Goal: Task Accomplishment & Management: Complete application form

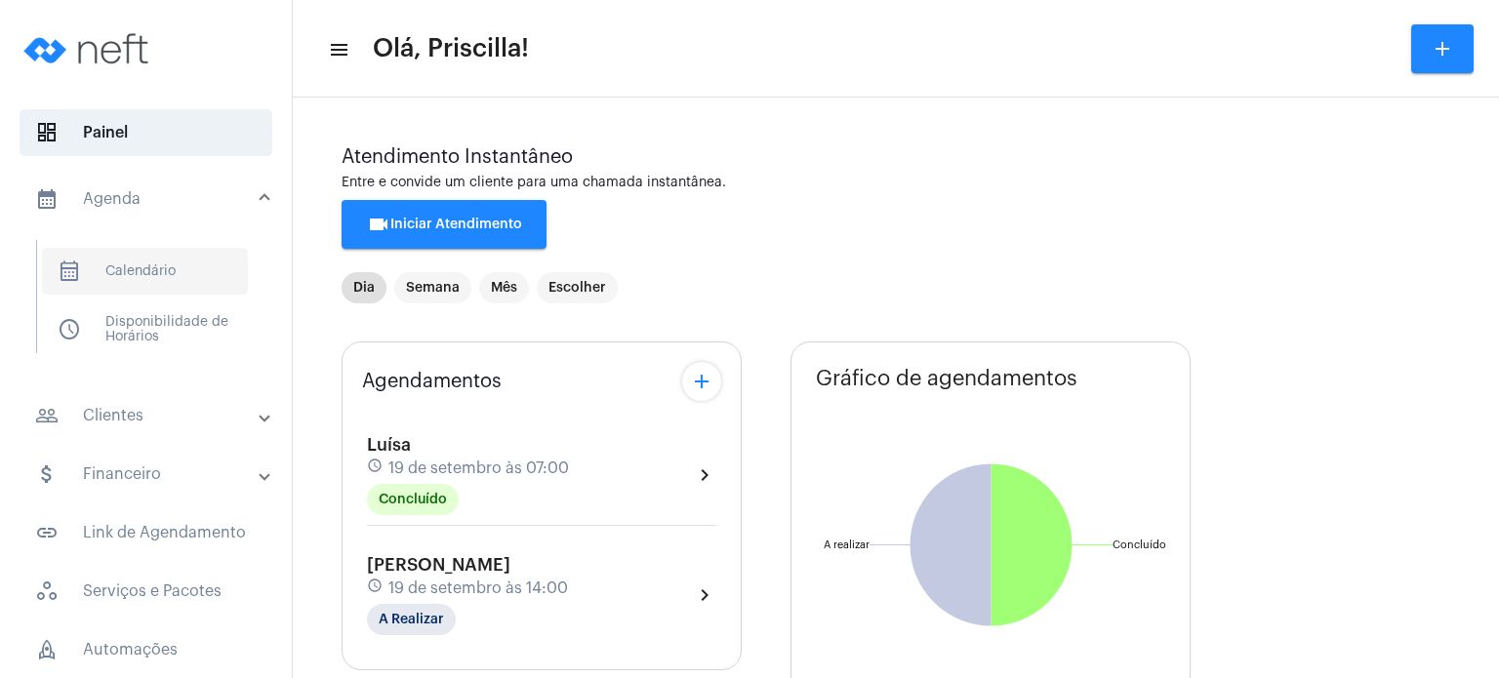
click at [137, 276] on span "calendar_month_outlined Calendário" at bounding box center [145, 271] width 206 height 47
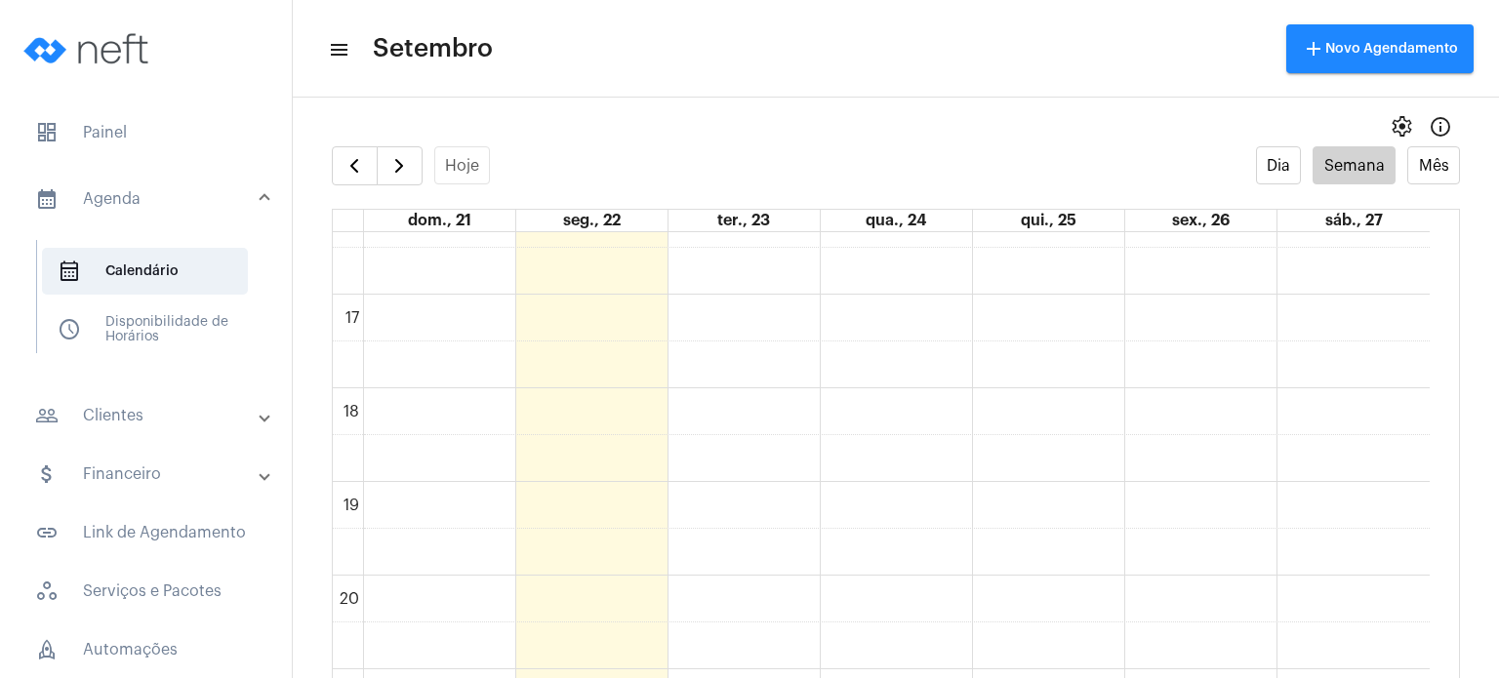
scroll to position [1526, 0]
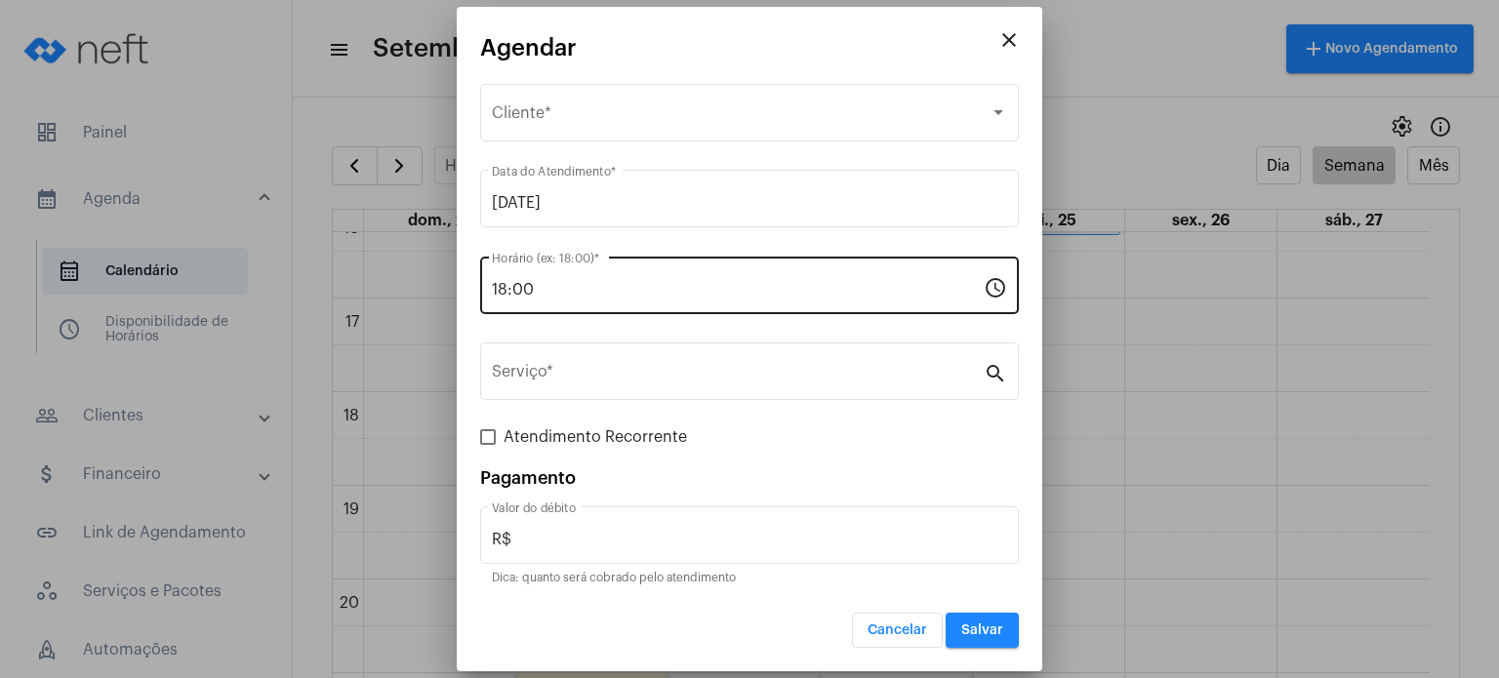
click at [601, 300] on div "18:00 Horário (ex: 18:00) *" at bounding box center [738, 283] width 492 height 61
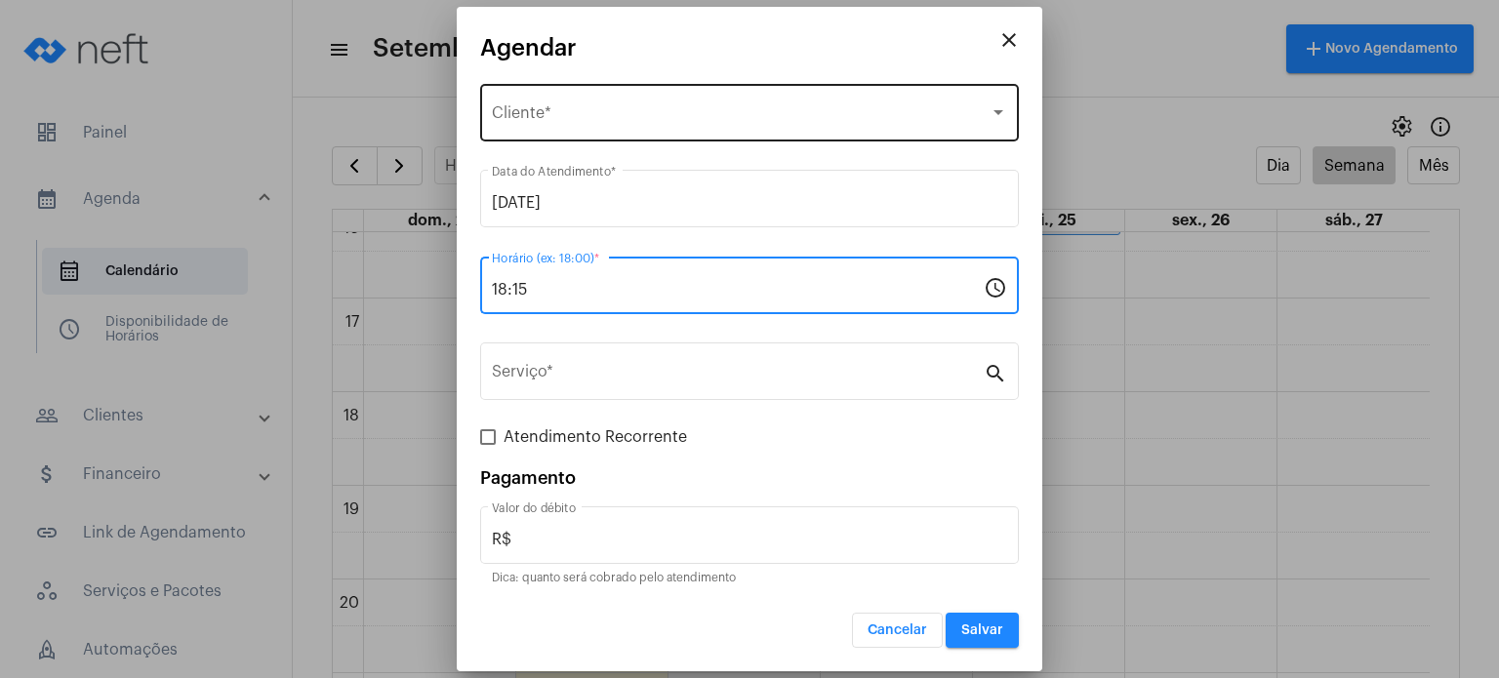
type input "18:15"
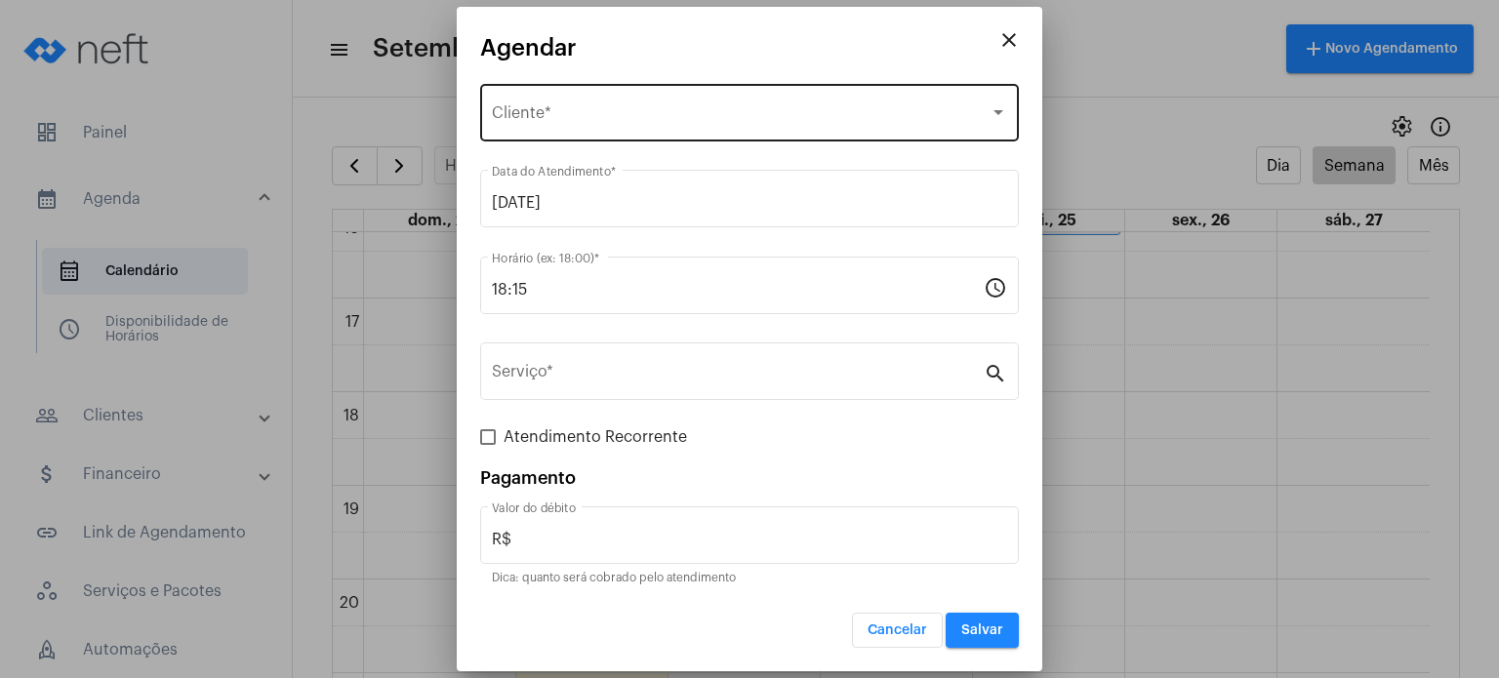
click at [590, 94] on div "Selecione o Cliente Cliente *" at bounding box center [749, 110] width 515 height 61
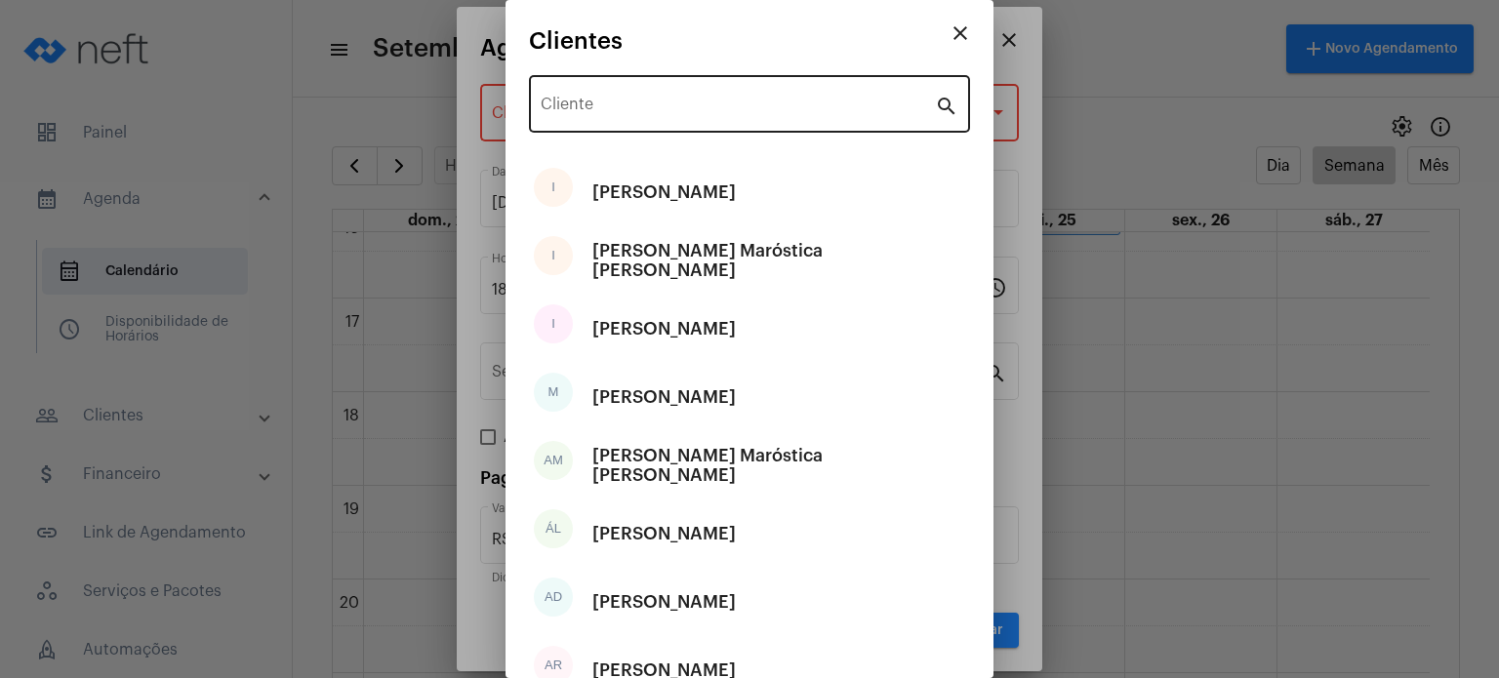
click at [592, 117] on div "Cliente" at bounding box center [737, 101] width 394 height 61
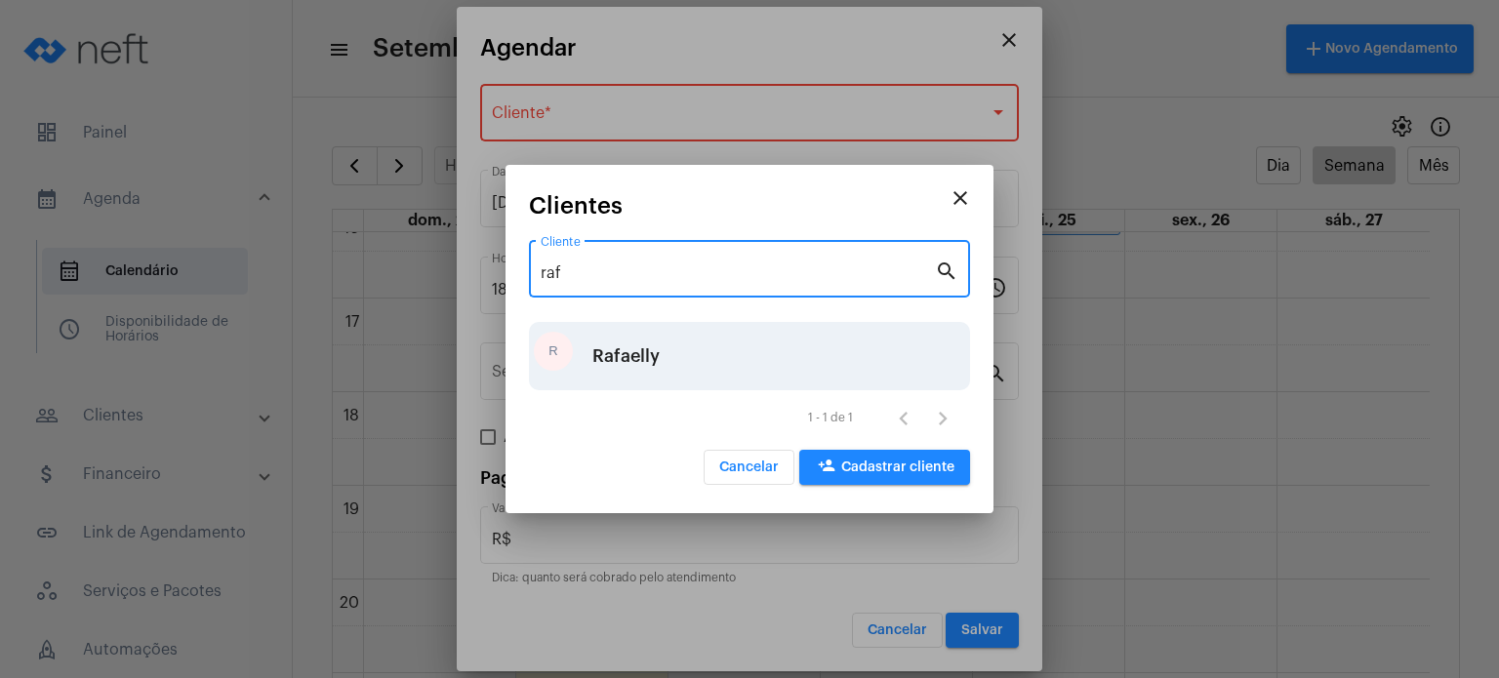
type input "raf"
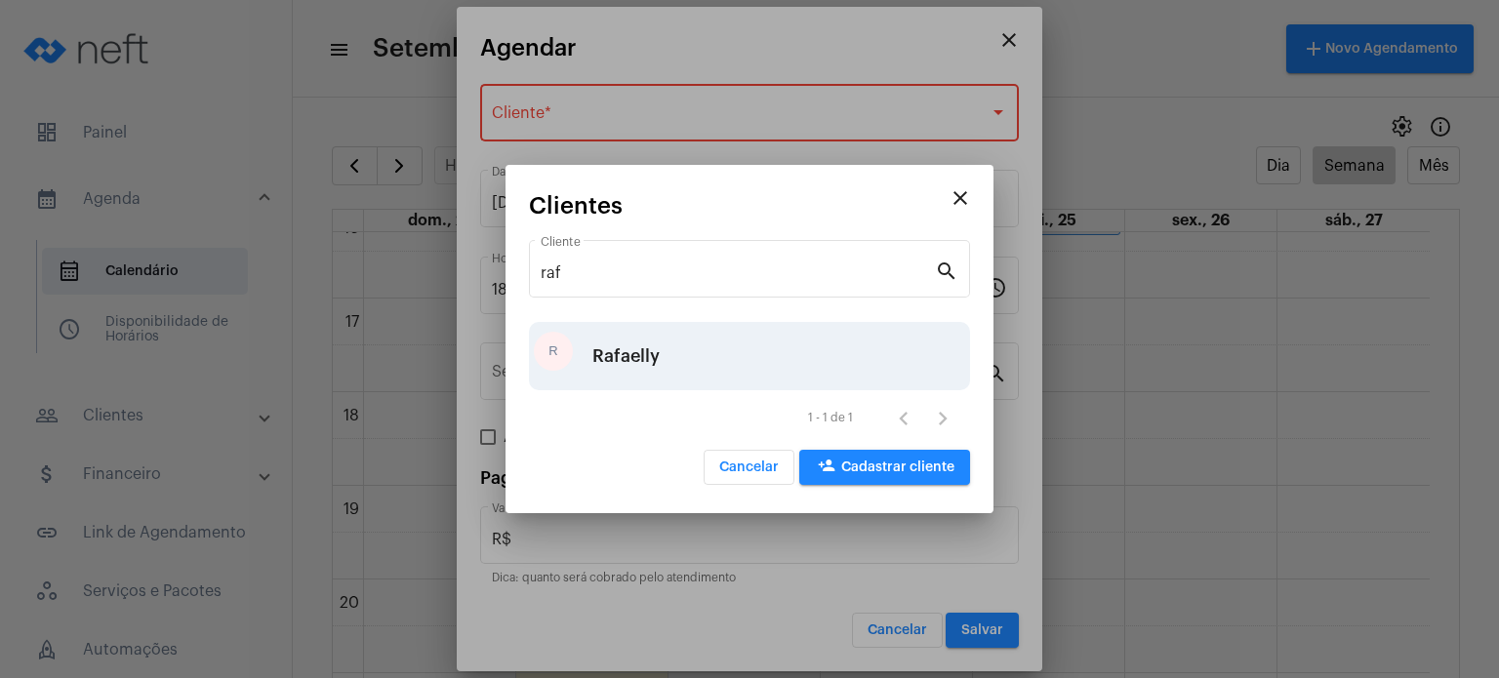
click at [663, 370] on div "R Rafaelly" at bounding box center [749, 356] width 441 height 68
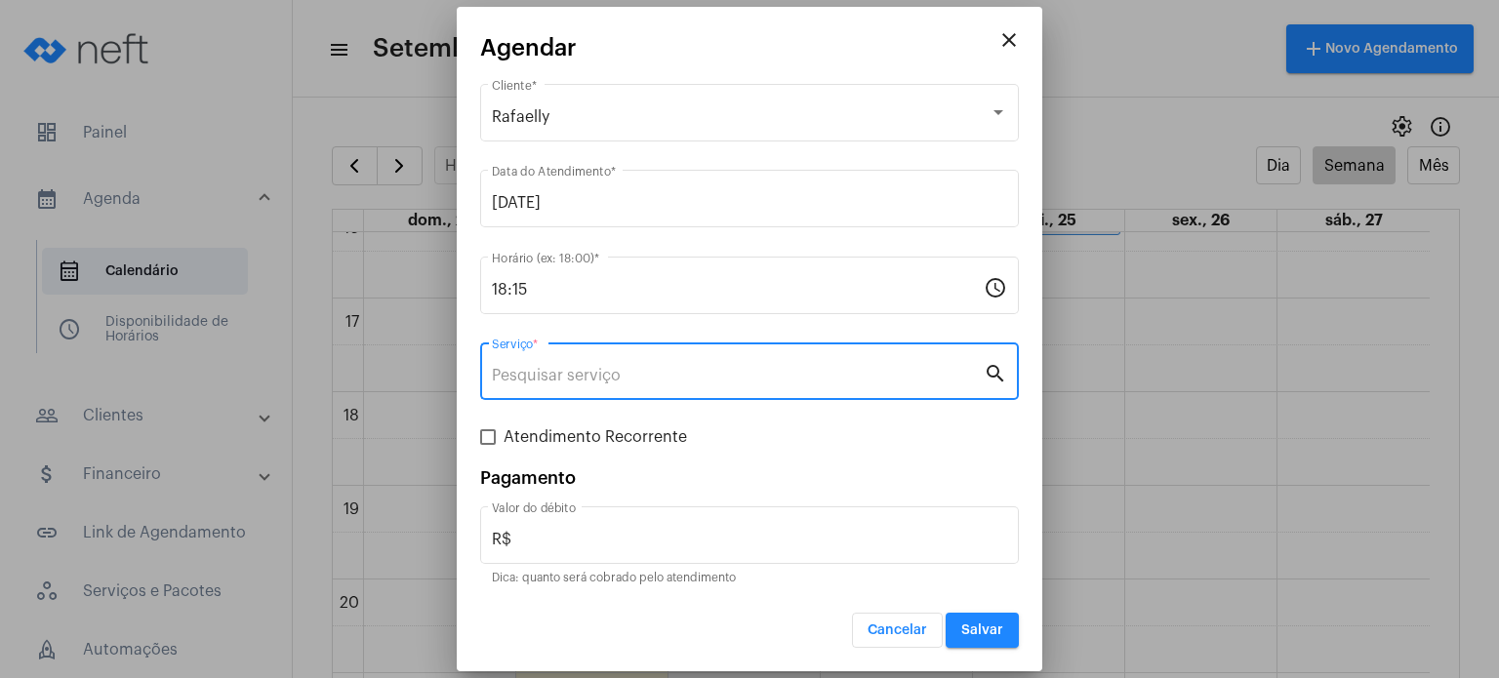
click at [663, 370] on input "Serviço *" at bounding box center [738, 376] width 492 height 18
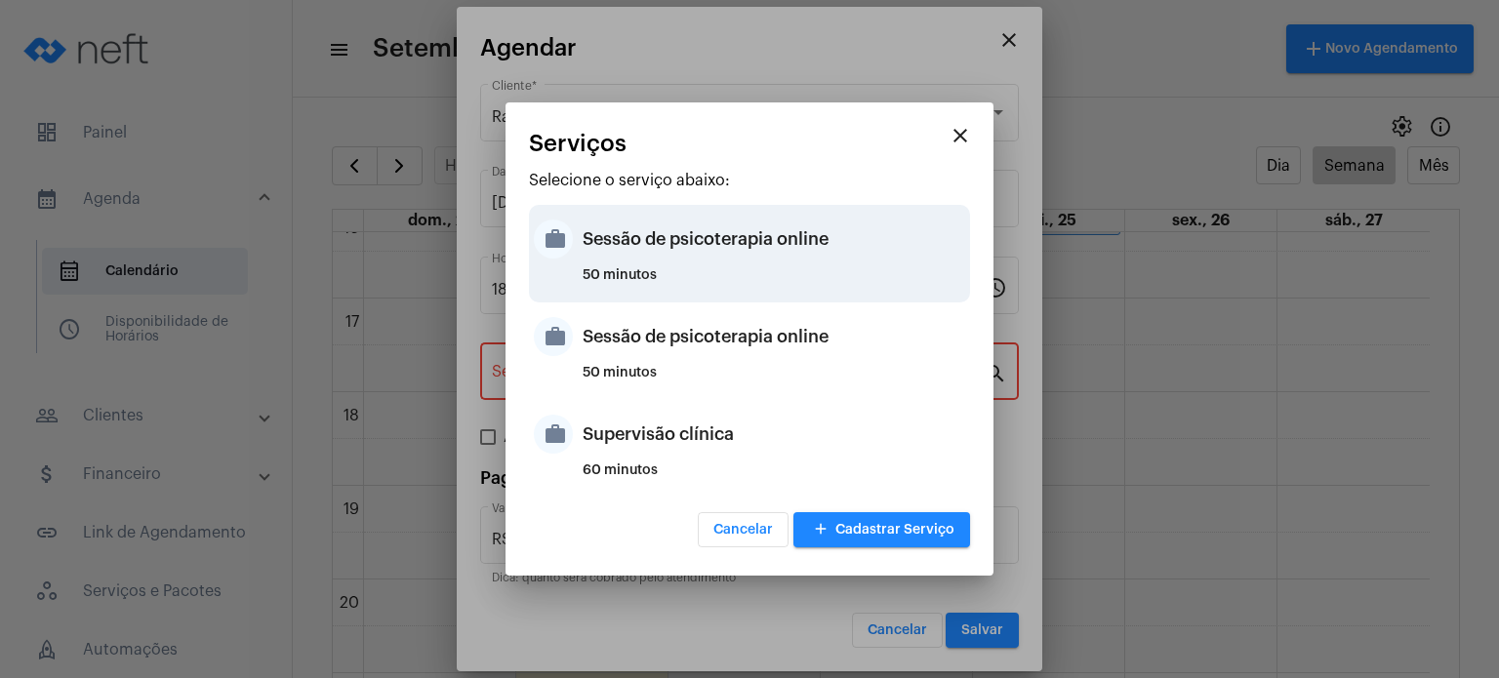
click at [679, 280] on div "50 minutos" at bounding box center [773, 282] width 382 height 29
type input "Sessão de psicoterapia online"
type input "R$ 230"
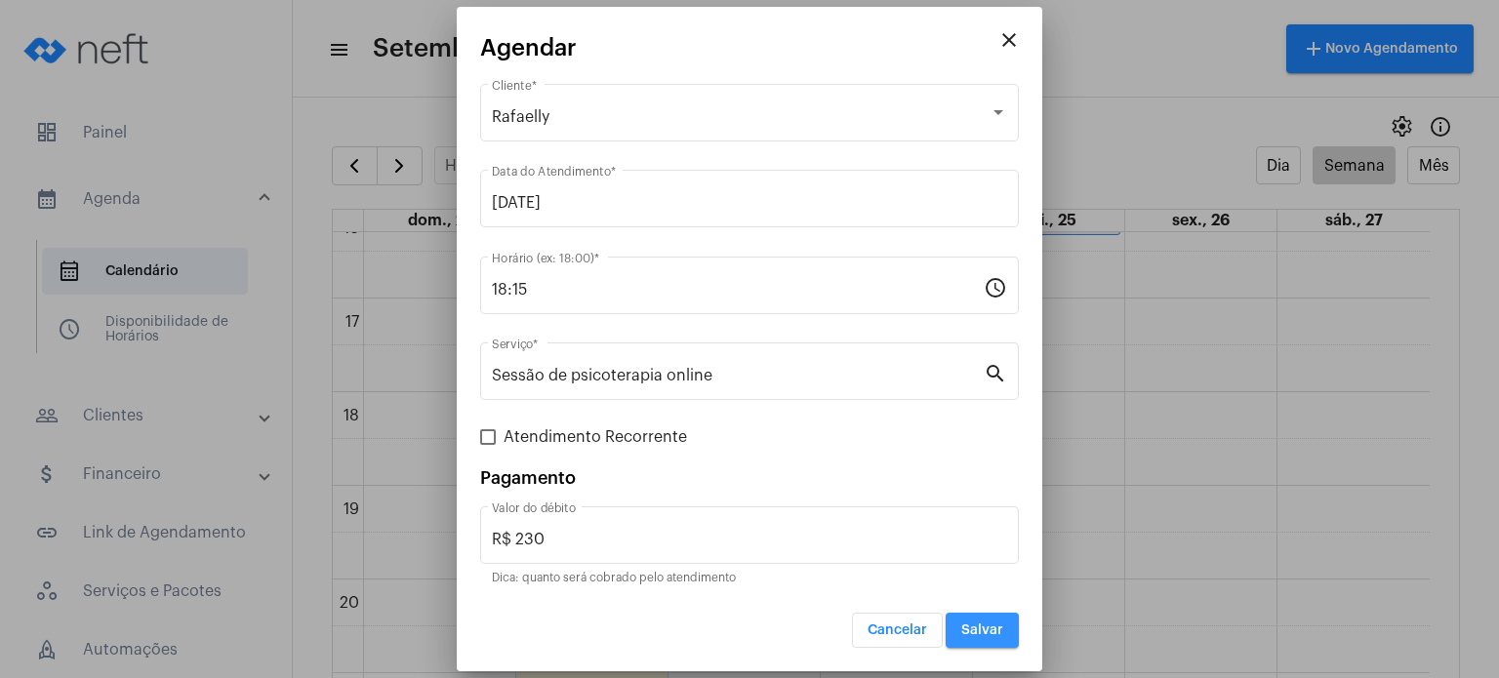
click at [990, 623] on span "Salvar" at bounding box center [982, 630] width 42 height 14
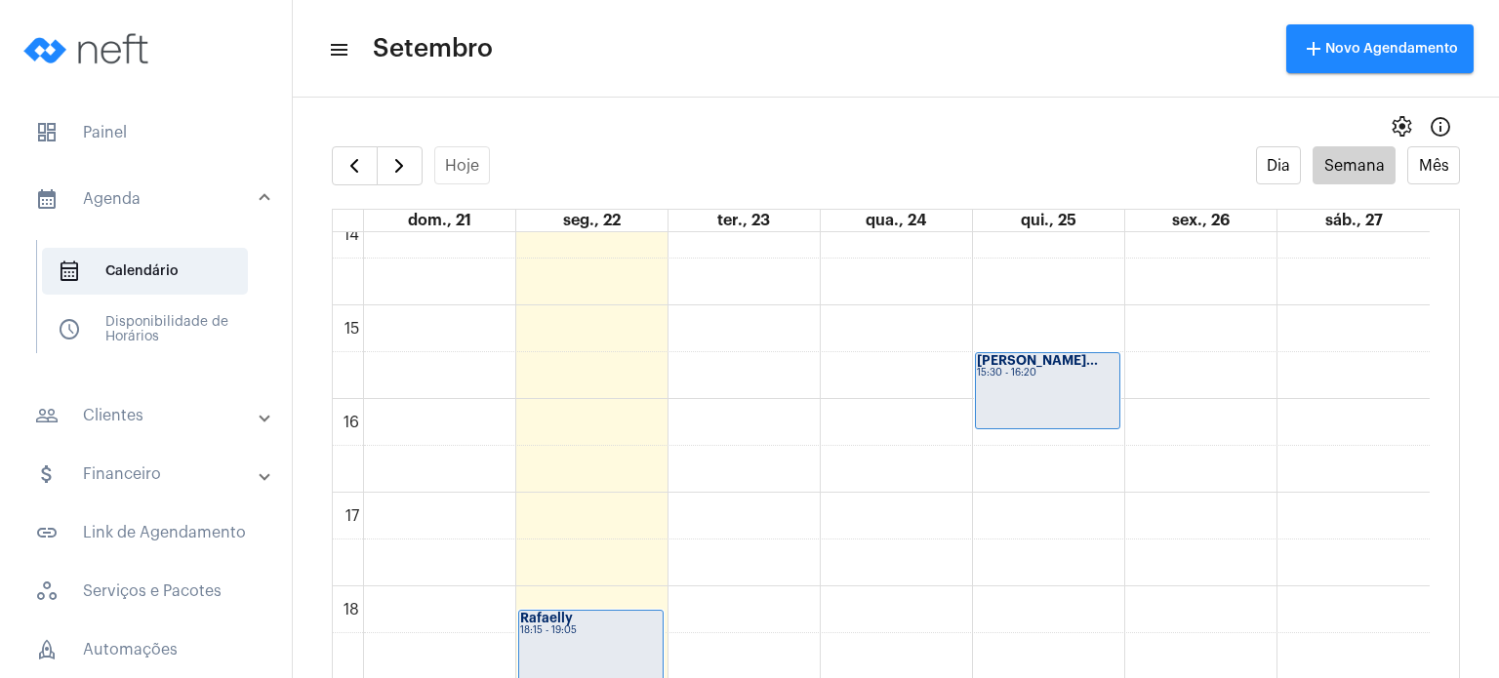
scroll to position [1339, 0]
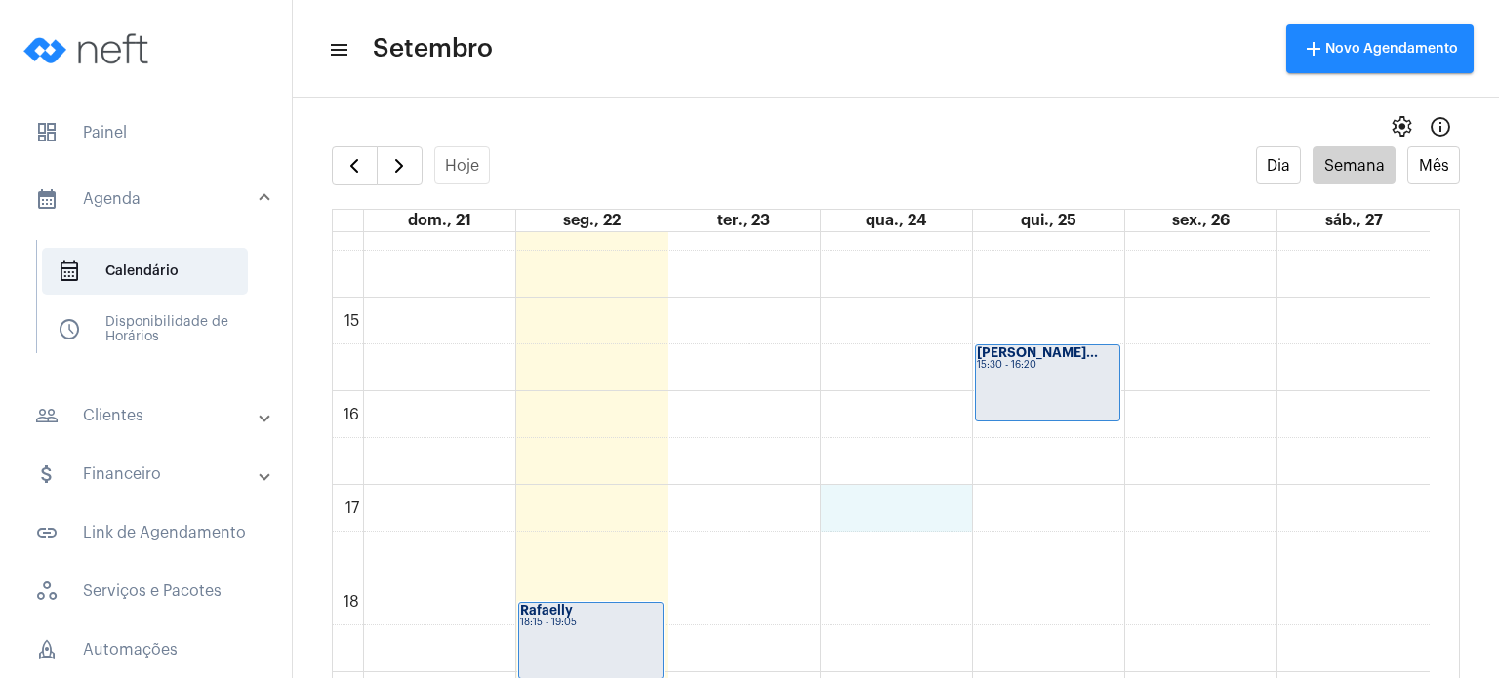
click at [940, 522] on div "00 01 02 03 04 05 06 07 08 09 10 11 12 13 14 15 16 17 18 19 20 21 22 23 Rafaell…" at bounding box center [881, 17] width 1097 height 2248
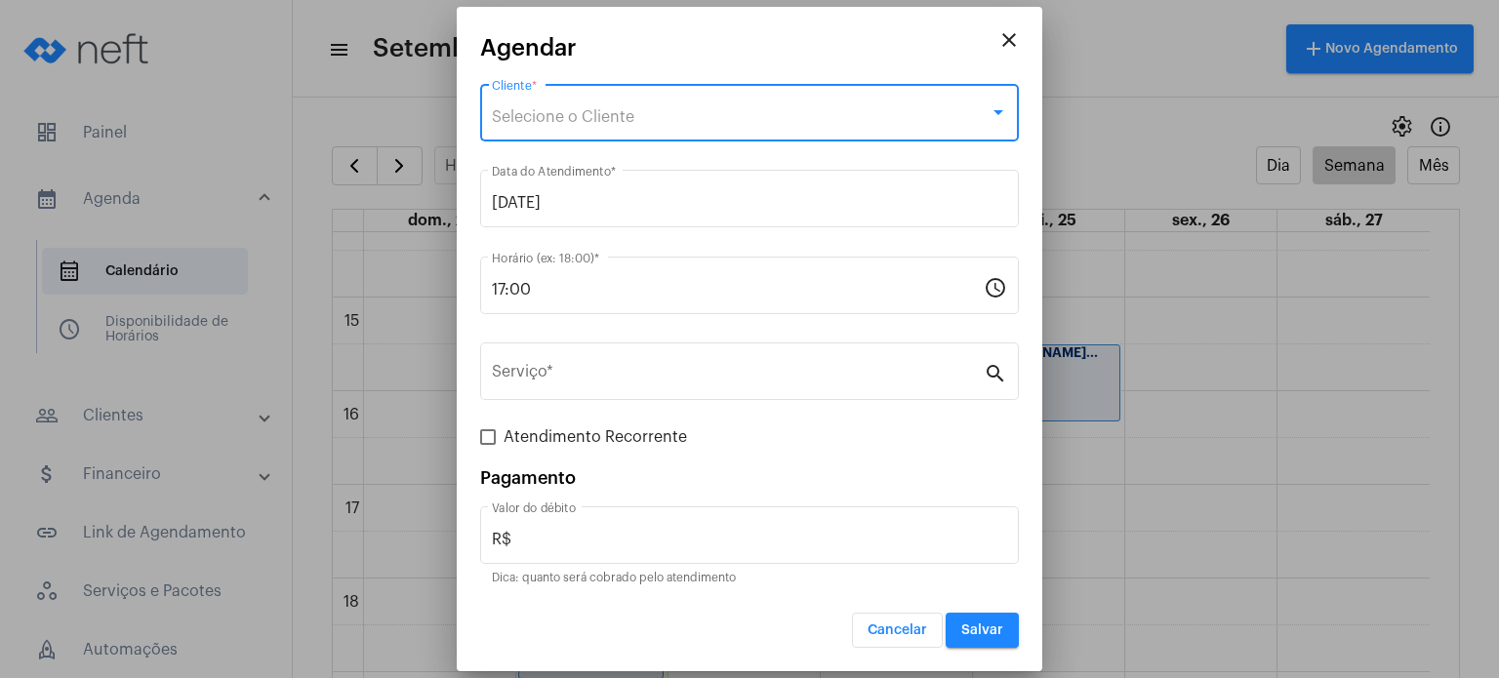
click at [725, 110] on div "Selecione o Cliente" at bounding box center [741, 117] width 498 height 18
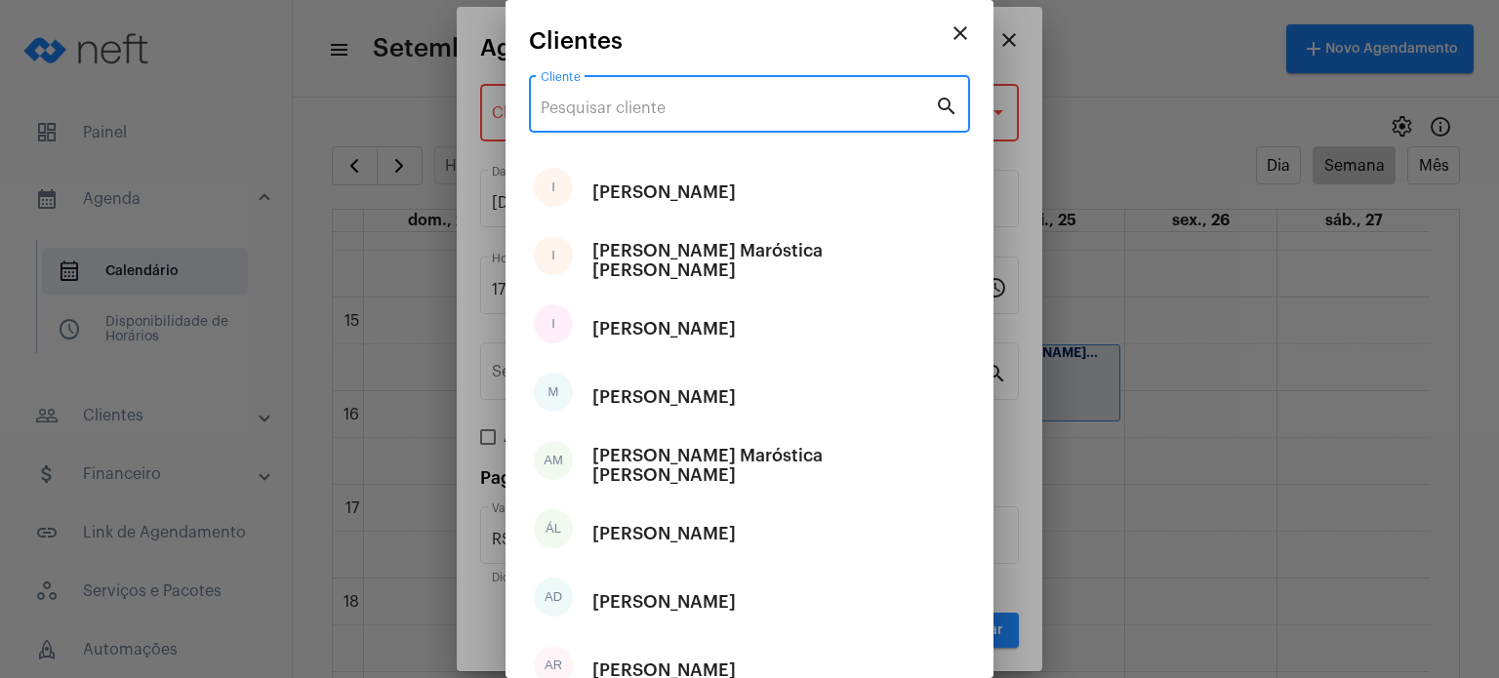
click at [725, 110] on input "Cliente" at bounding box center [737, 109] width 394 height 18
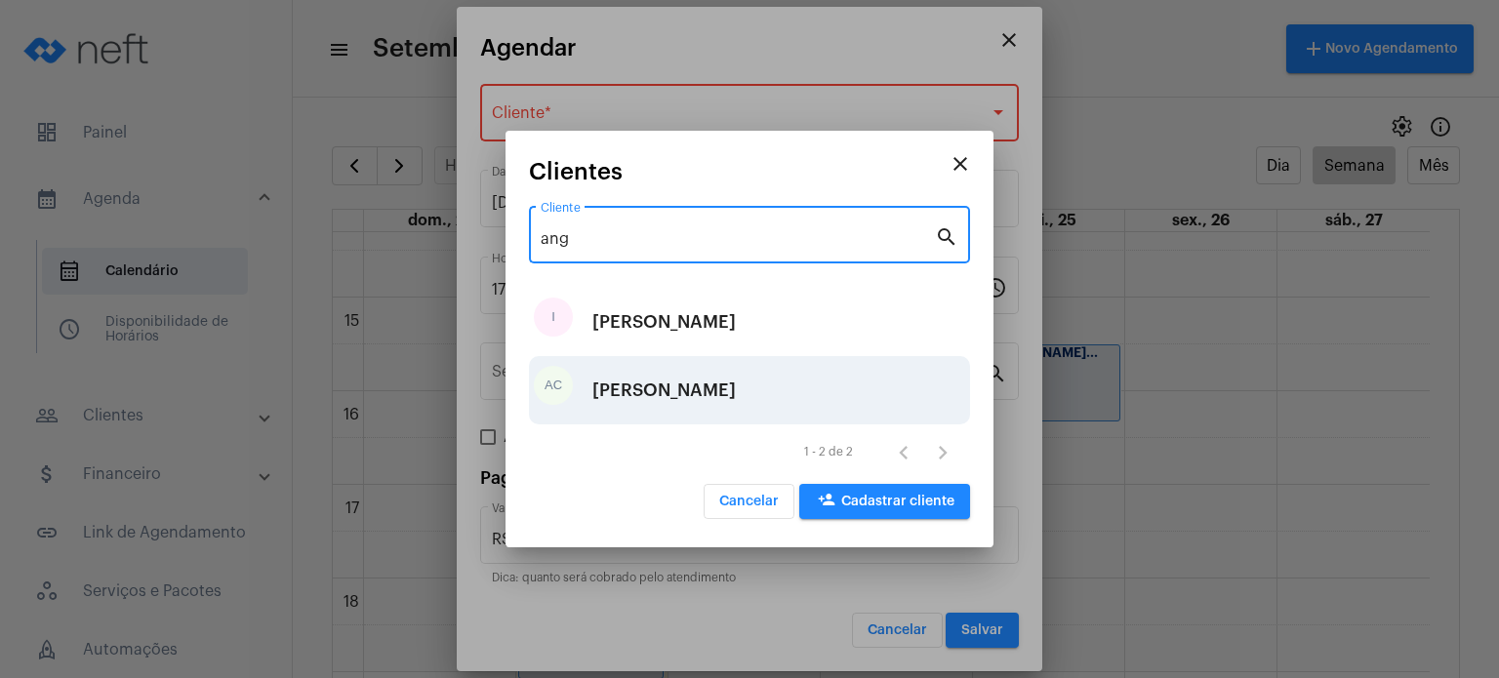
type input "ang"
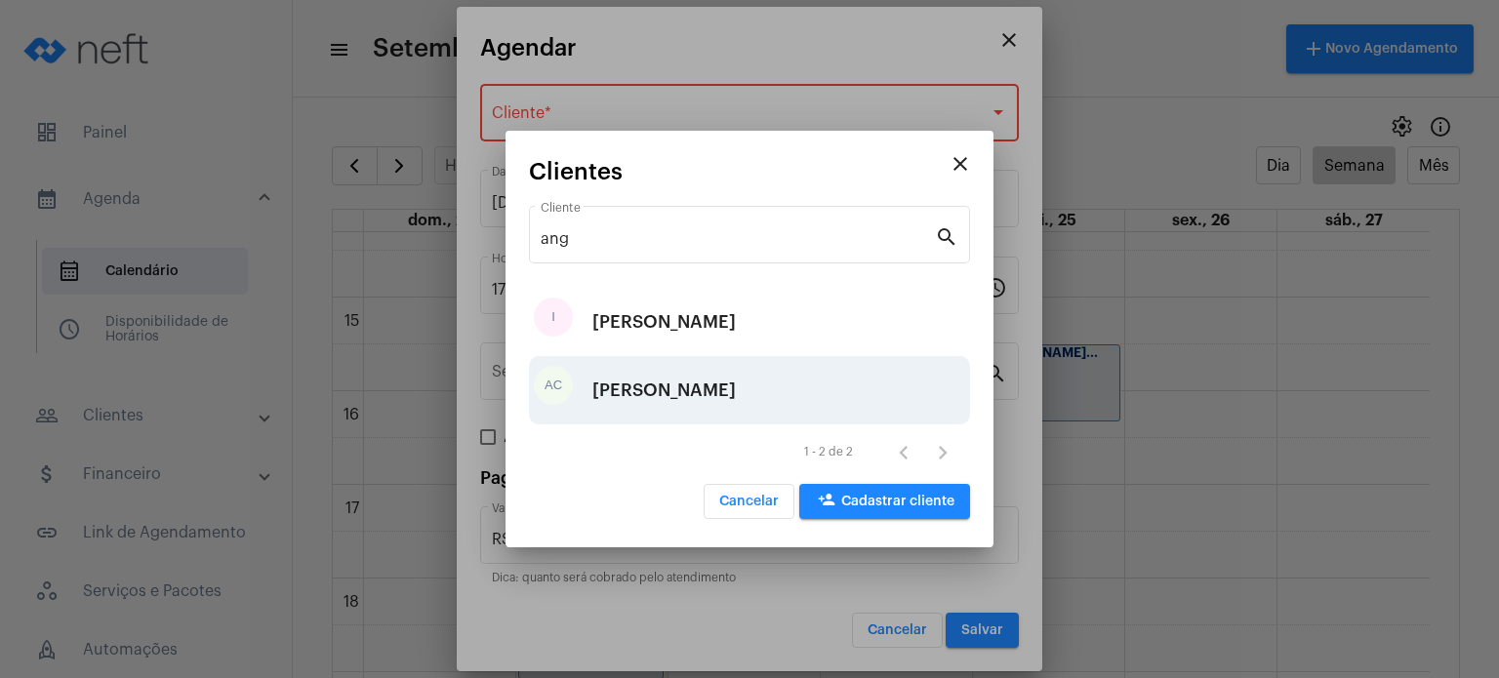
click at [703, 392] on div "[PERSON_NAME]" at bounding box center [663, 390] width 143 height 59
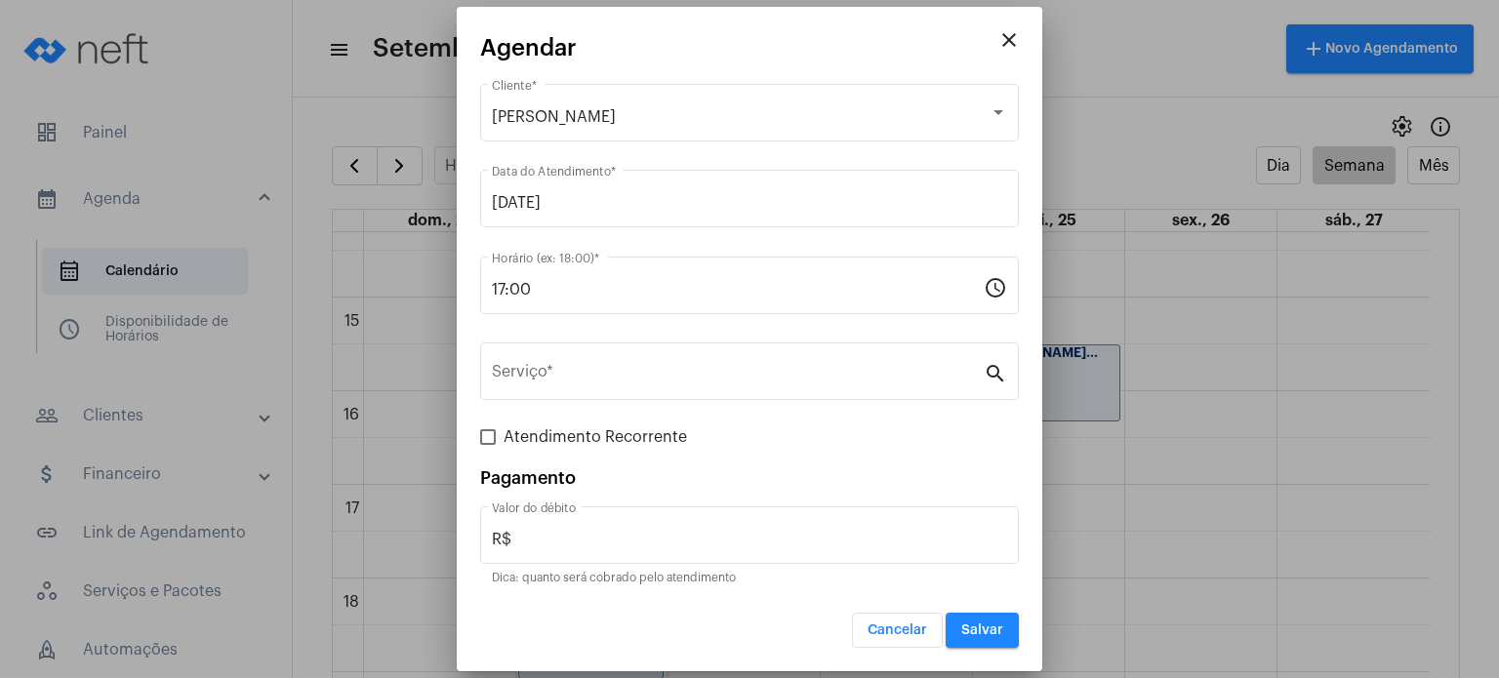
click at [703, 392] on div "Serviço *" at bounding box center [738, 369] width 492 height 61
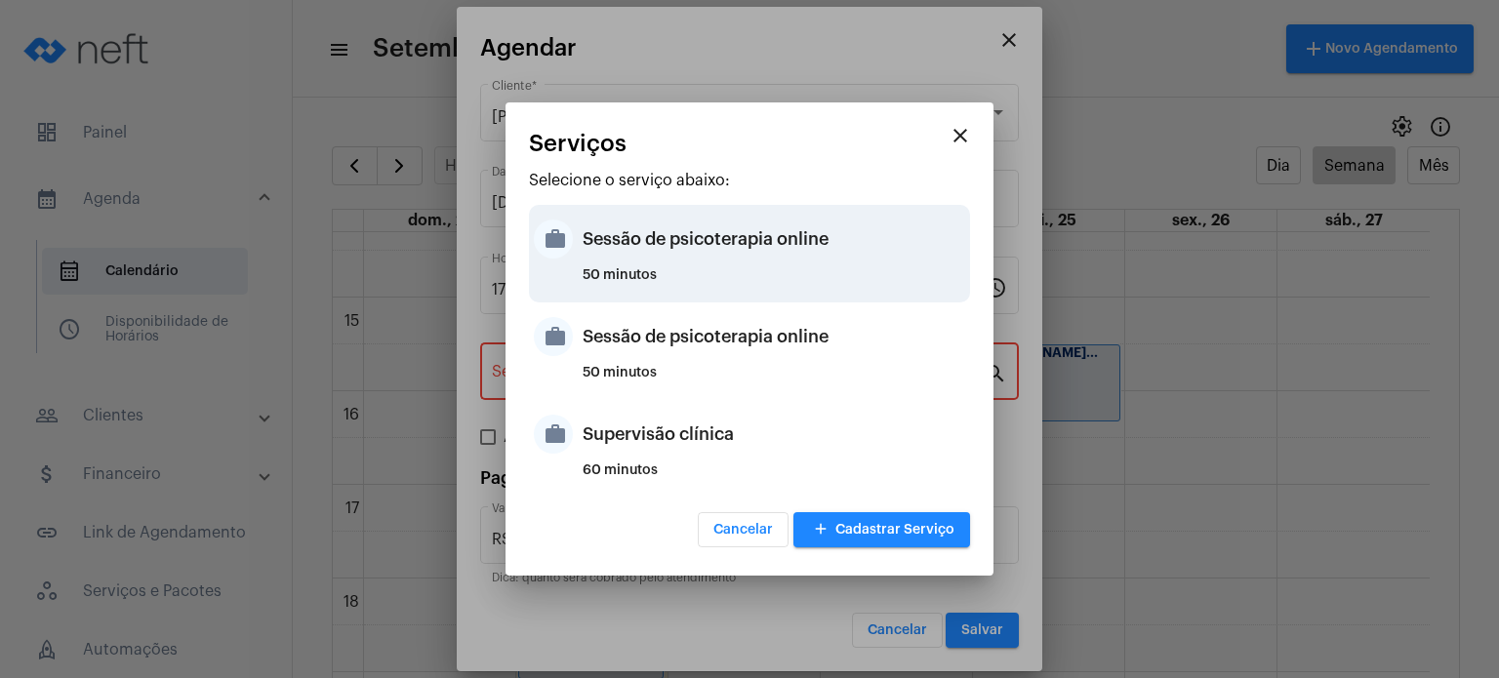
click at [724, 255] on div "Sessão de psicoterapia online" at bounding box center [773, 239] width 382 height 59
type input "Sessão de psicoterapia online"
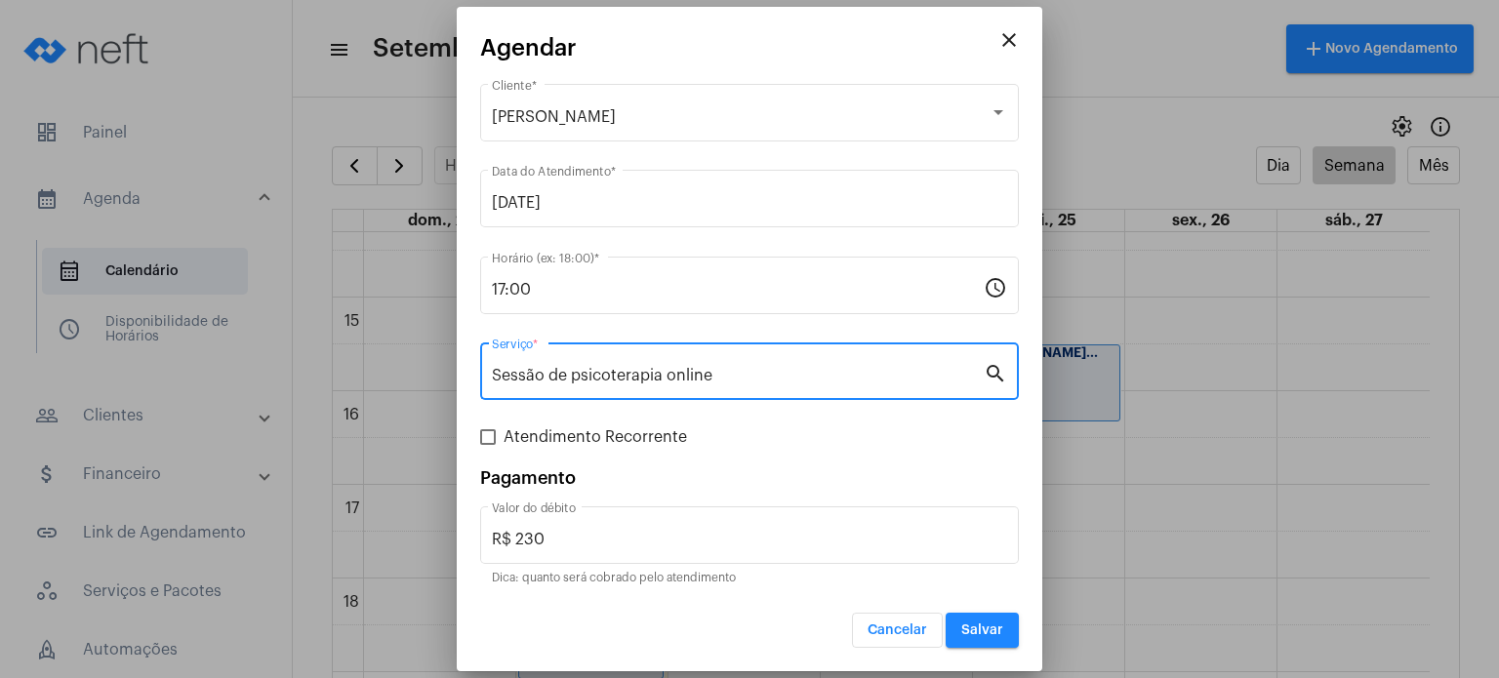
click at [881, 370] on input "Sessão de psicoterapia online" at bounding box center [738, 376] width 492 height 18
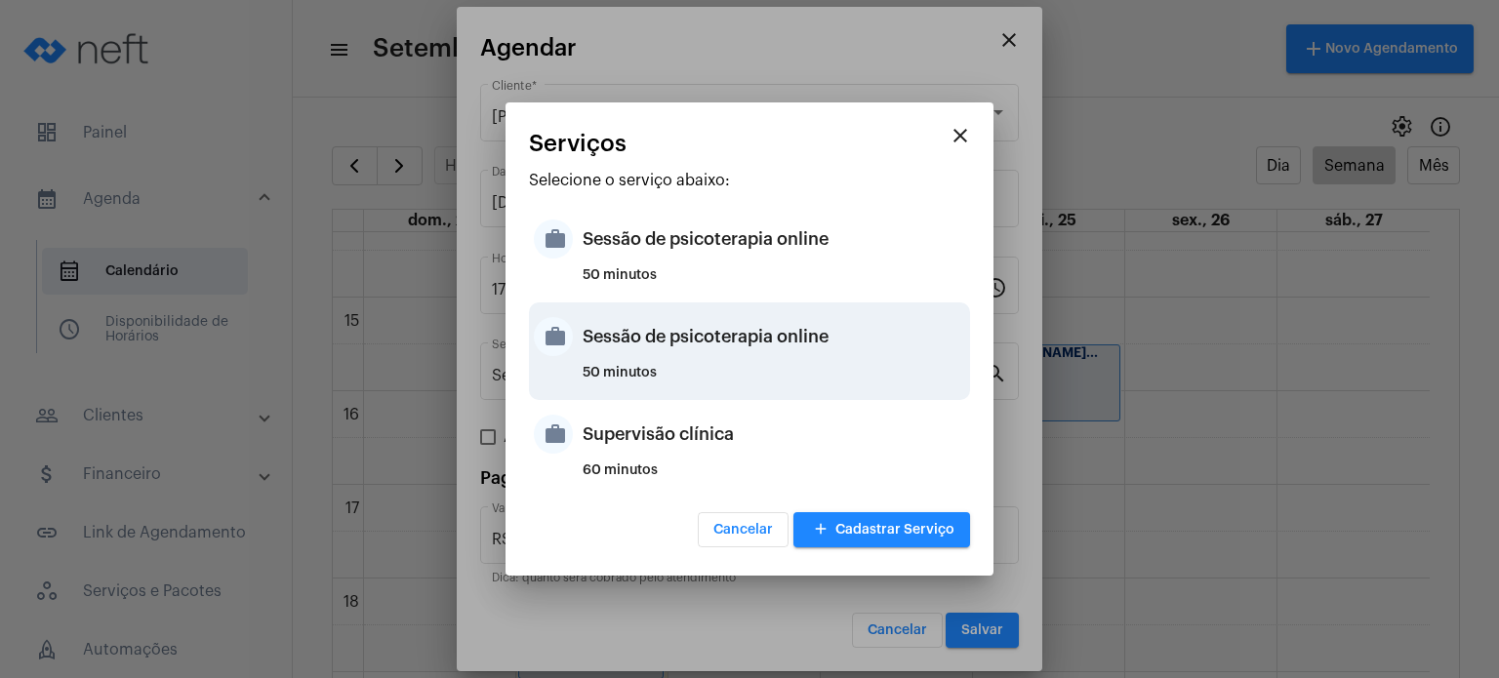
click at [877, 342] on div "Sessão de psicoterapia online" at bounding box center [773, 336] width 382 height 59
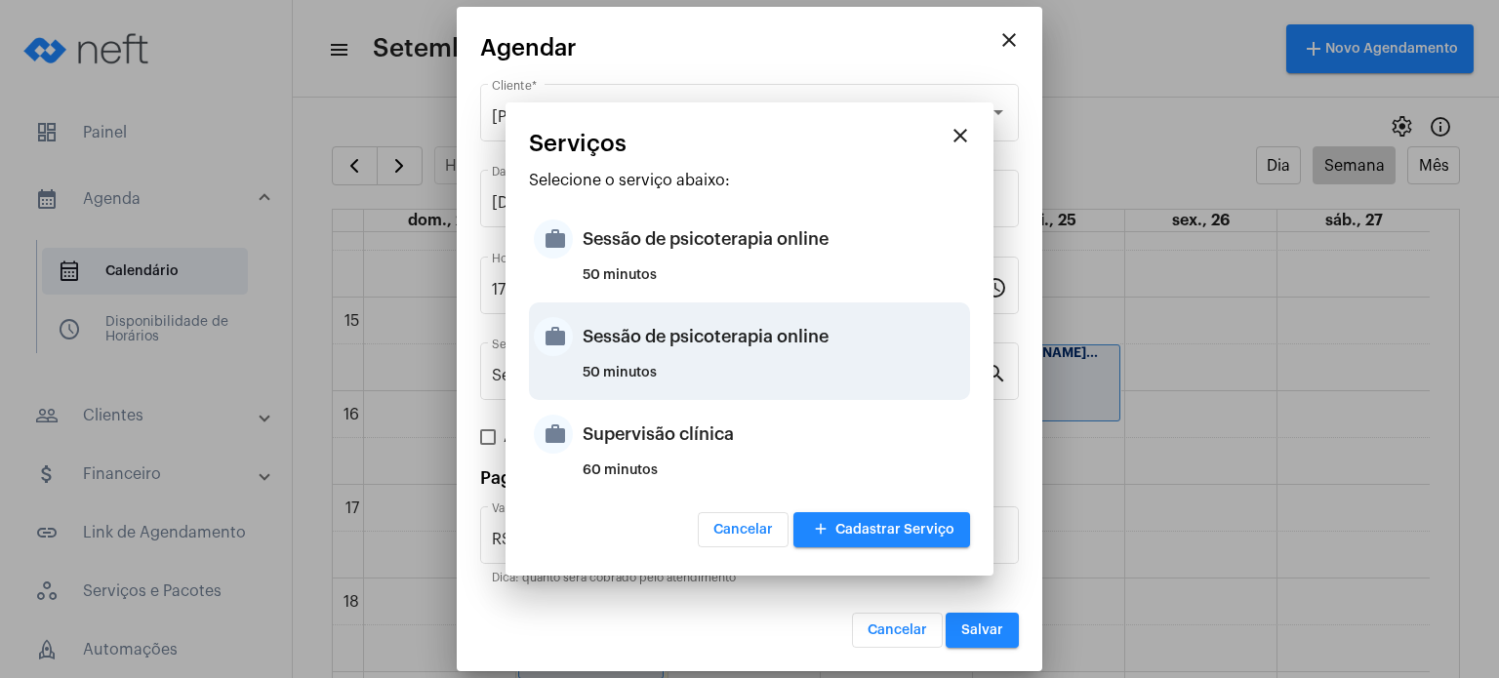
type input "R$ 200"
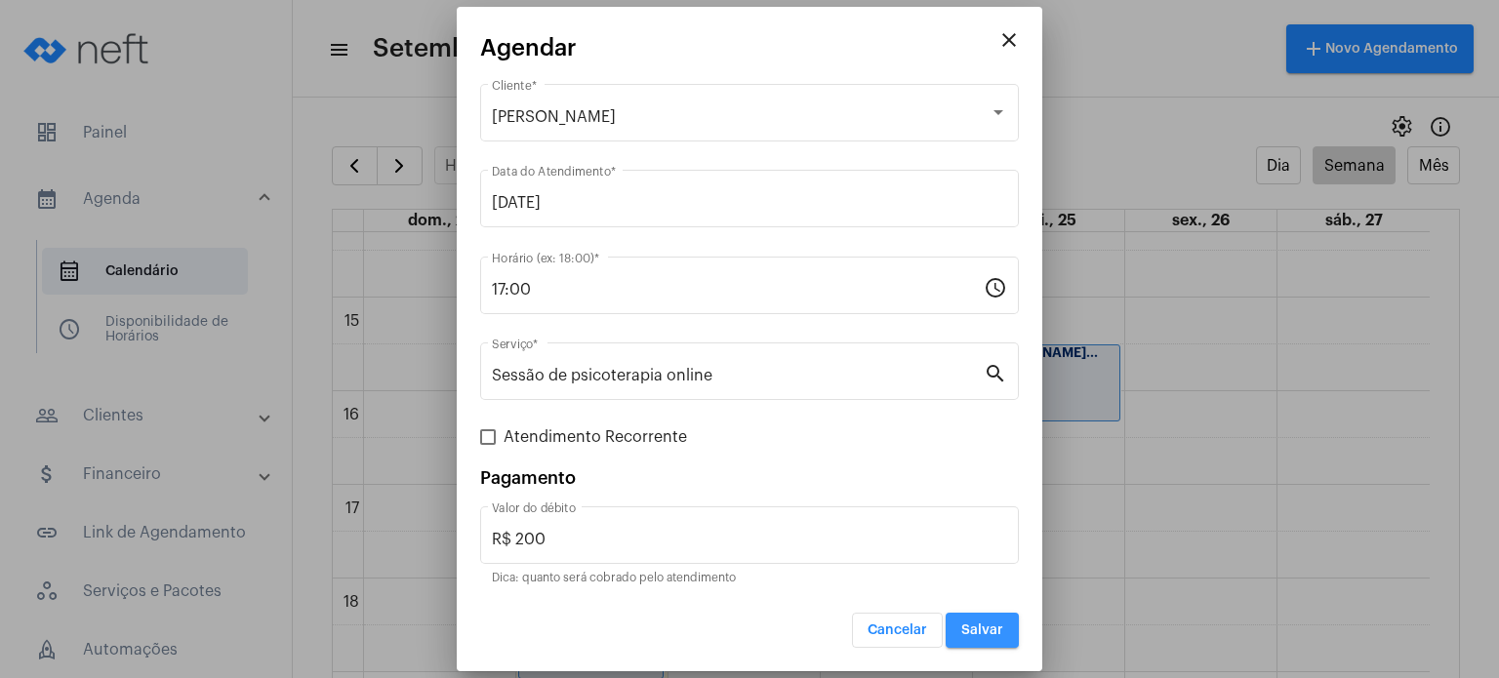
click at [984, 630] on span "Salvar" at bounding box center [982, 630] width 42 height 14
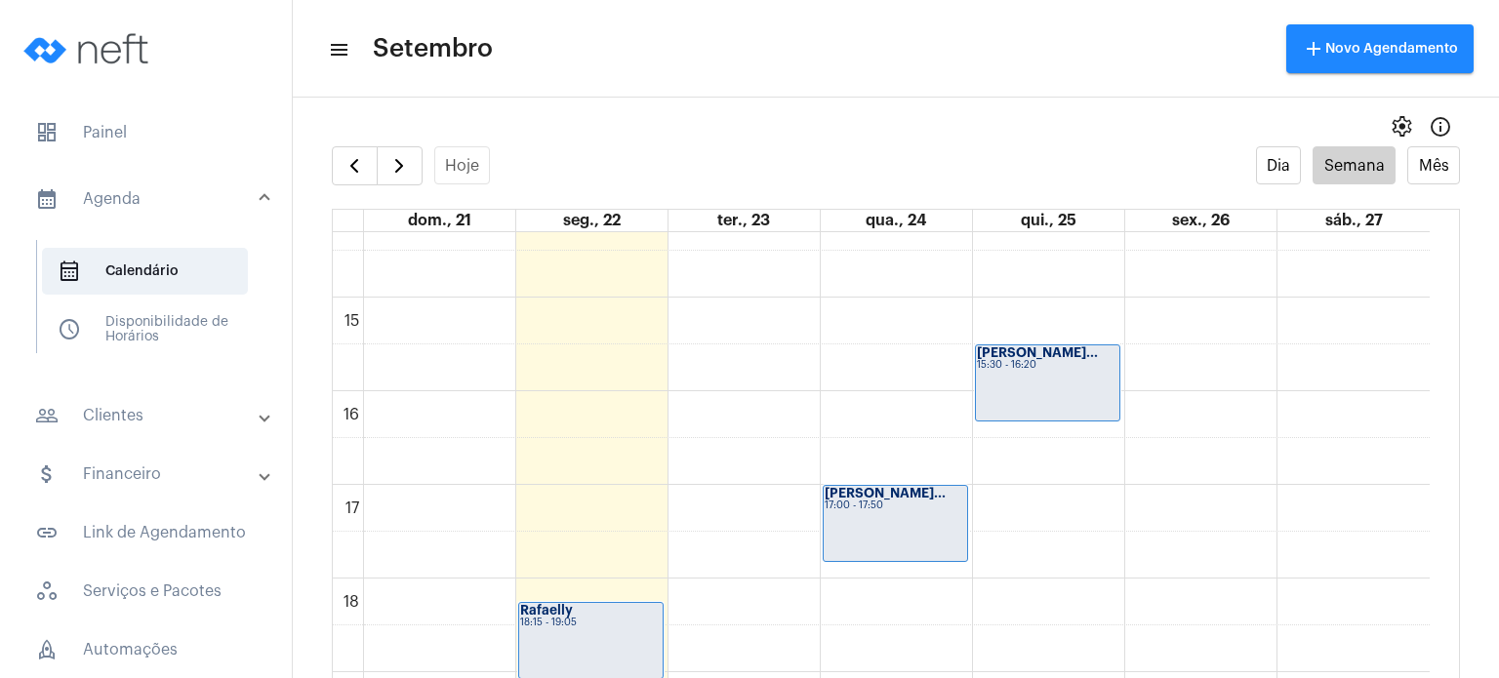
click at [933, 510] on div "[PERSON_NAME]... 17:00 - 17:50" at bounding box center [894, 523] width 143 height 75
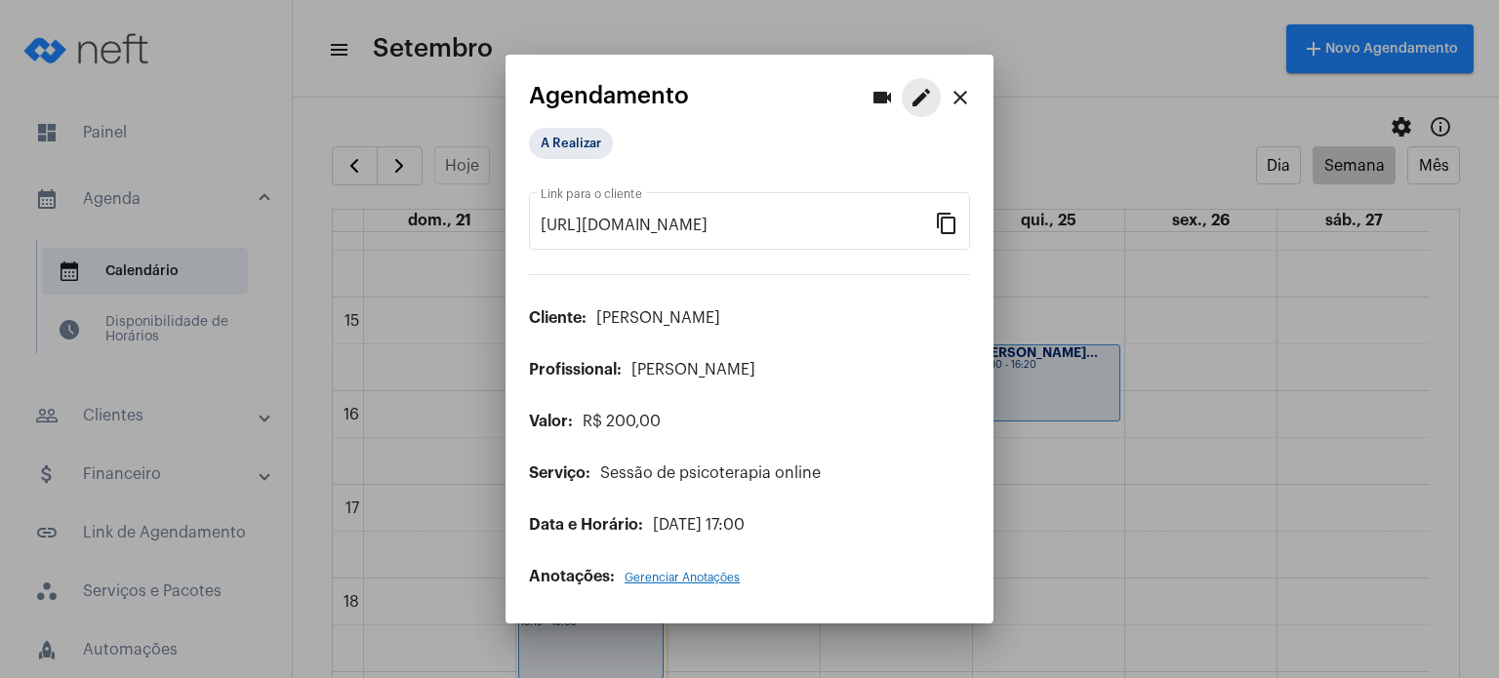
click at [920, 109] on mat-icon "edit" at bounding box center [920, 97] width 23 height 23
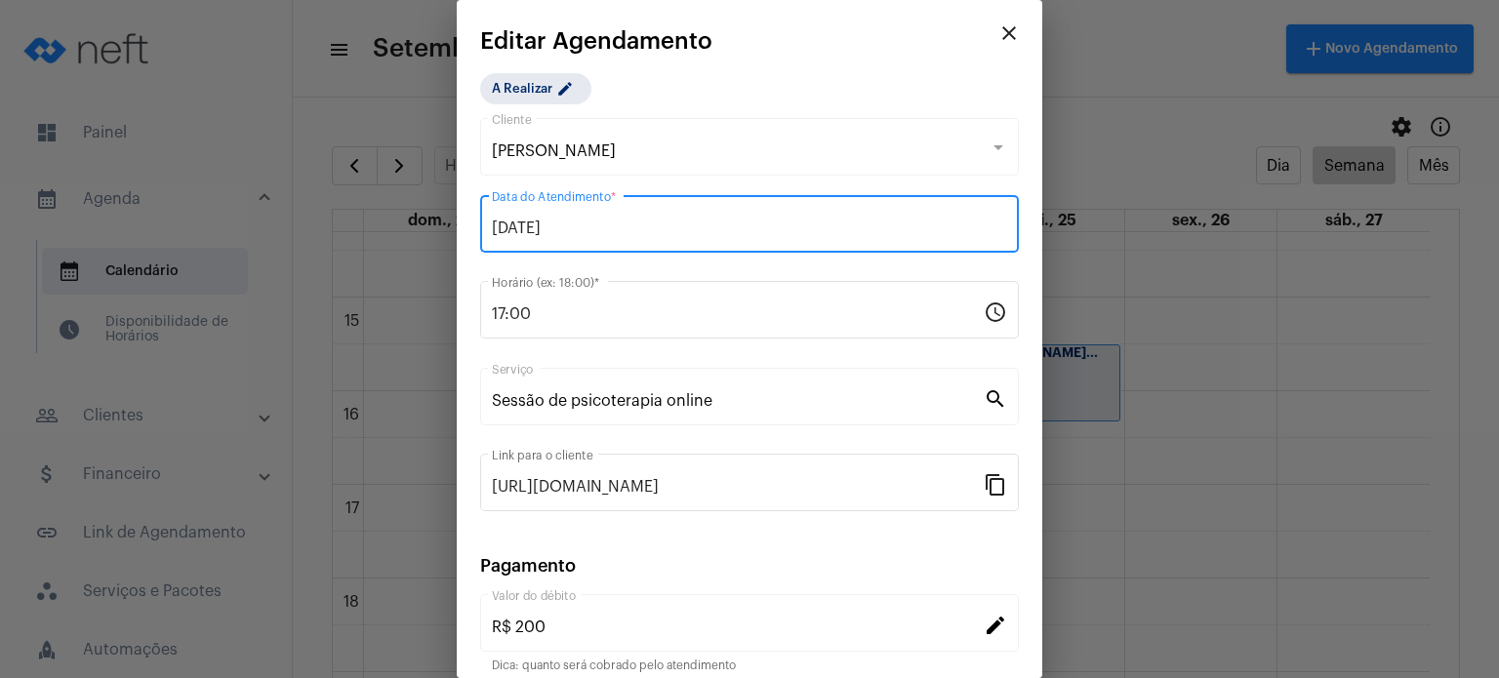
click at [660, 224] on input "[DATE]" at bounding box center [749, 229] width 515 height 18
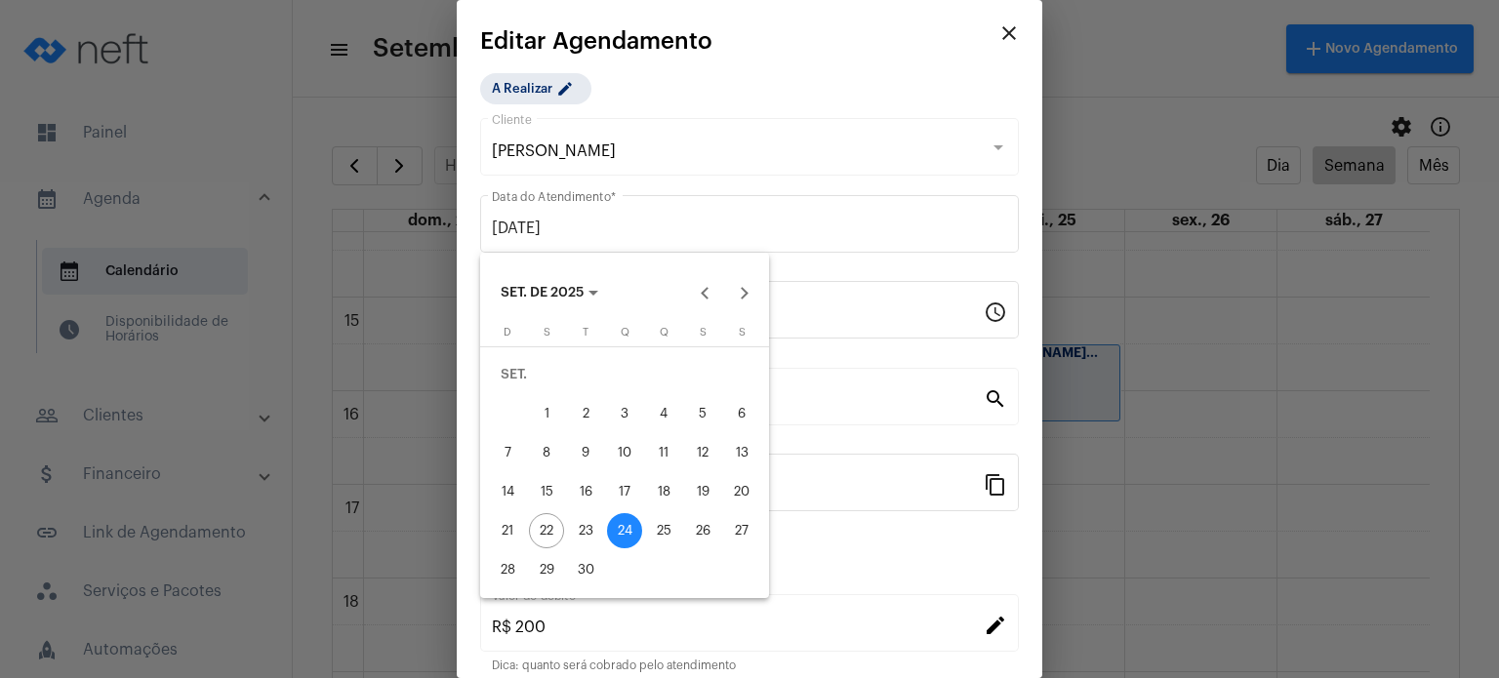
click at [588, 518] on div "23" at bounding box center [585, 530] width 35 height 35
type input "[DATE]"
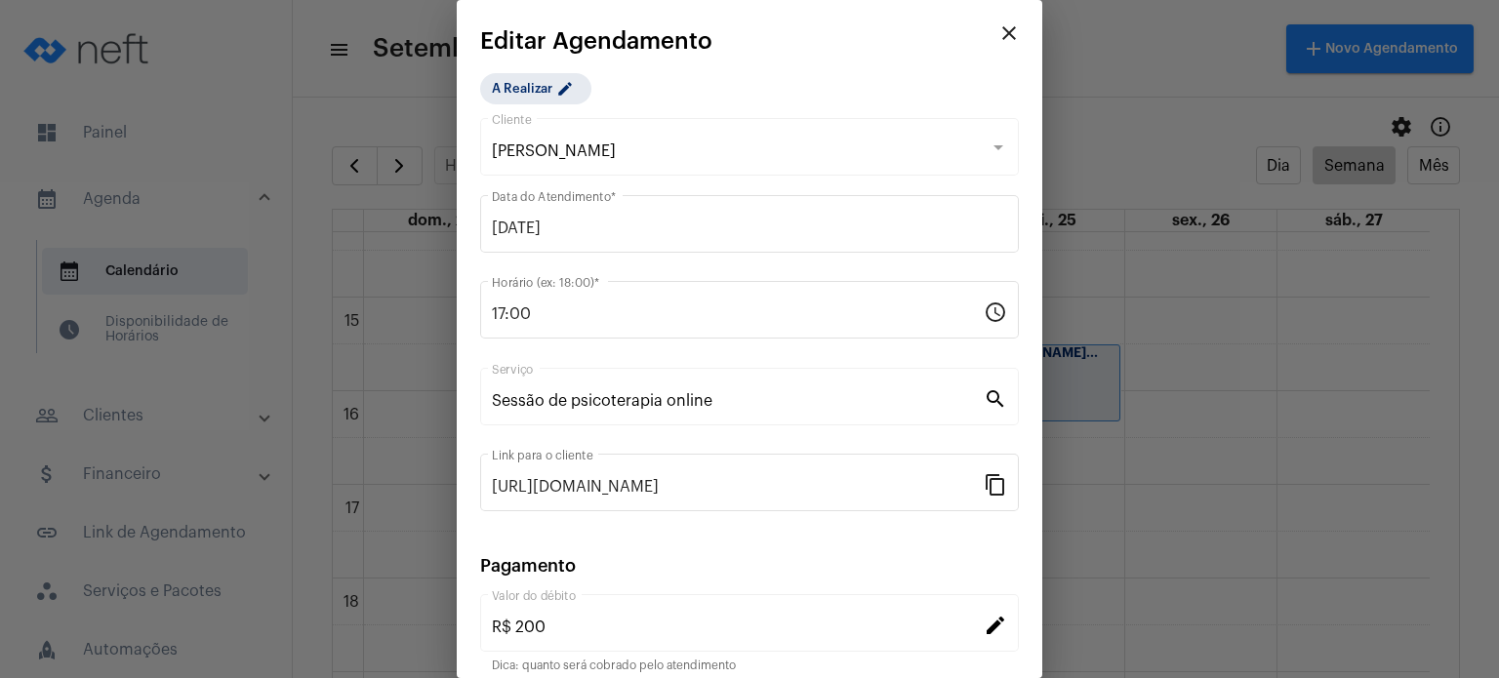
scroll to position [159, 0]
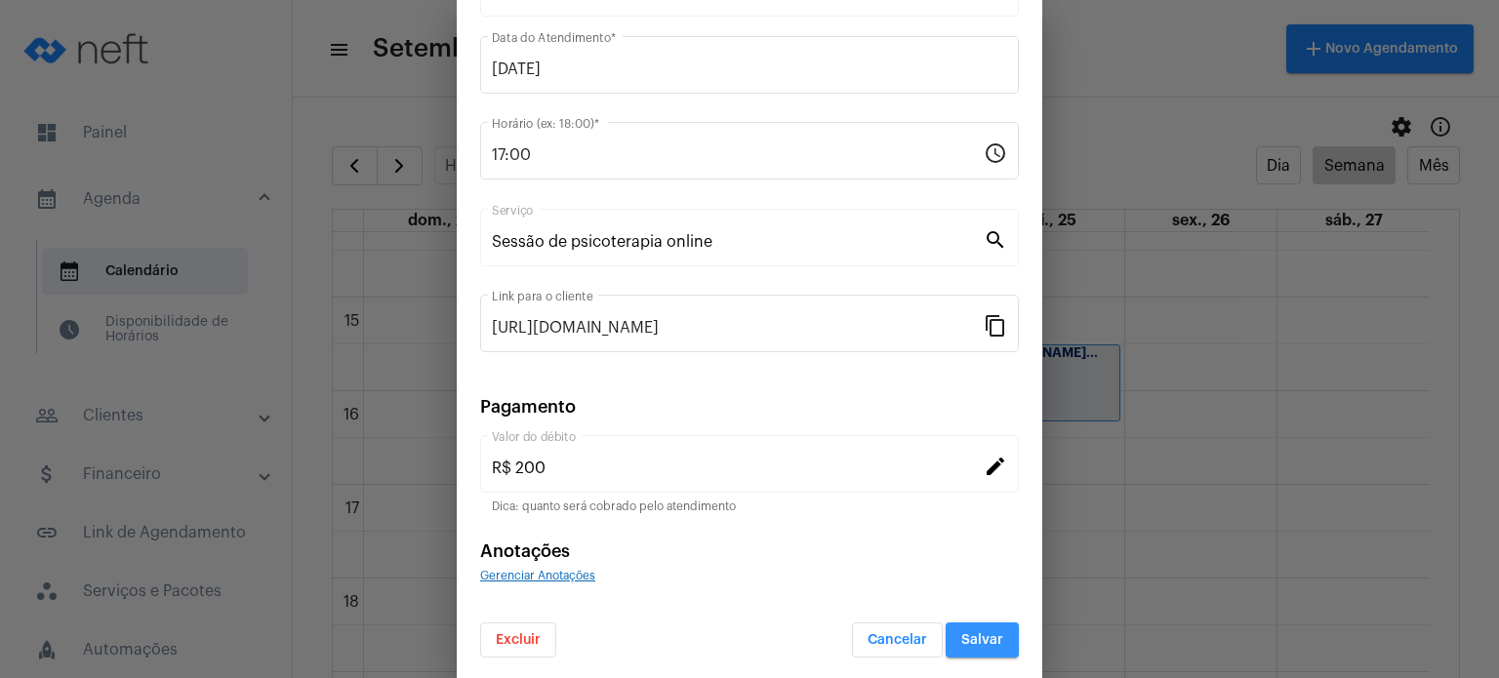
click at [961, 633] on span "Salvar" at bounding box center [982, 640] width 42 height 14
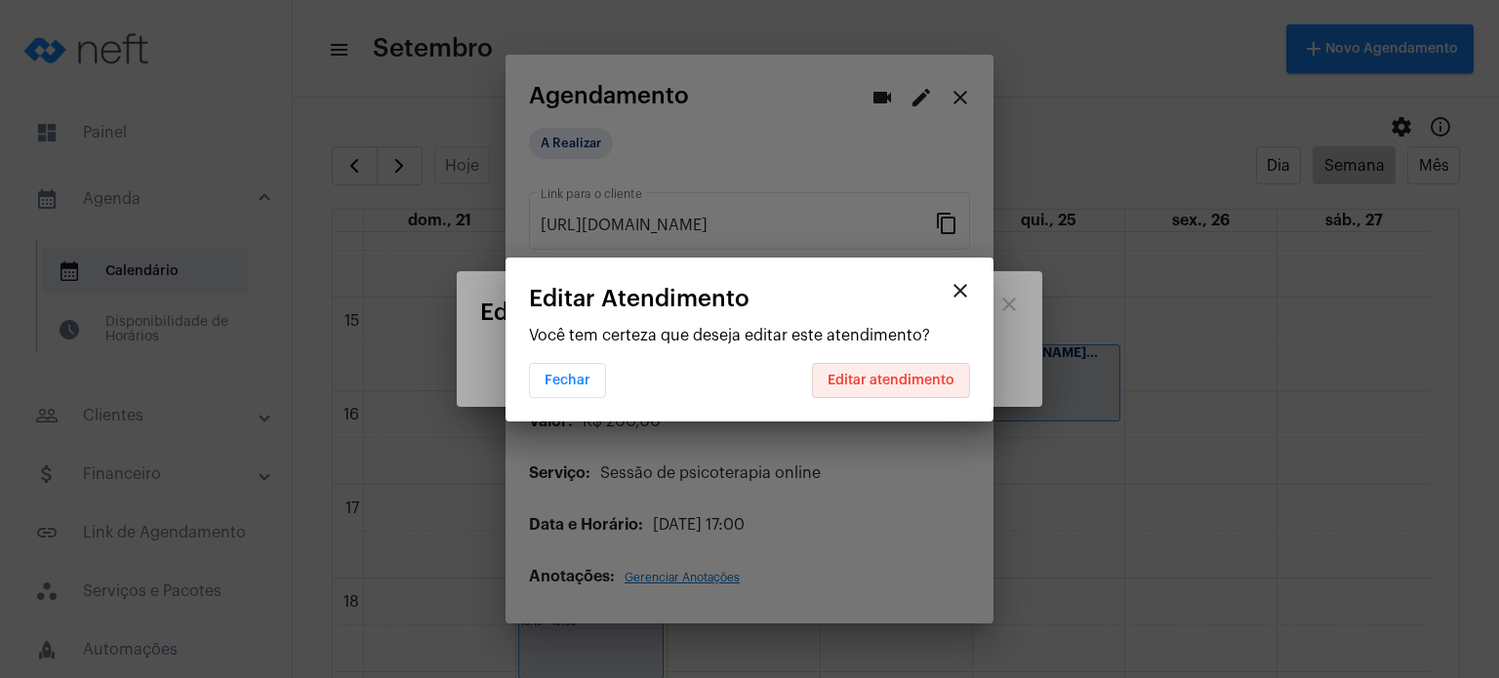
click at [853, 380] on span "Editar atendimento" at bounding box center [890, 381] width 127 height 14
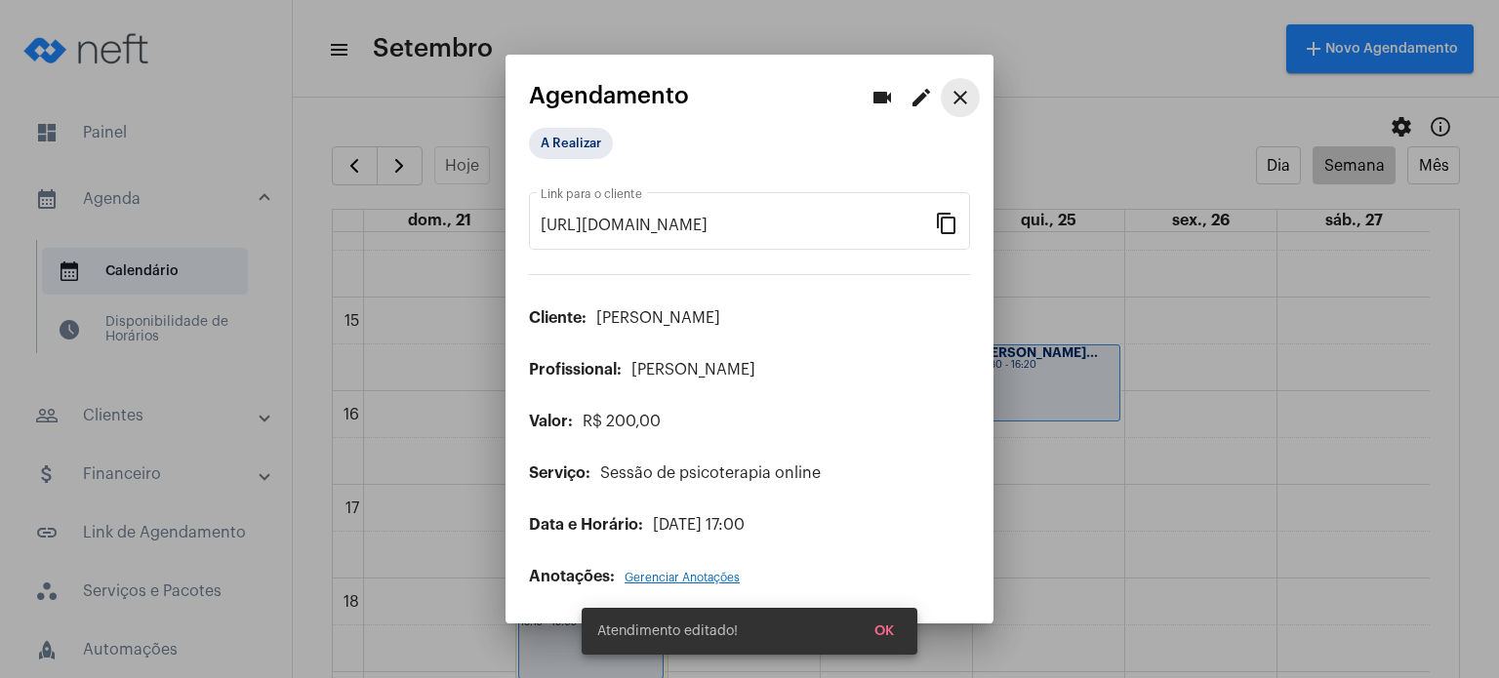
click at [961, 86] on mat-icon "close" at bounding box center [959, 97] width 23 height 23
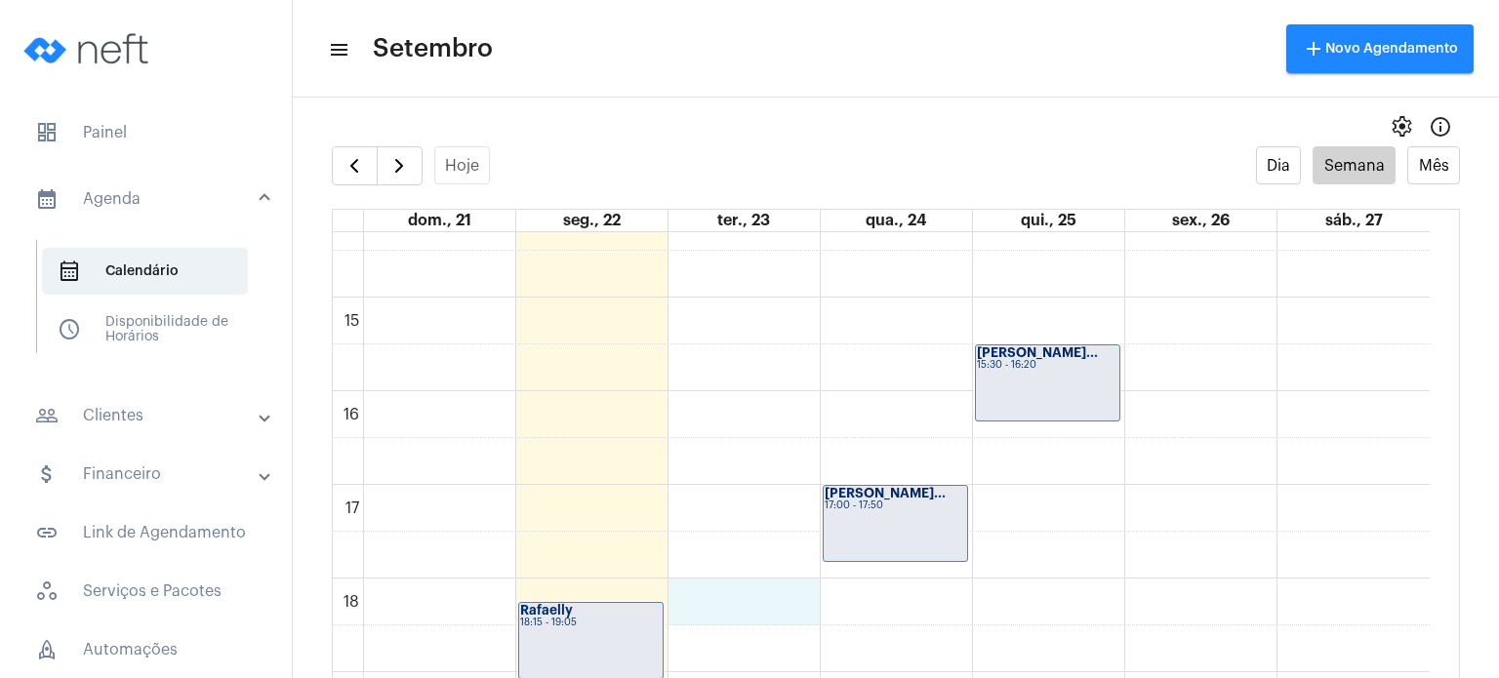
click at [689, 595] on div "00 01 02 03 04 05 06 07 08 09 10 11 12 13 14 15 16 17 18 19 20 21 22 23 Rafaell…" at bounding box center [881, 17] width 1097 height 2248
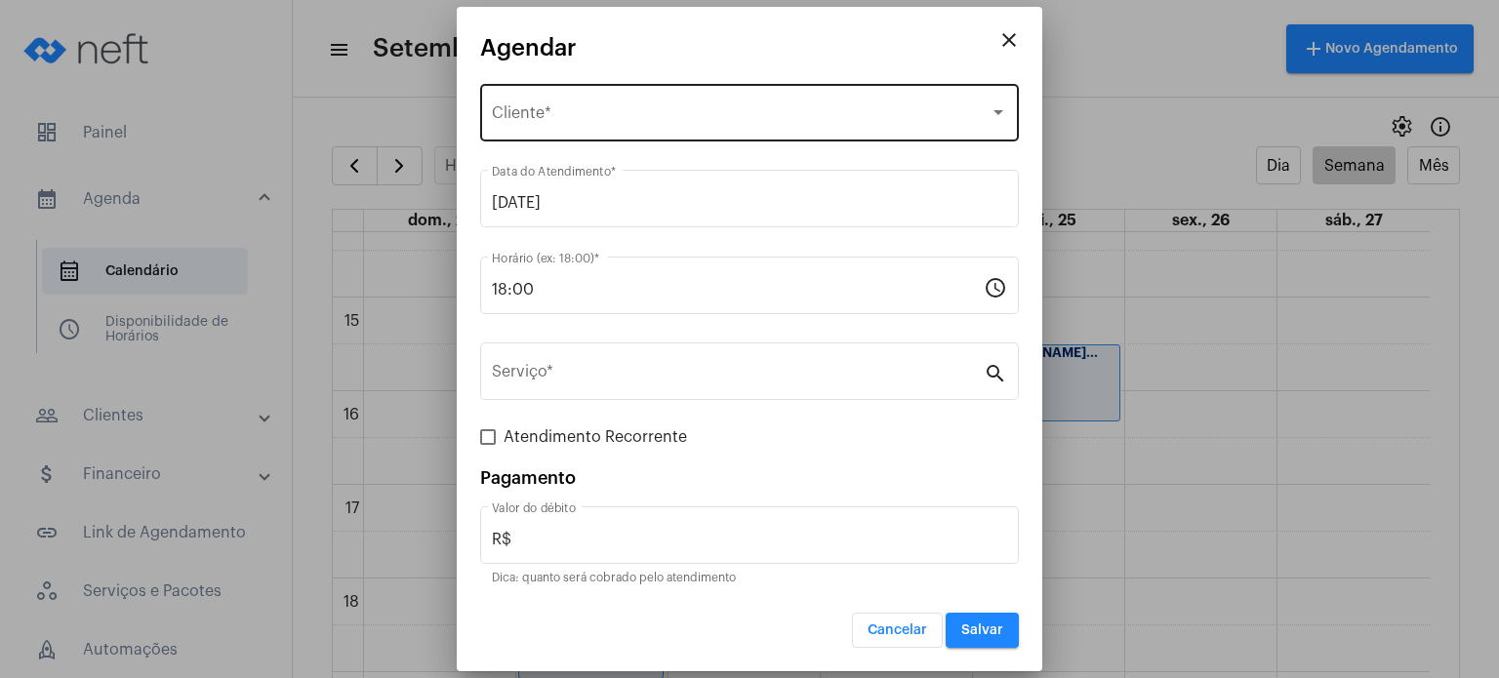
click at [636, 95] on div "Selecione o Cliente Cliente *" at bounding box center [749, 110] width 515 height 61
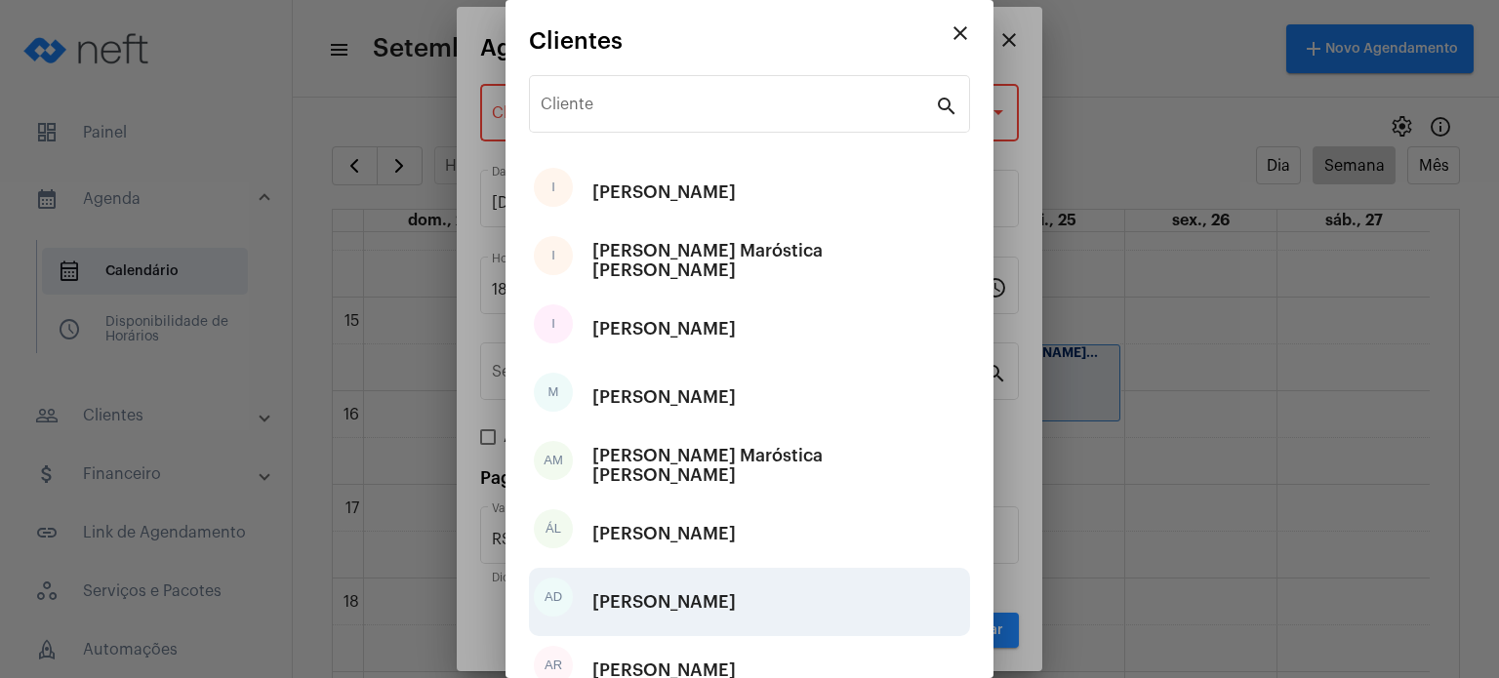
click at [670, 598] on div "[PERSON_NAME]" at bounding box center [663, 602] width 143 height 59
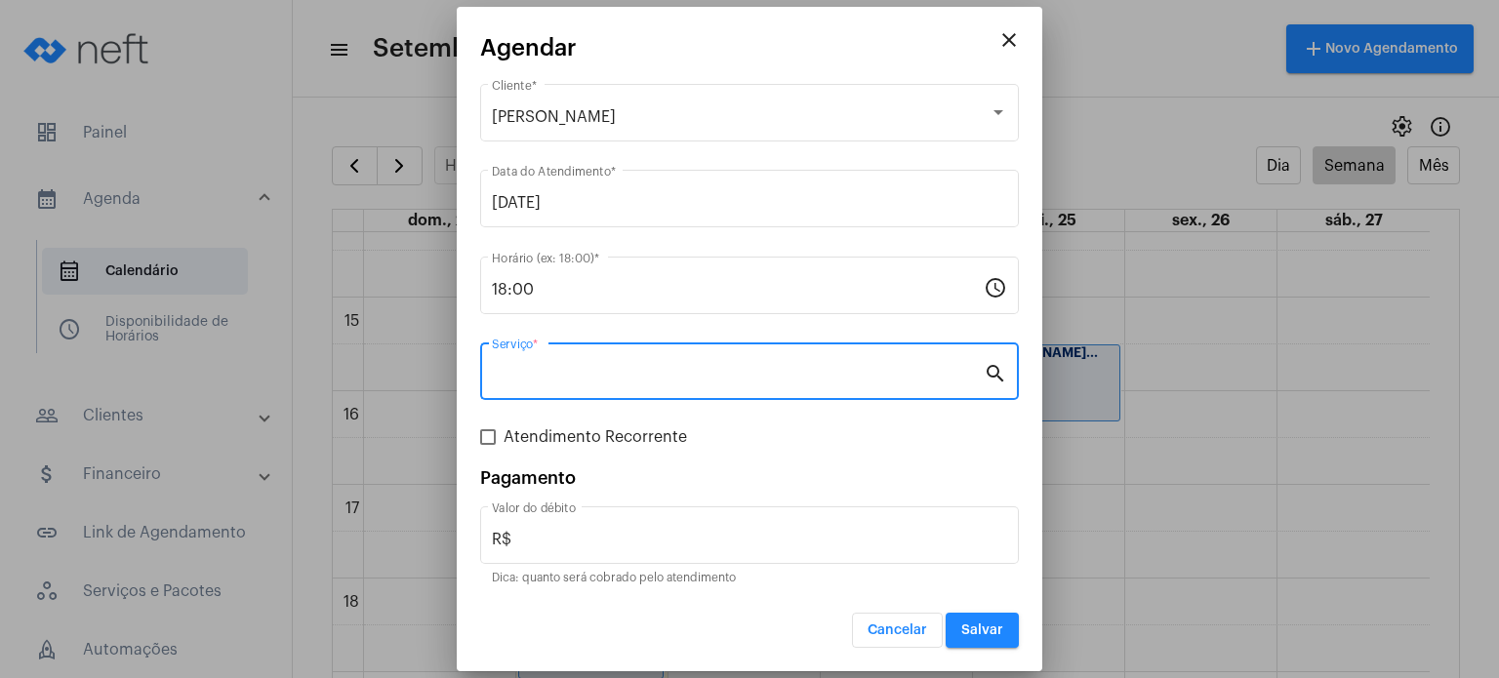
click at [645, 367] on input "Serviço *" at bounding box center [738, 376] width 492 height 18
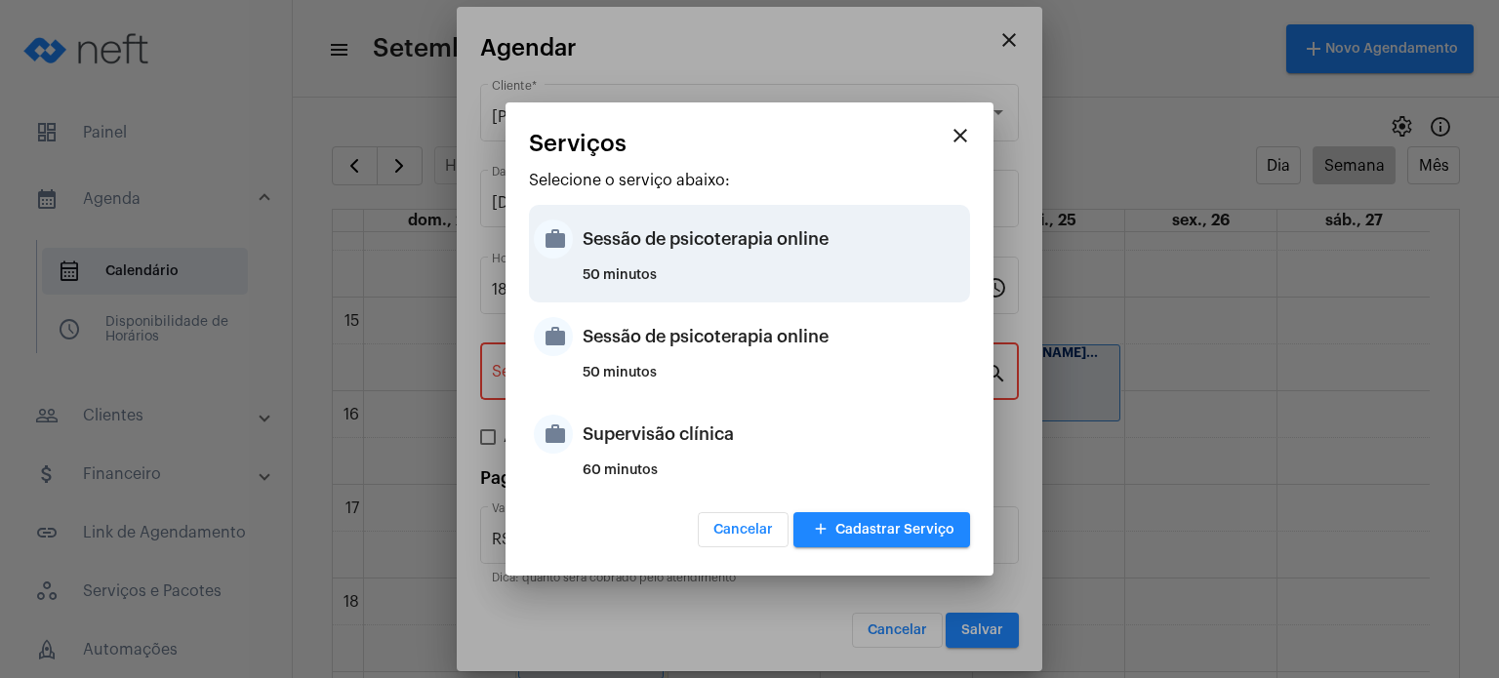
click at [663, 293] on div "50 minutos" at bounding box center [773, 282] width 382 height 29
type input "Sessão de psicoterapia online"
type input "R$ 230"
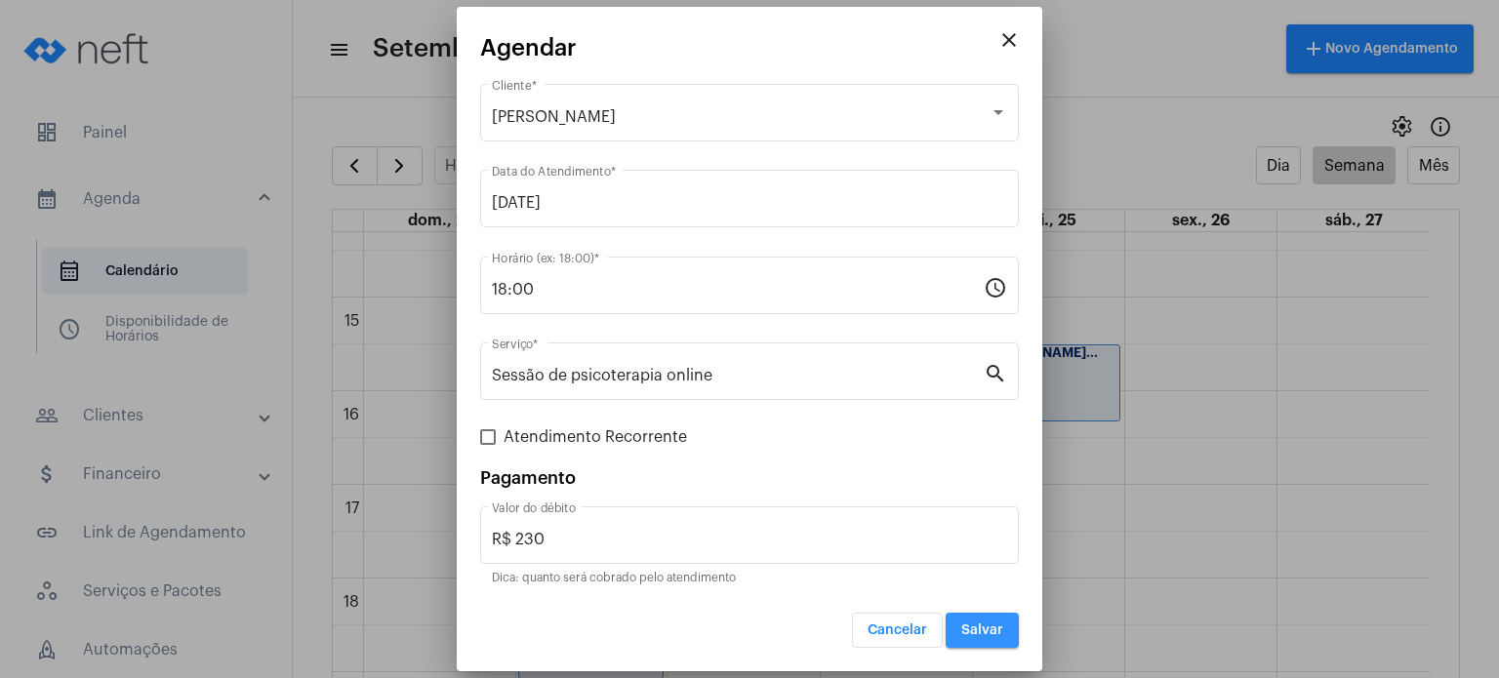
click at [1002, 639] on button "Salvar" at bounding box center [981, 630] width 73 height 35
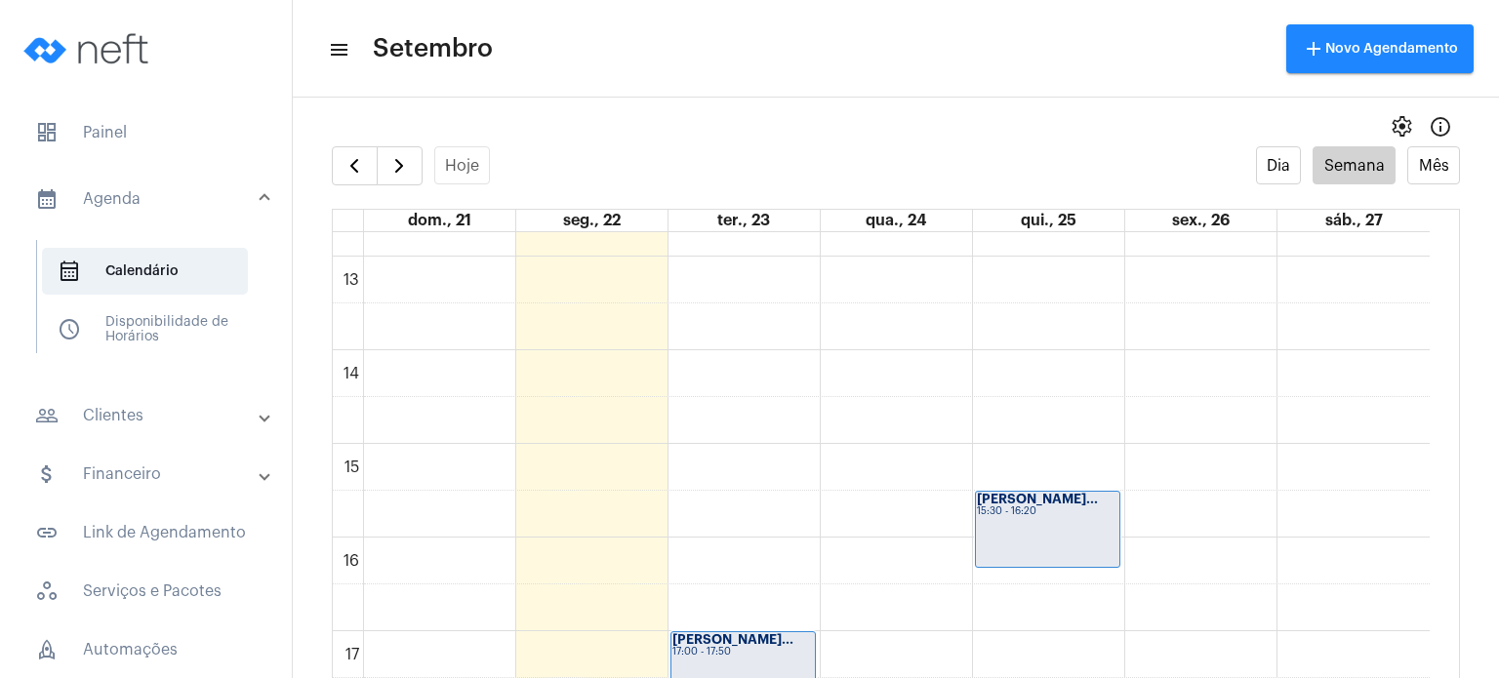
scroll to position [1170, 0]
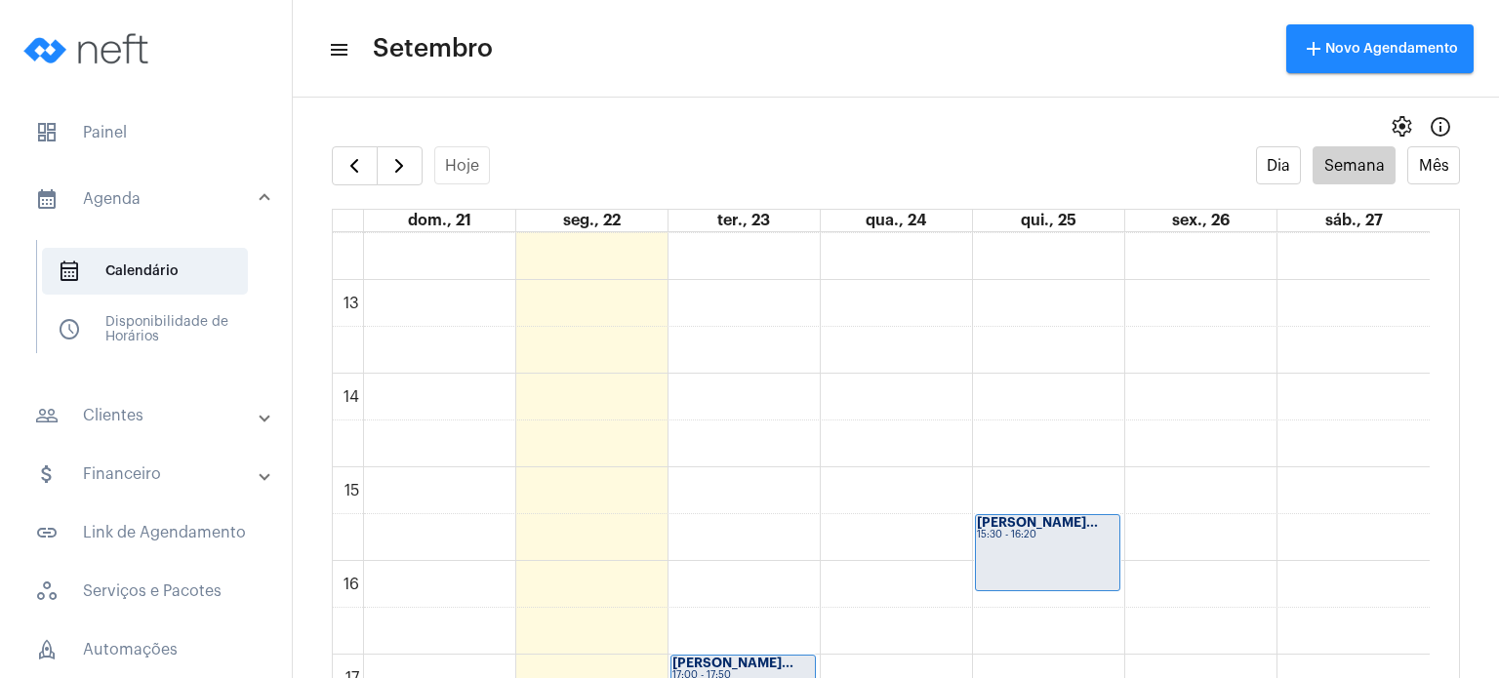
click at [879, 444] on div "00 01 02 03 04 05 06 07 08 09 10 11 12 13 14 15 16 17 18 19 20 21 22 23 Rafaell…" at bounding box center [881, 186] width 1097 height 2248
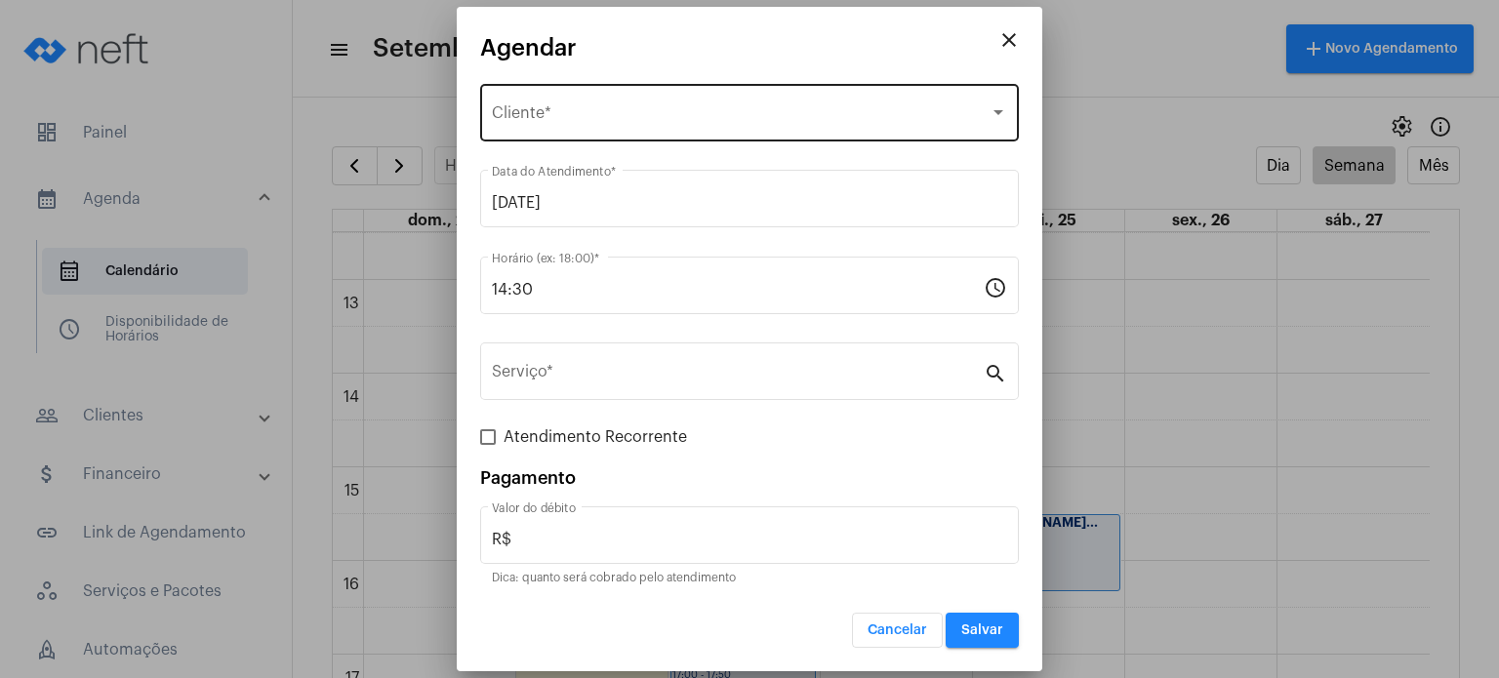
click at [731, 128] on div "Selecione o Cliente Cliente *" at bounding box center [749, 110] width 515 height 61
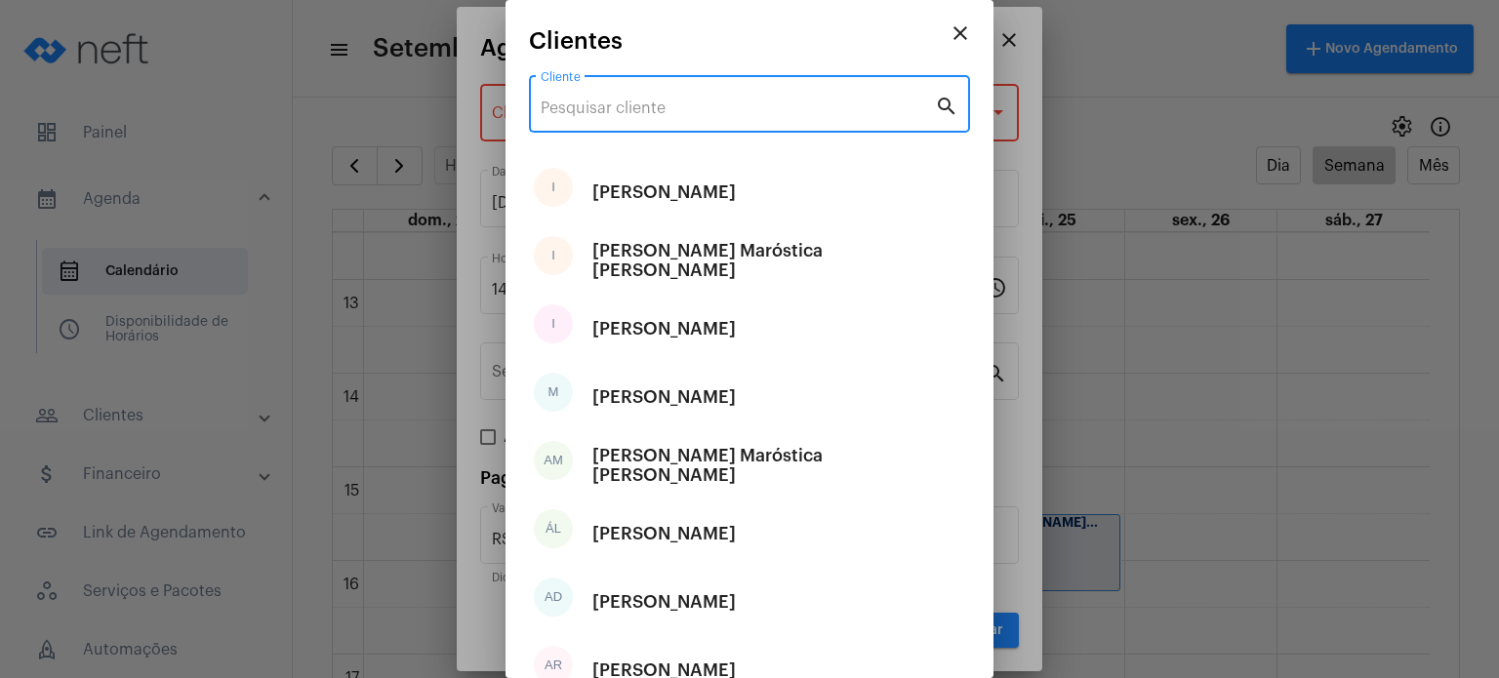
click at [723, 107] on input "Cliente" at bounding box center [737, 109] width 394 height 18
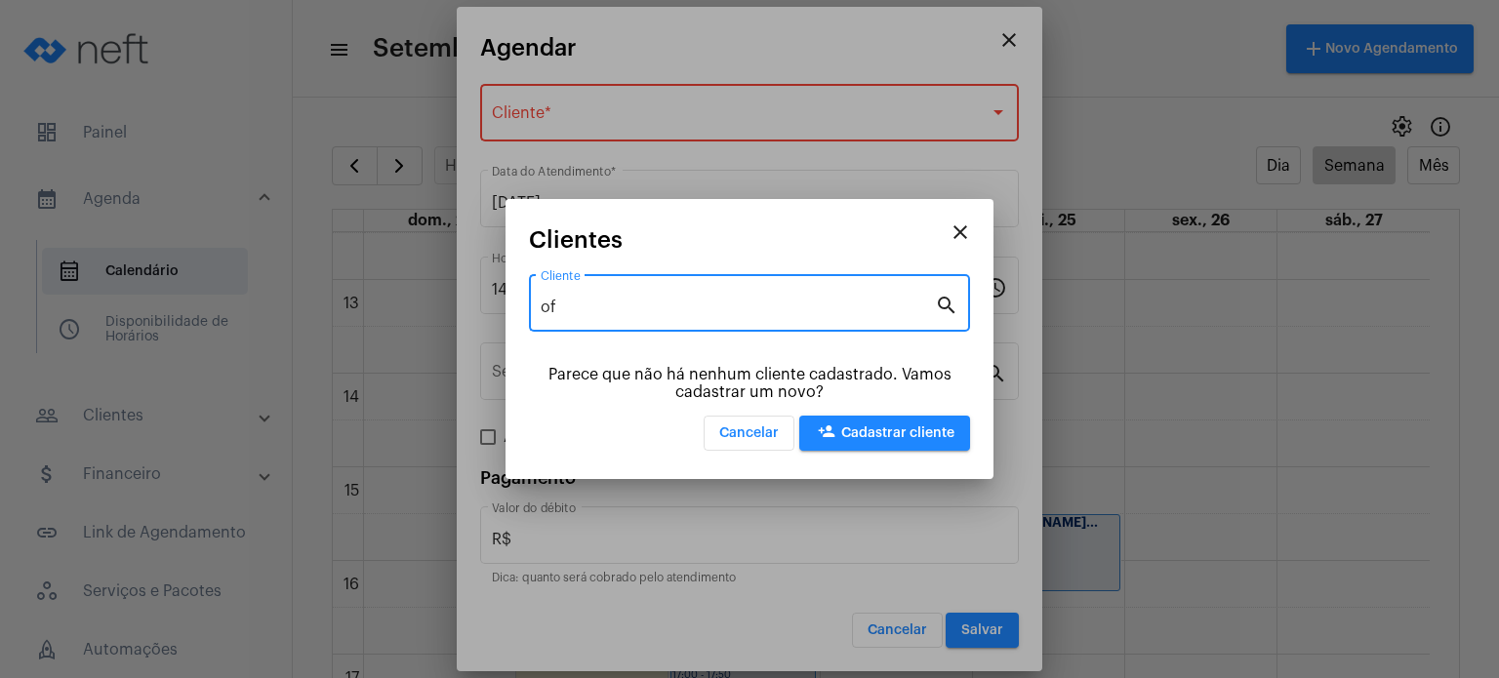
type input "o"
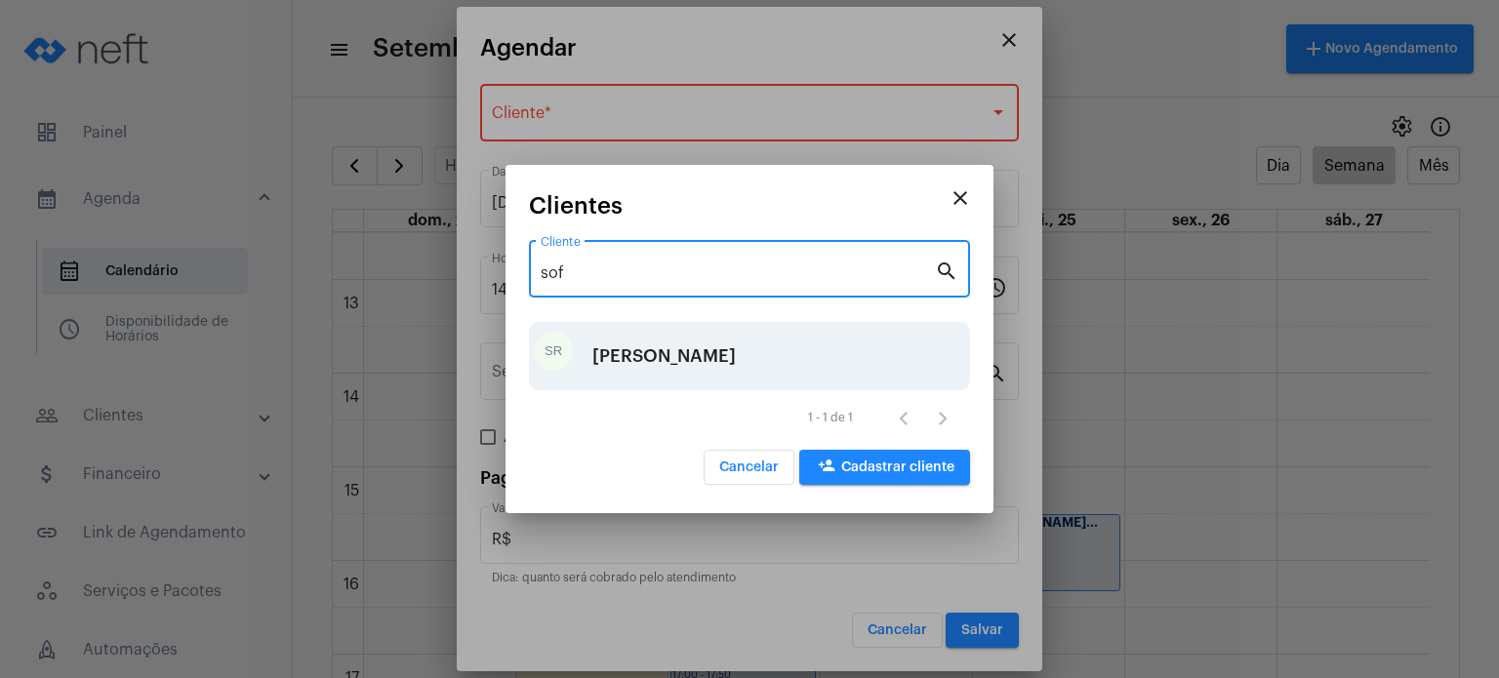
type input "sof"
click at [784, 362] on div "SR [PERSON_NAME]" at bounding box center [749, 356] width 441 height 68
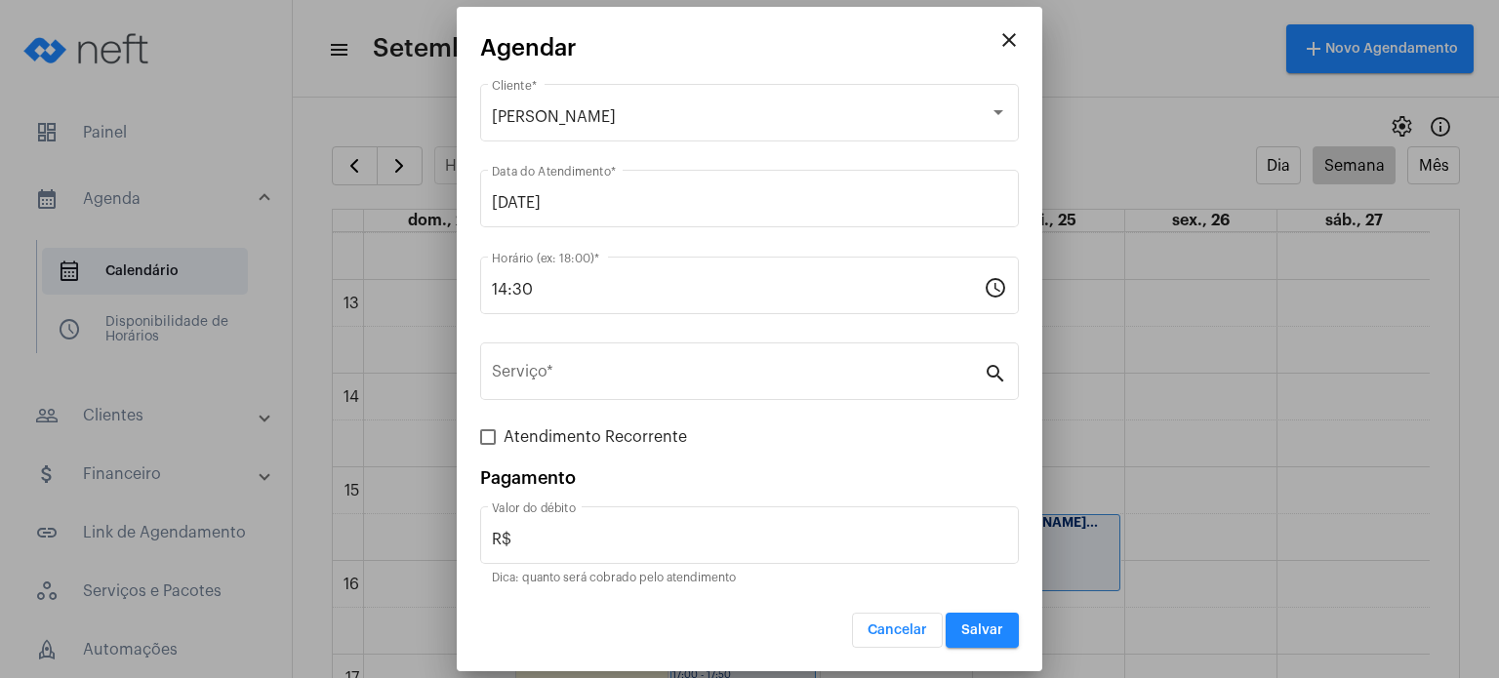
click at [784, 362] on div "Serviço *" at bounding box center [738, 369] width 492 height 61
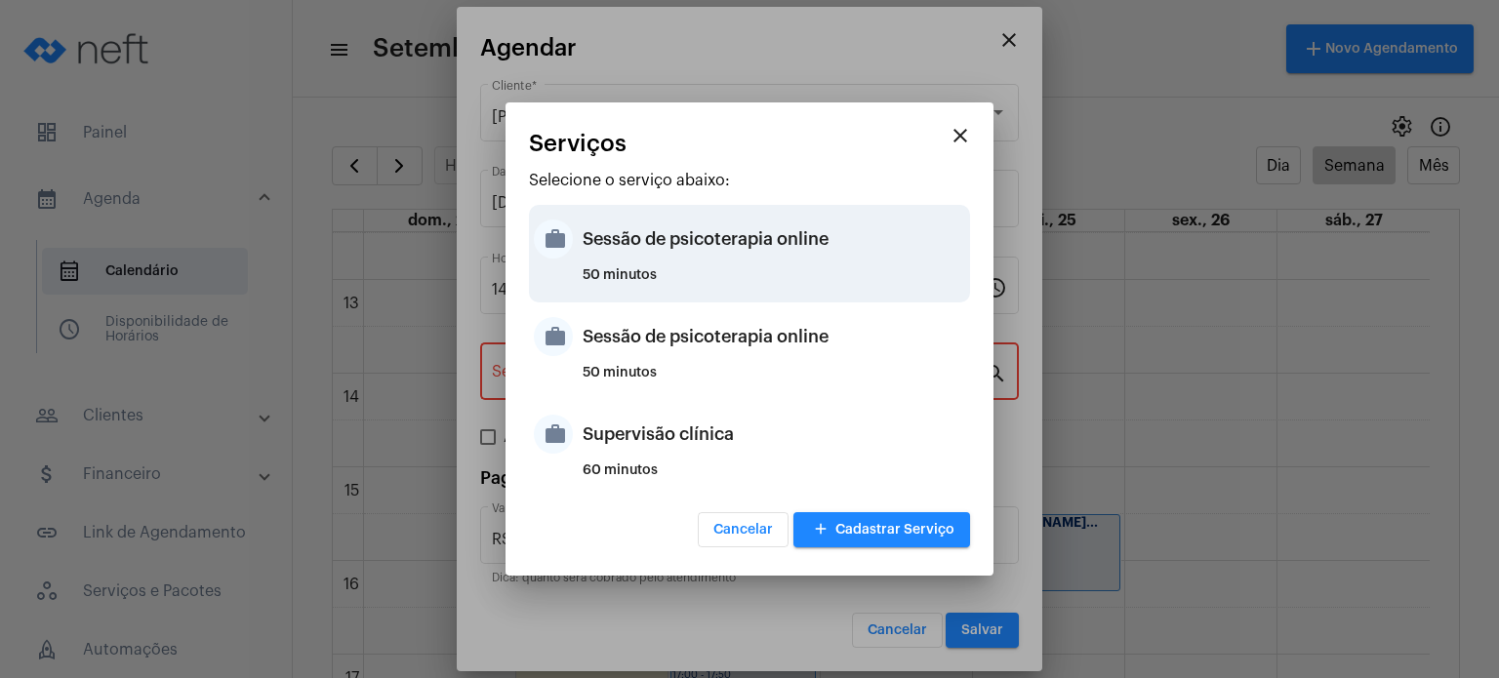
click at [803, 268] on div "50 minutos" at bounding box center [773, 282] width 382 height 29
type input "Sessão de psicoterapia online"
type input "R$ 230"
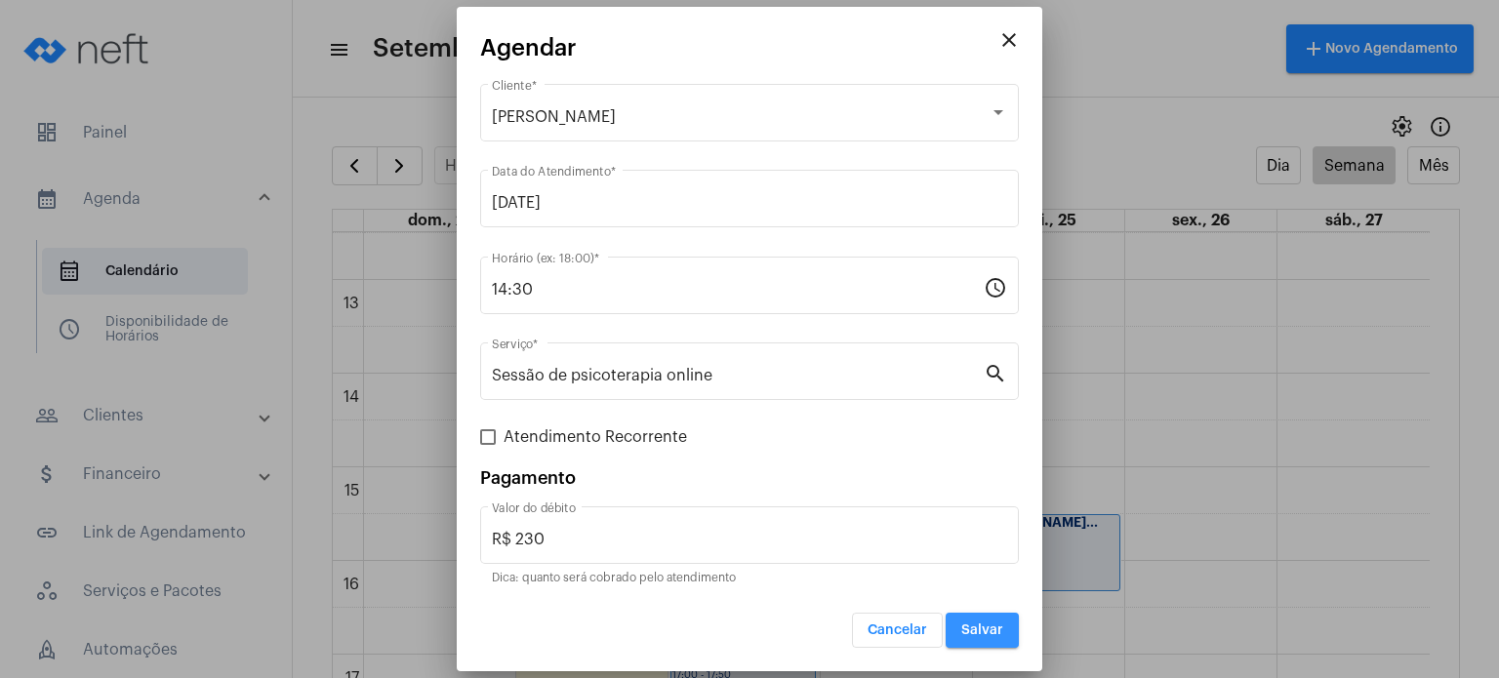
click at [972, 623] on span "Salvar" at bounding box center [982, 630] width 42 height 14
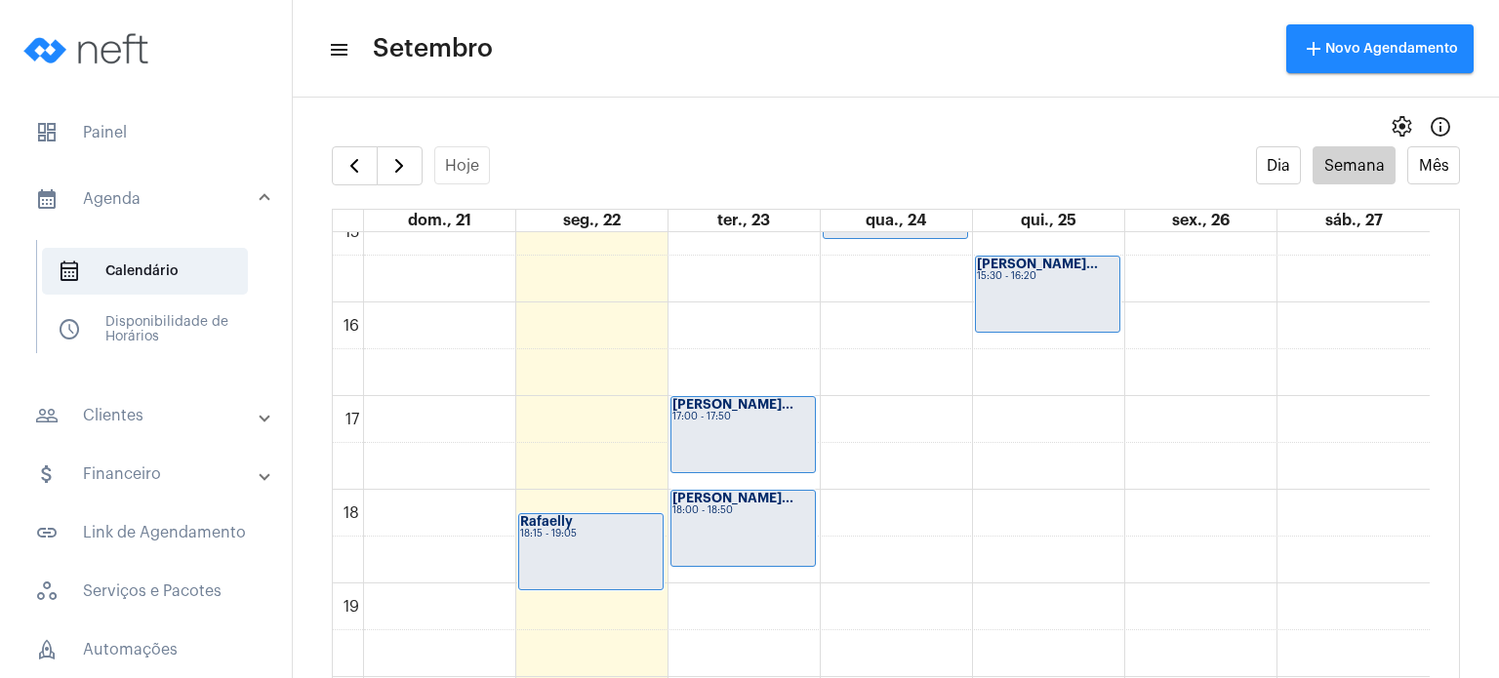
scroll to position [1455, 0]
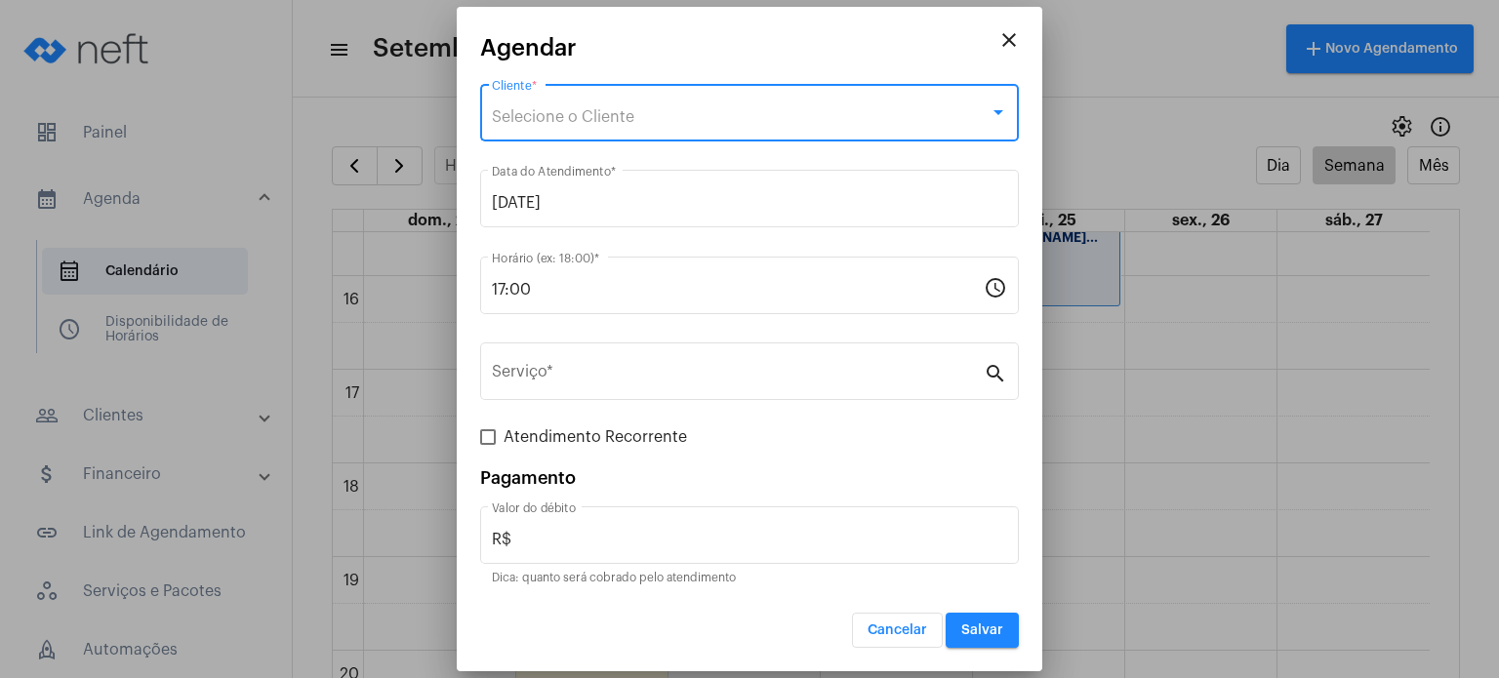
click at [715, 123] on div "Selecione o Cliente" at bounding box center [741, 117] width 498 height 18
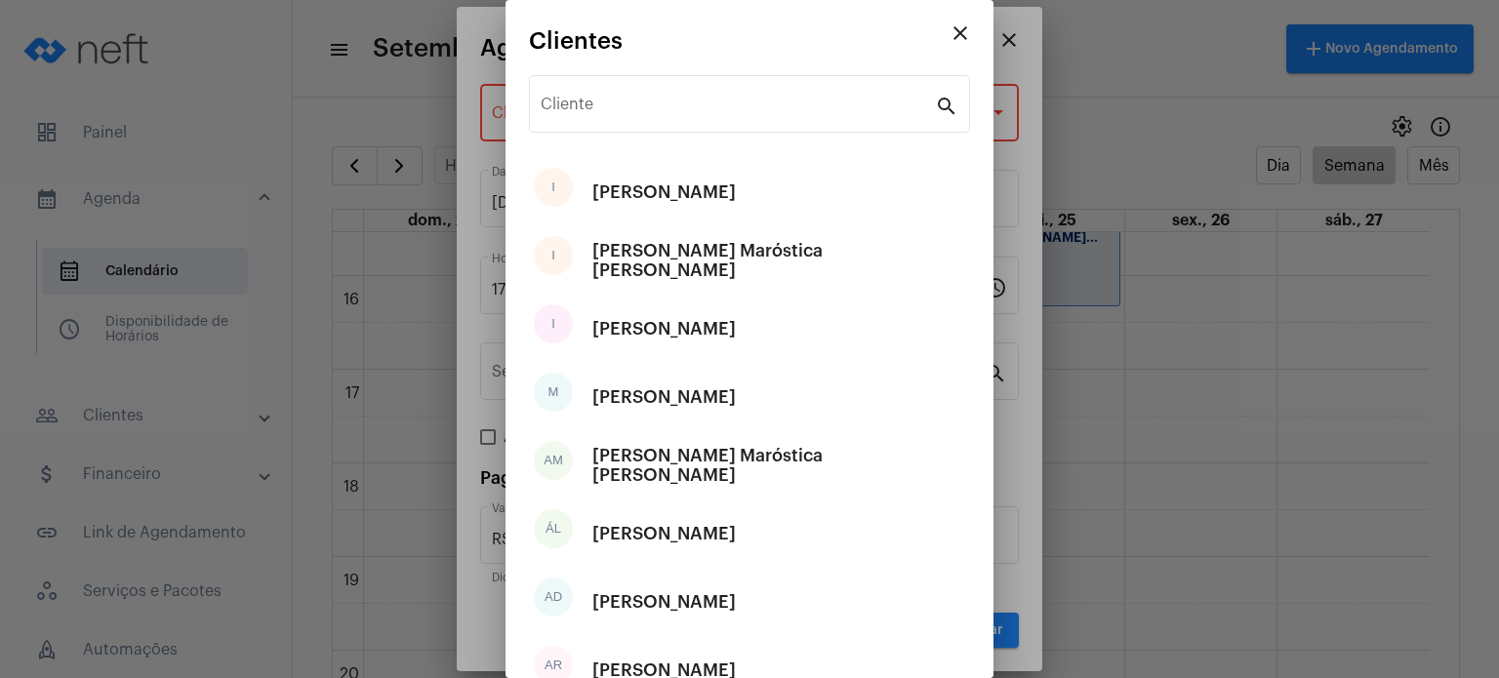
click at [715, 123] on div "Cliente" at bounding box center [737, 101] width 394 height 61
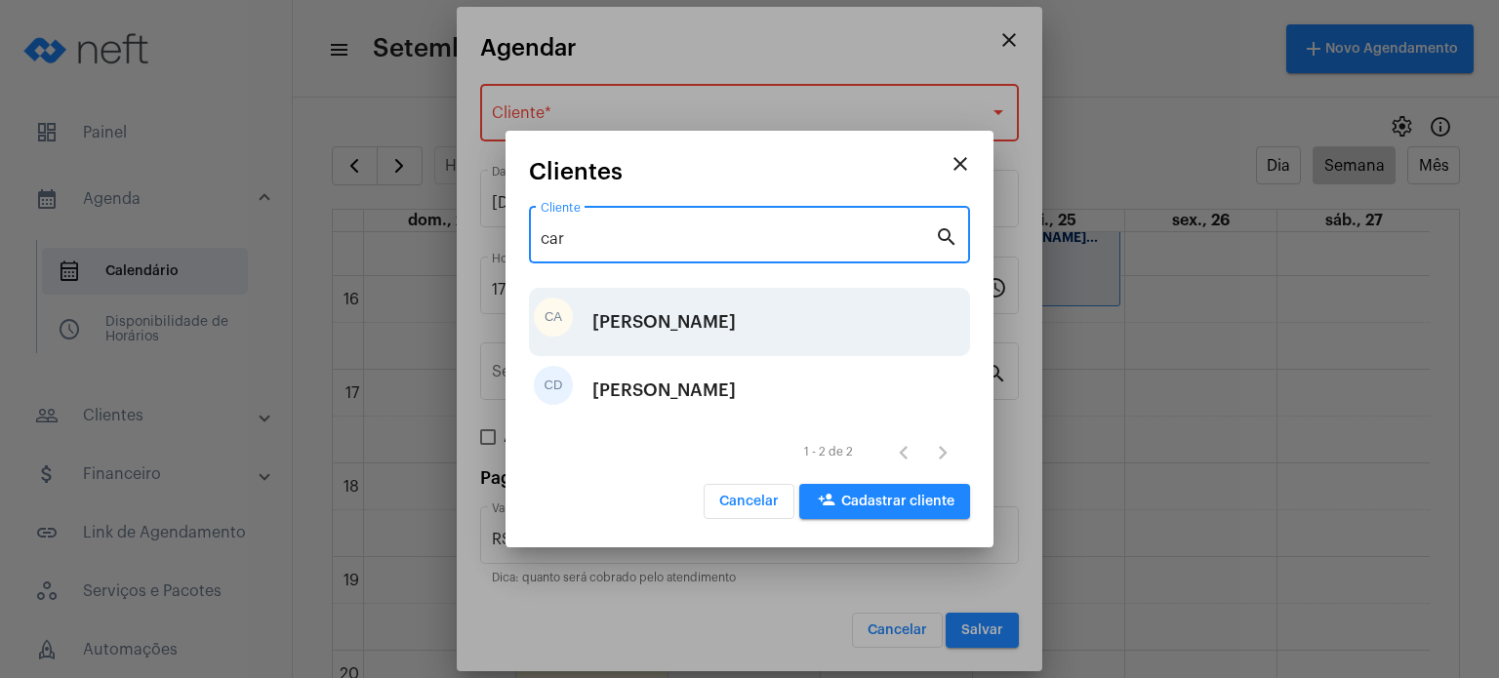
type input "car"
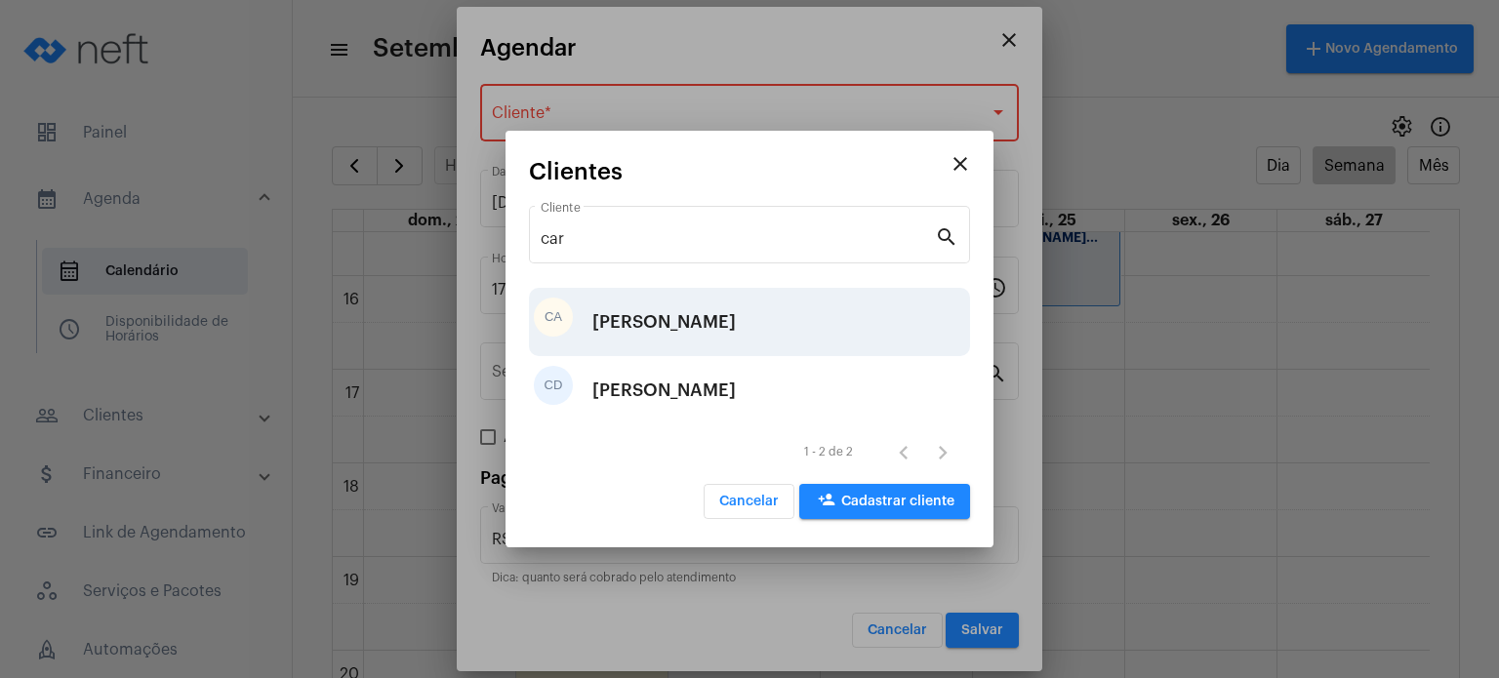
click at [772, 340] on div "CA [PERSON_NAME]" at bounding box center [749, 322] width 441 height 68
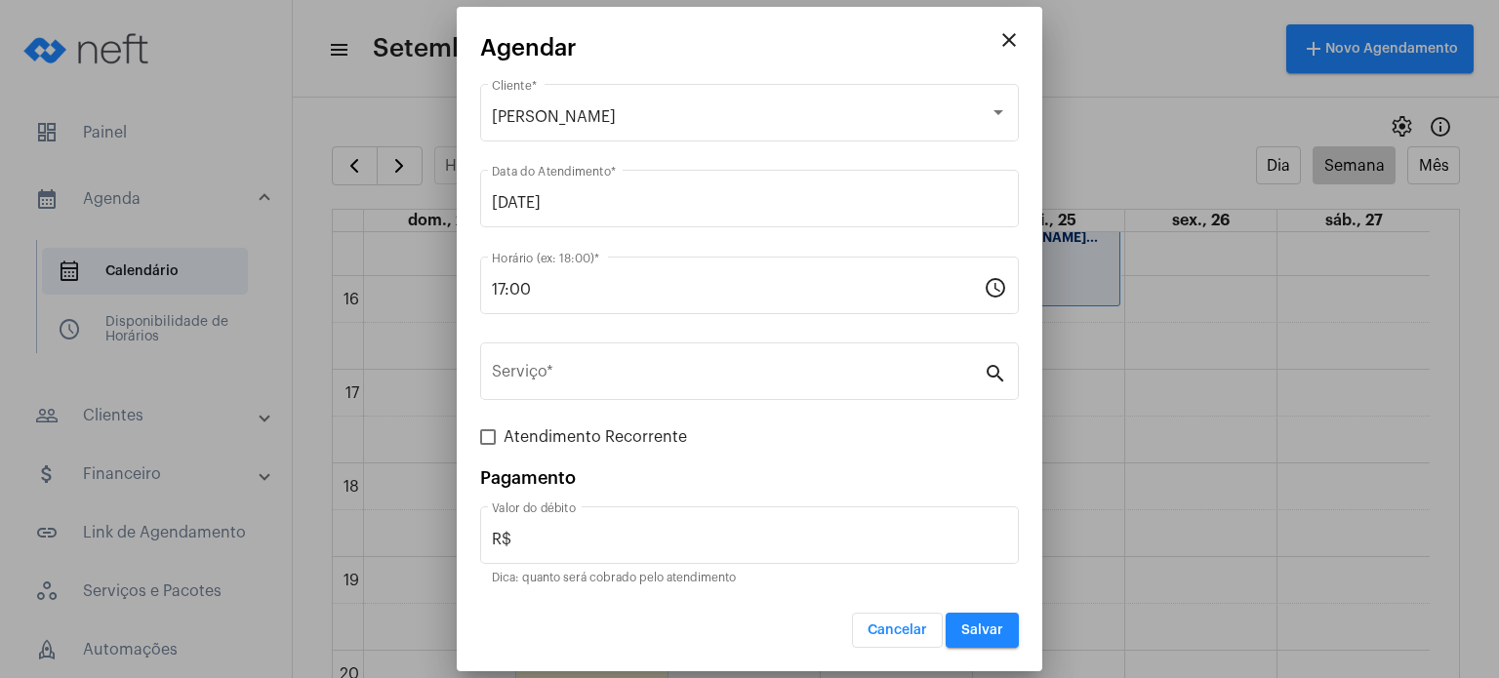
click at [772, 340] on div "Serviço *" at bounding box center [738, 369] width 492 height 61
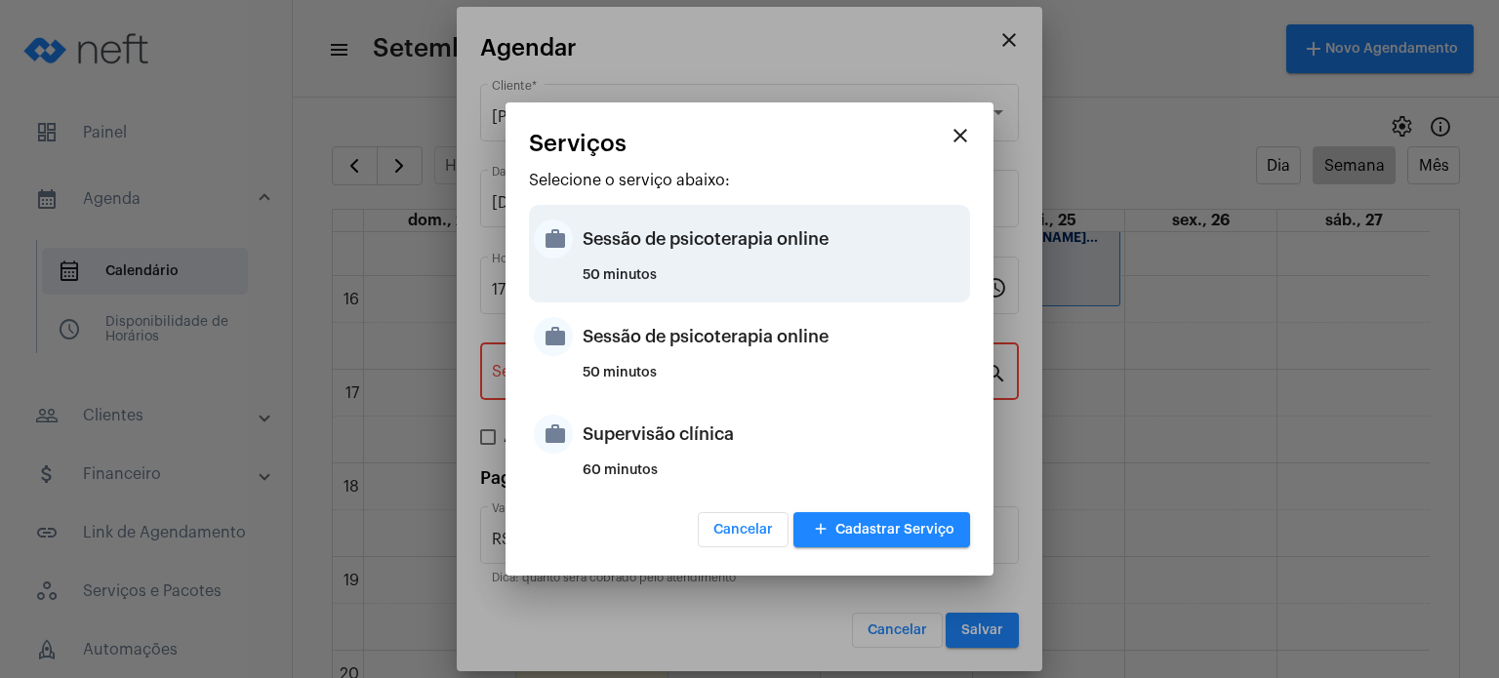
click at [767, 253] on div "Sessão de psicoterapia online" at bounding box center [773, 239] width 382 height 59
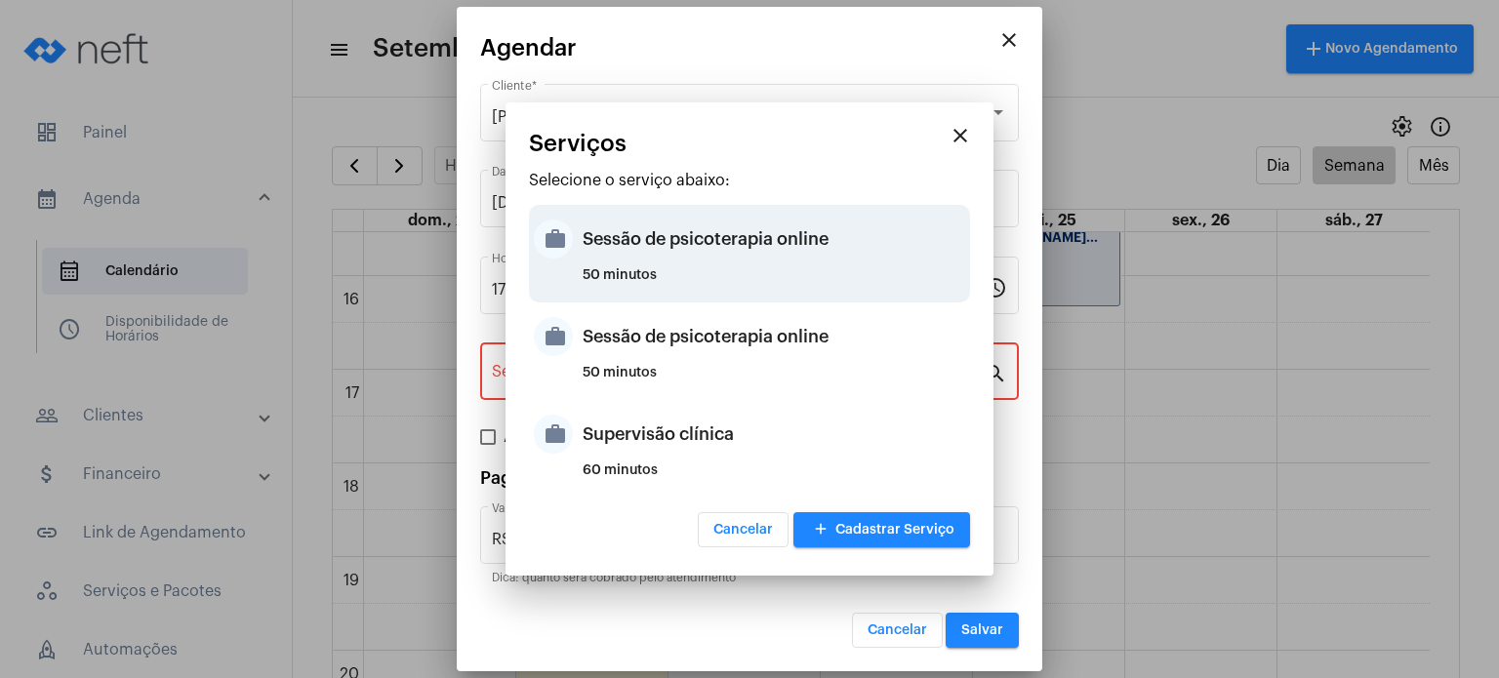
type input "Sessão de psicoterapia online"
type input "R$ 230"
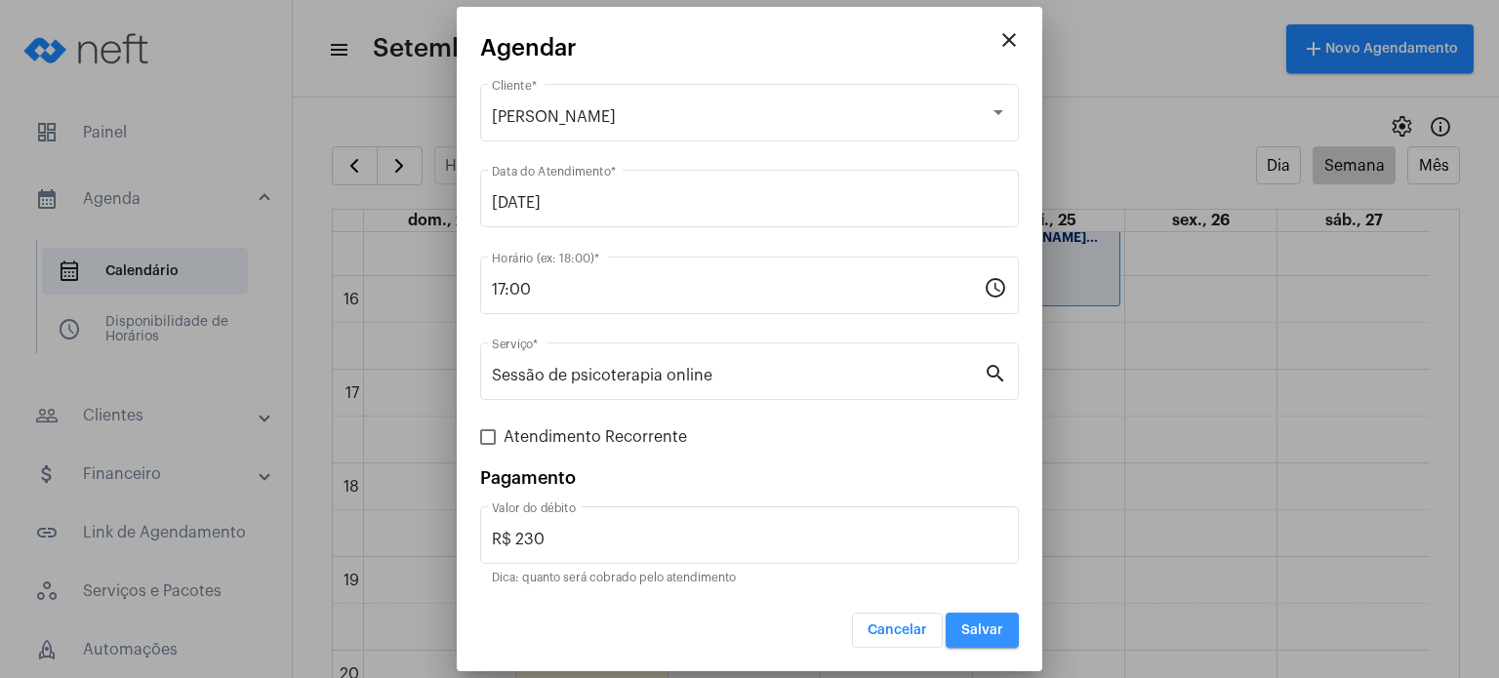
click at [960, 631] on button "Salvar" at bounding box center [981, 630] width 73 height 35
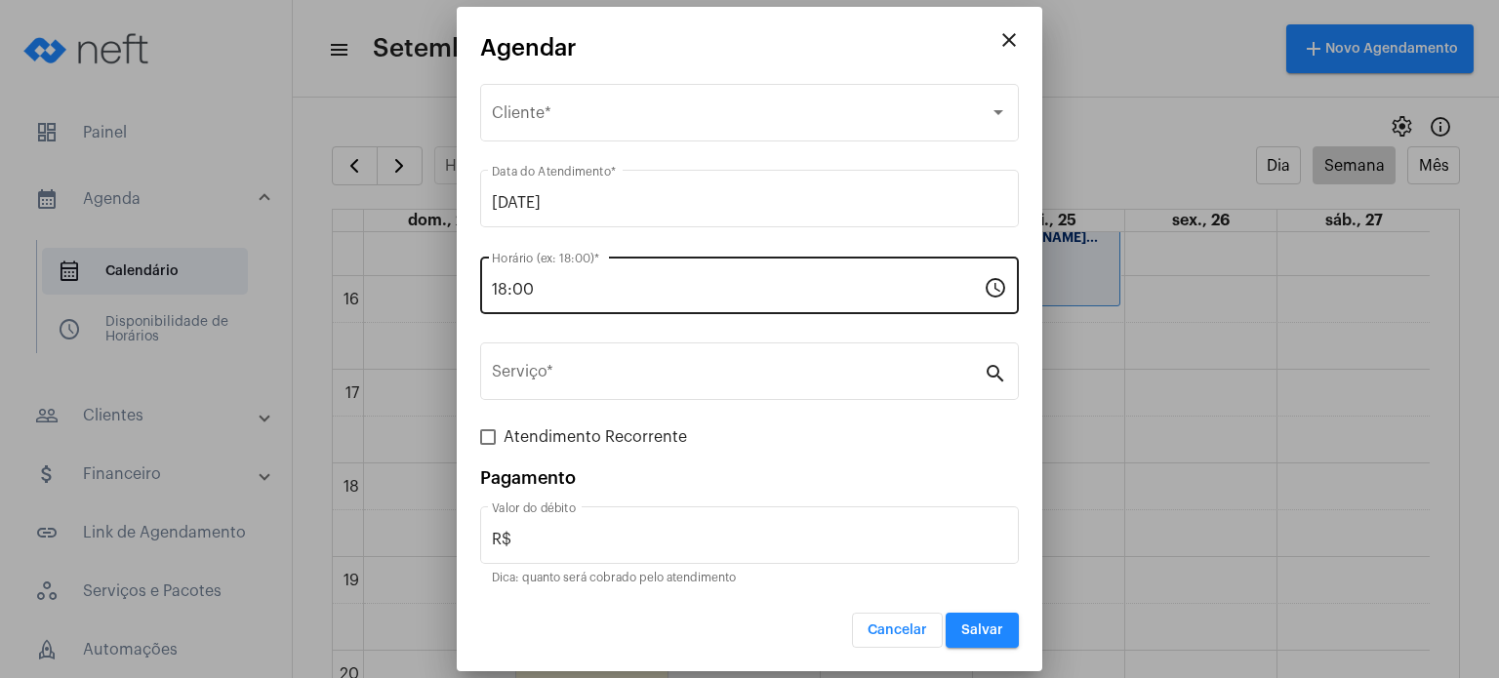
click at [671, 300] on div "18:00 Horário (ex: 18:00) *" at bounding box center [738, 283] width 492 height 61
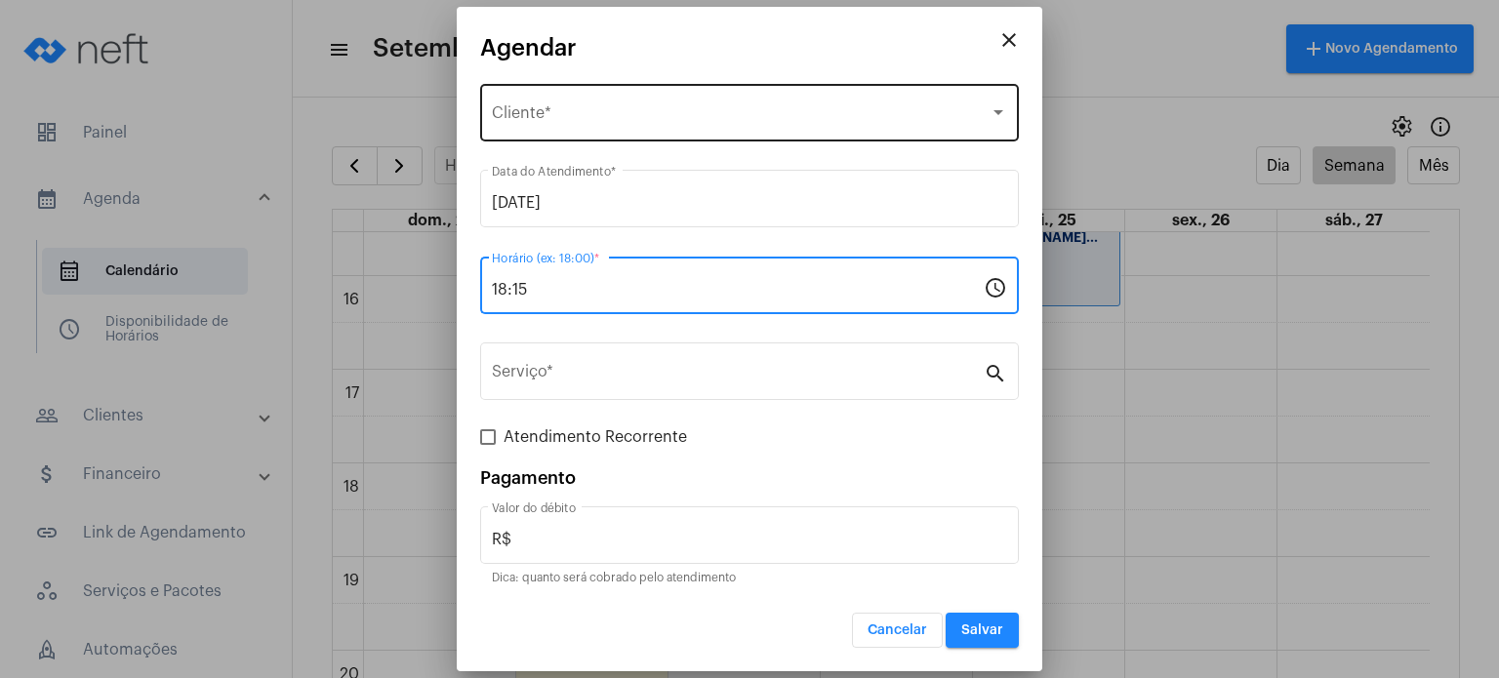
type input "18:15"
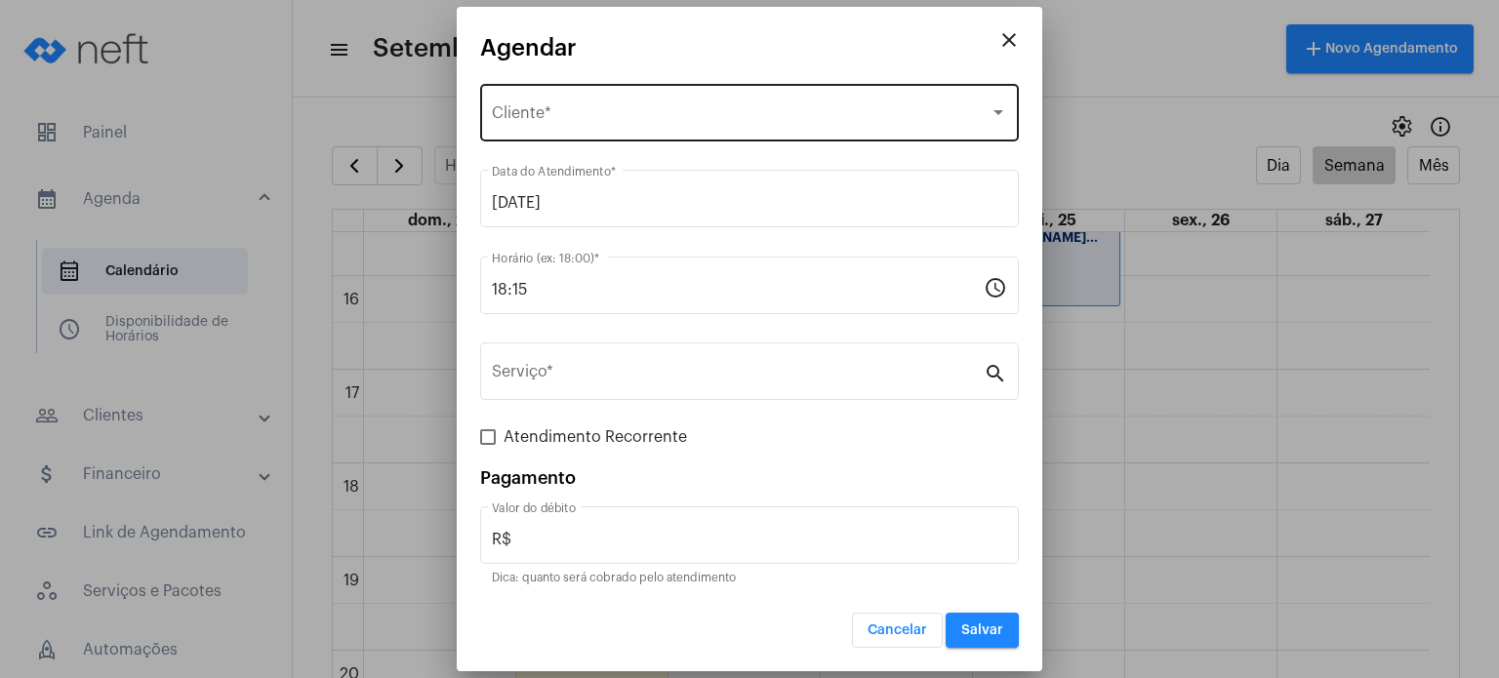
click at [699, 92] on div "Selecione o Cliente Cliente *" at bounding box center [749, 110] width 515 height 61
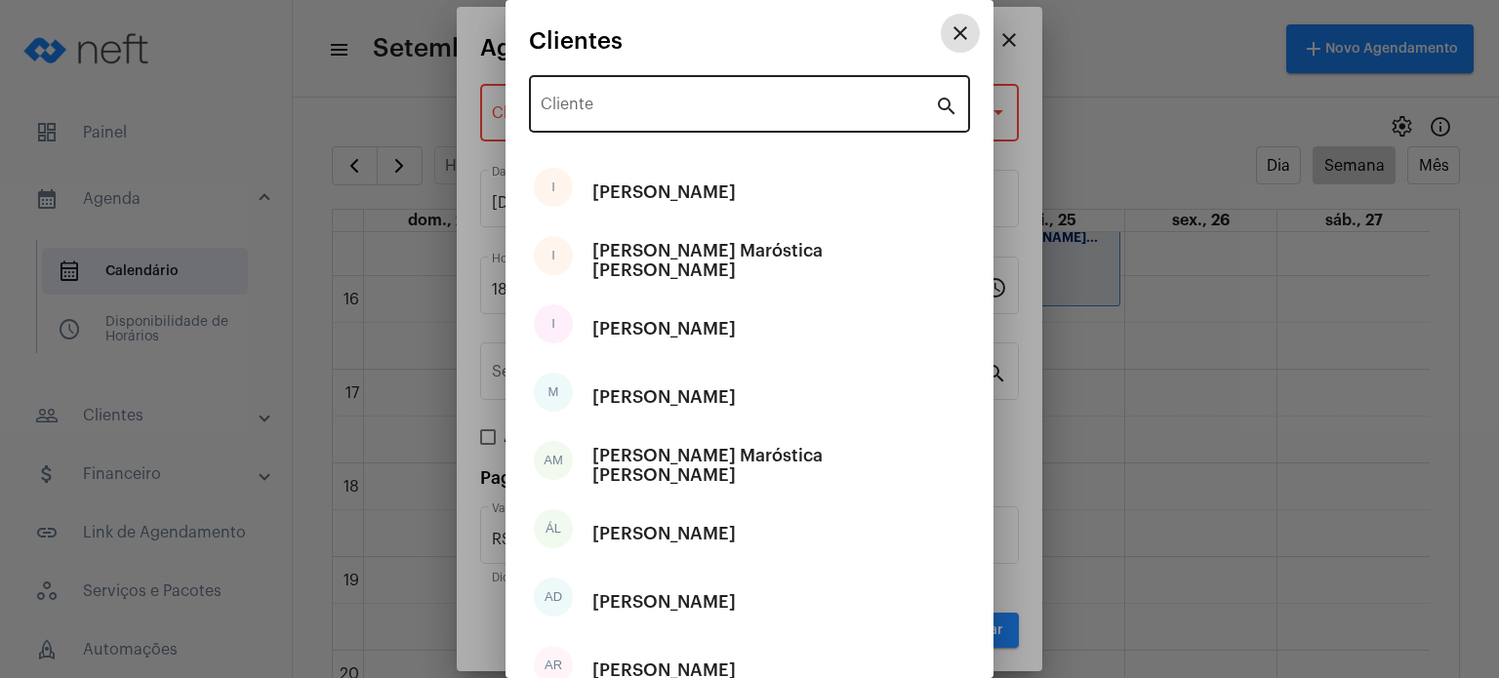
click at [699, 97] on div "Cliente" at bounding box center [737, 101] width 394 height 61
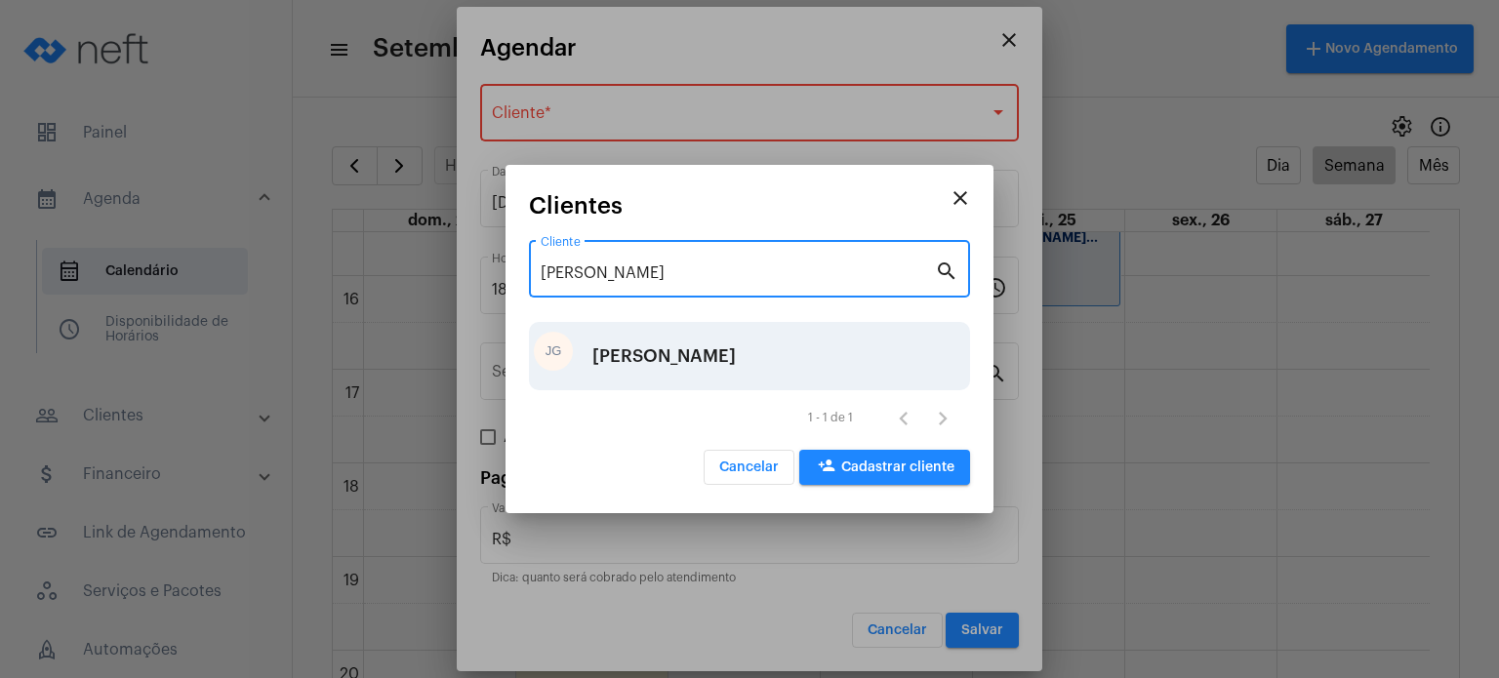
type input "[PERSON_NAME]"
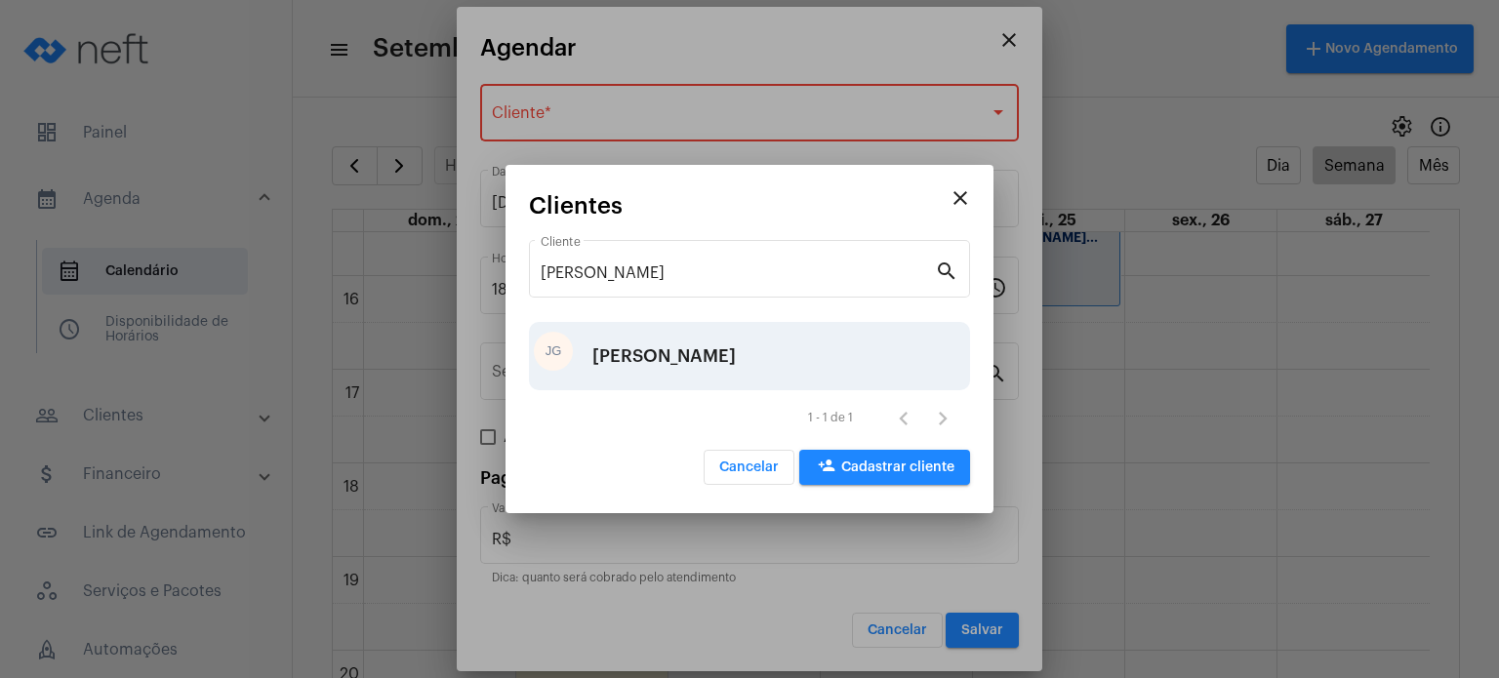
click at [731, 354] on div "[PERSON_NAME]" at bounding box center [749, 356] width 441 height 68
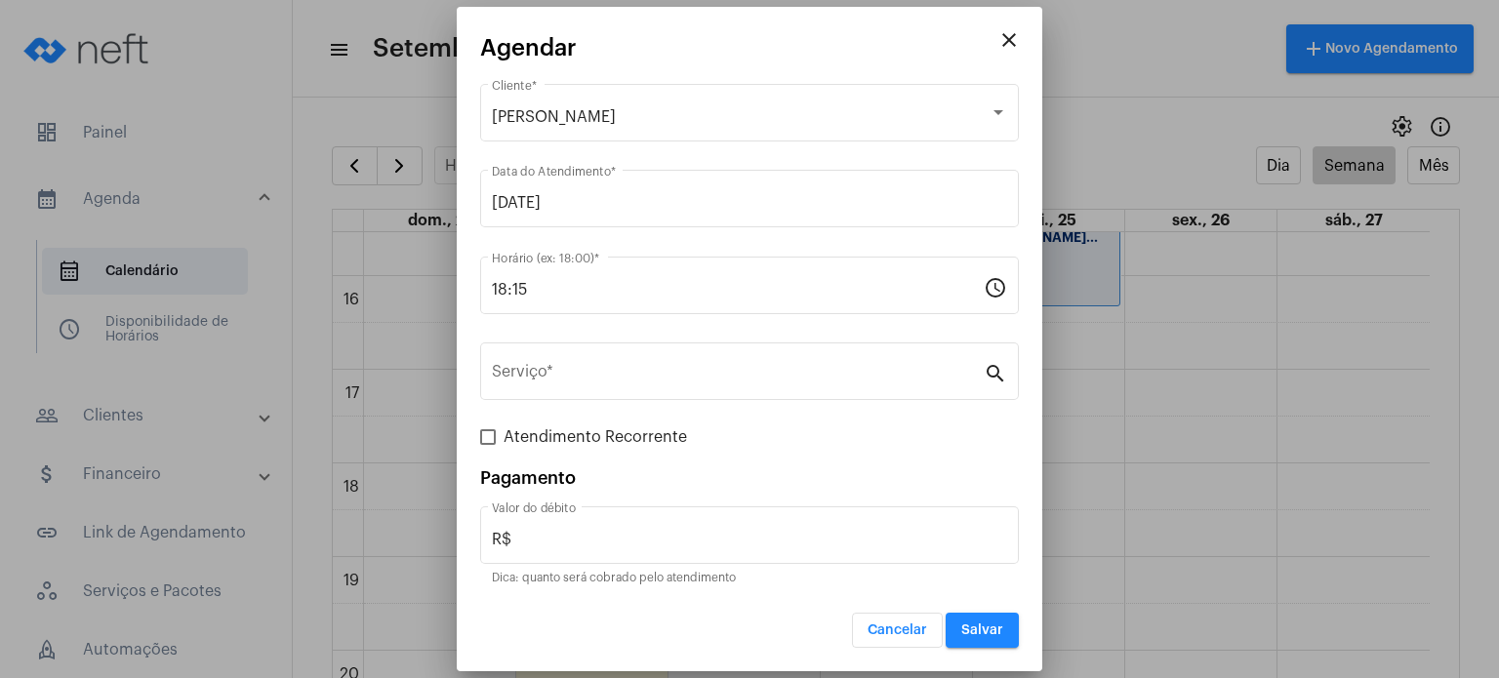
click at [731, 354] on div "Serviço *" at bounding box center [738, 369] width 492 height 61
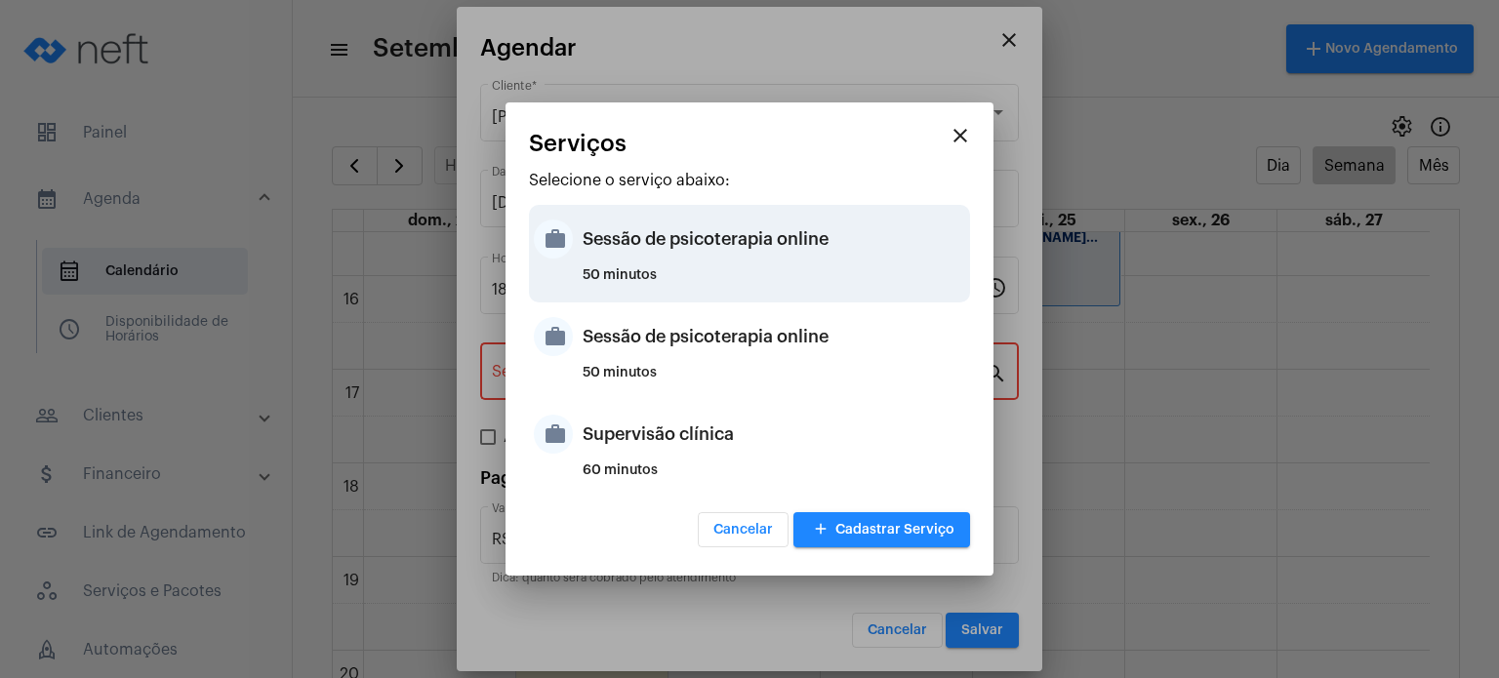
click at [745, 242] on div "Sessão de psicoterapia online" at bounding box center [773, 239] width 382 height 59
type input "Sessão de psicoterapia online"
type input "R$ 230"
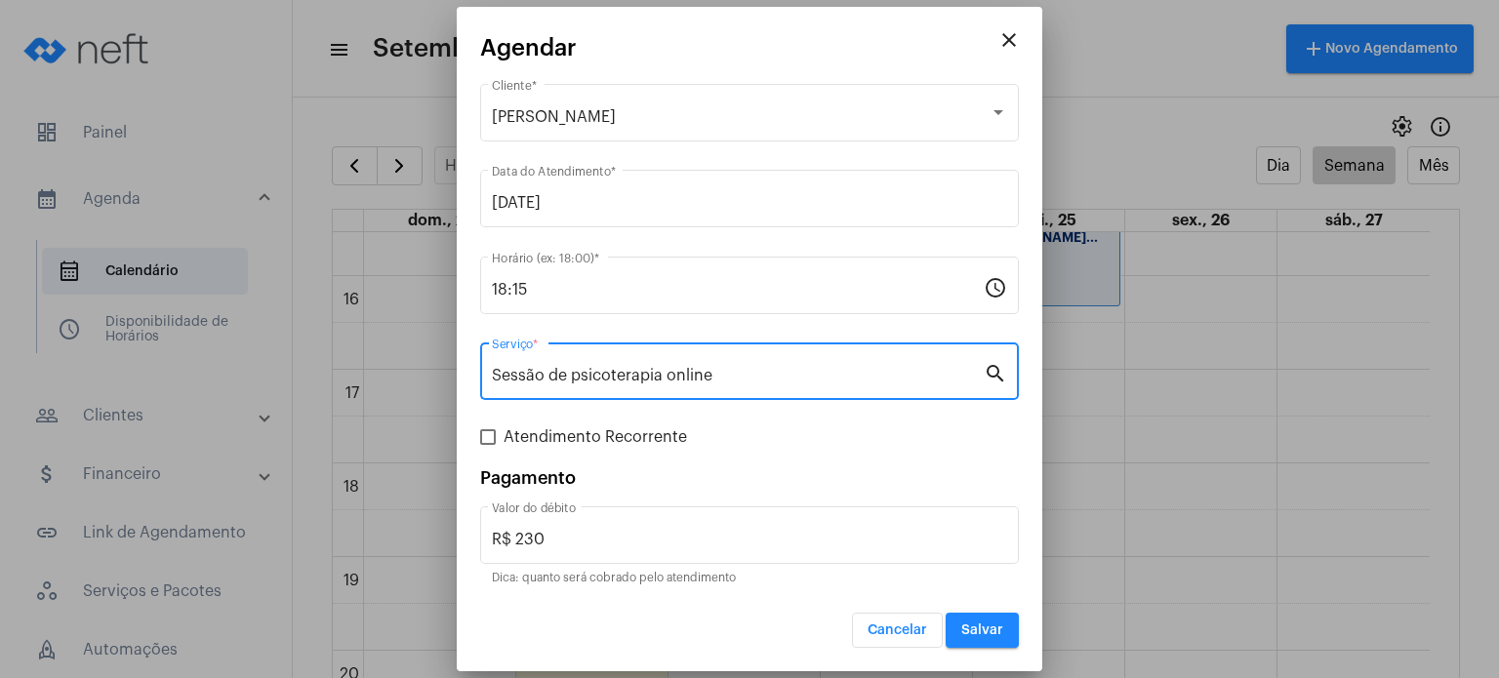
click at [981, 644] on button "Salvar" at bounding box center [981, 630] width 73 height 35
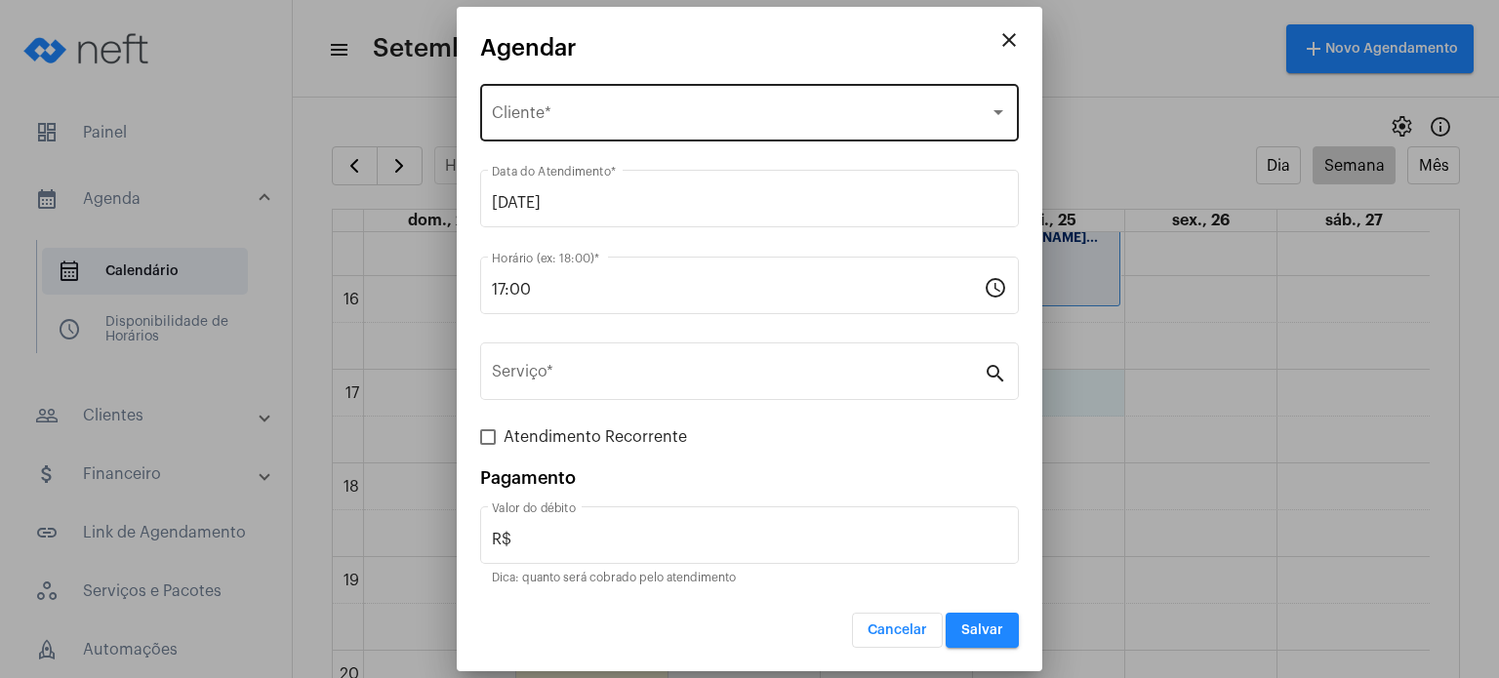
click at [791, 81] on div "Selecione o Cliente Cliente *" at bounding box center [749, 110] width 515 height 61
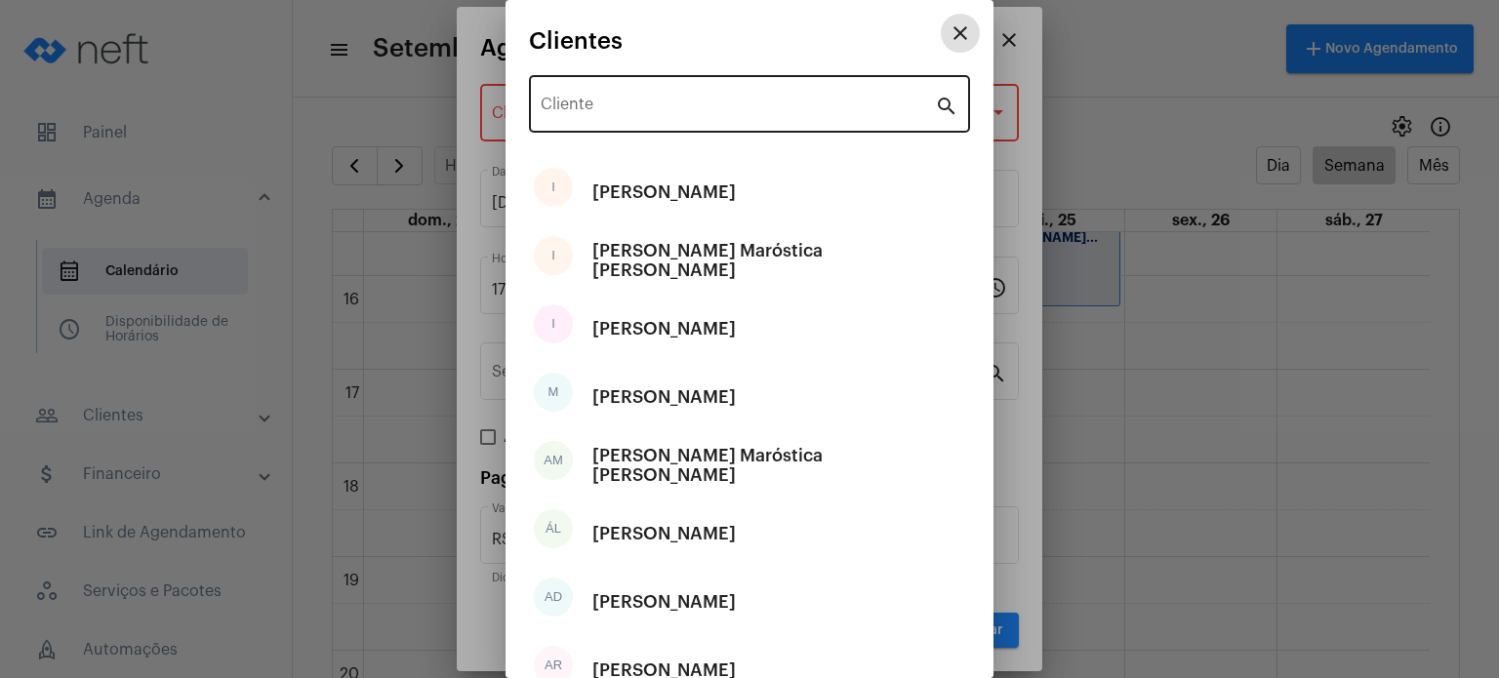
click at [781, 113] on input "Cliente" at bounding box center [737, 109] width 394 height 18
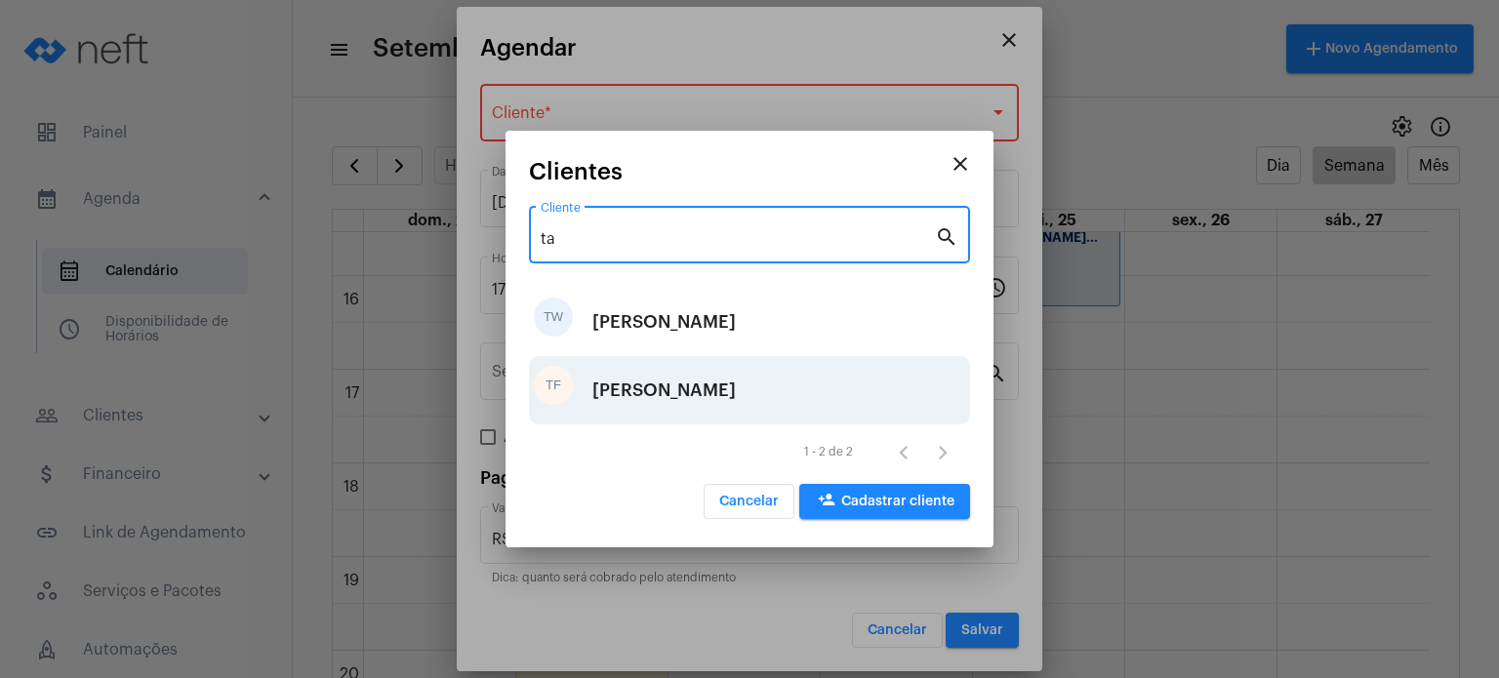
type input "ta"
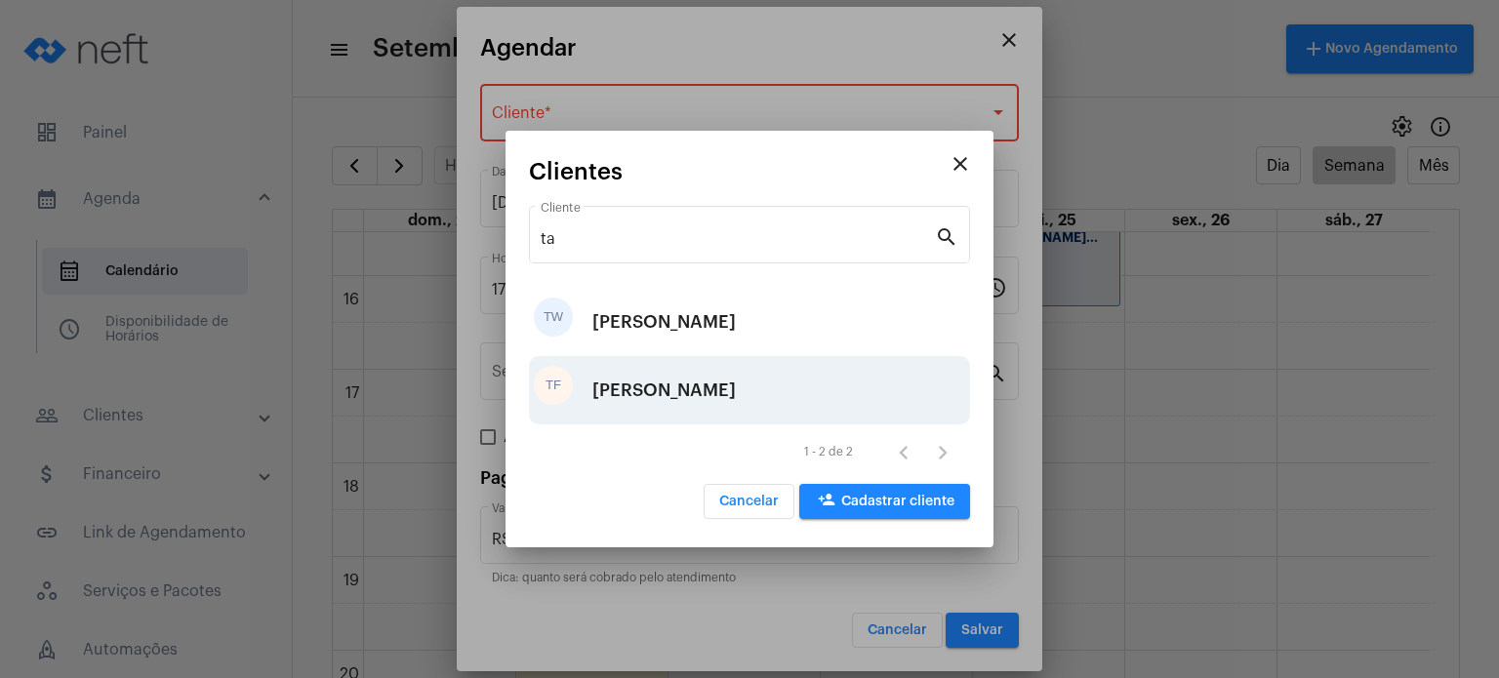
click at [736, 363] on div "[PERSON_NAME]" at bounding box center [663, 390] width 143 height 59
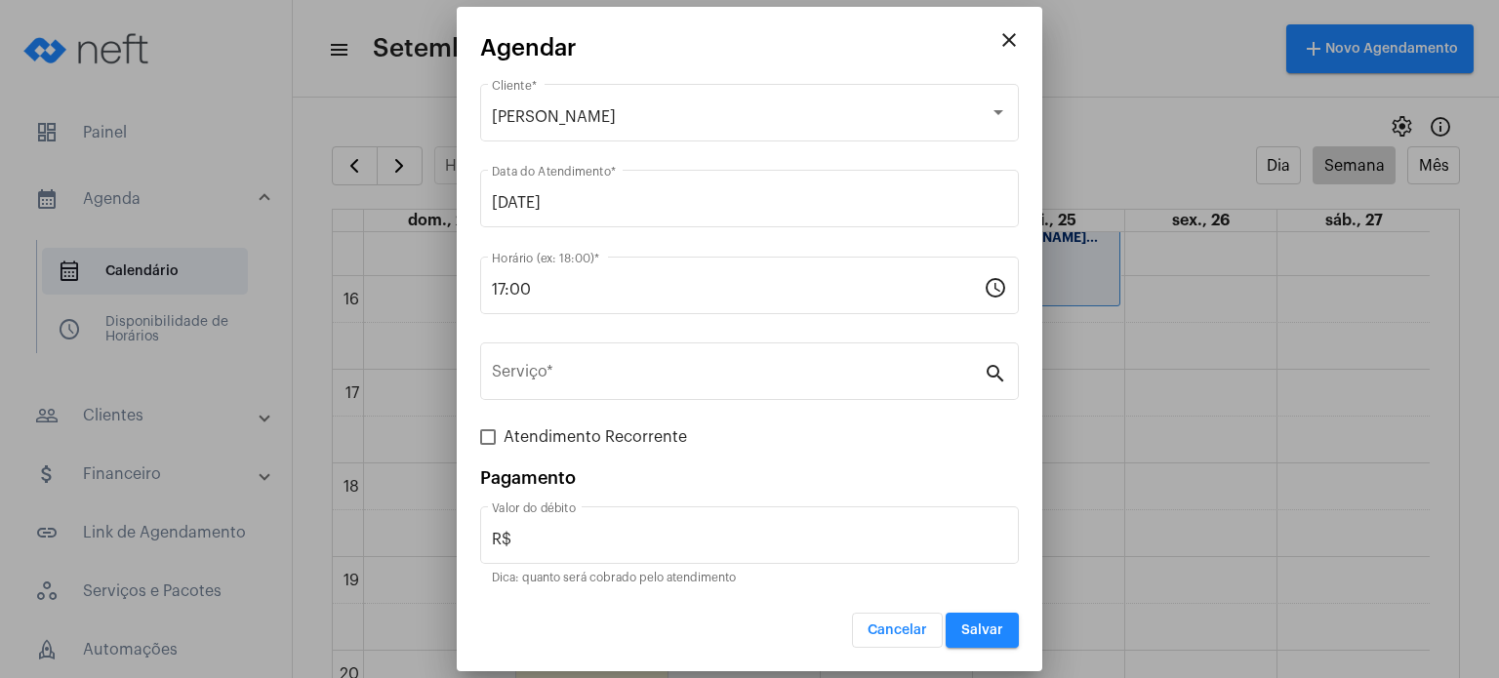
click at [753, 363] on div "Serviço *" at bounding box center [738, 369] width 492 height 61
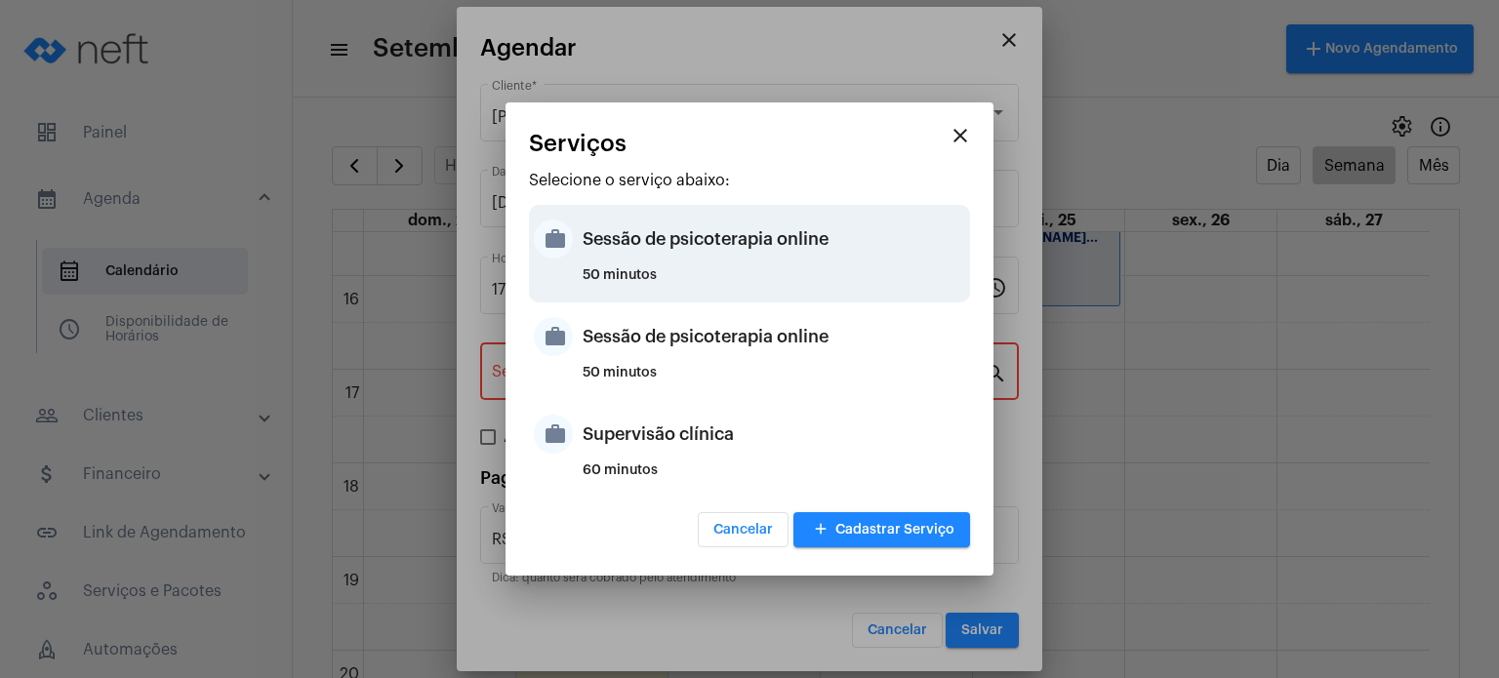
click at [753, 280] on div "50 minutos" at bounding box center [773, 282] width 382 height 29
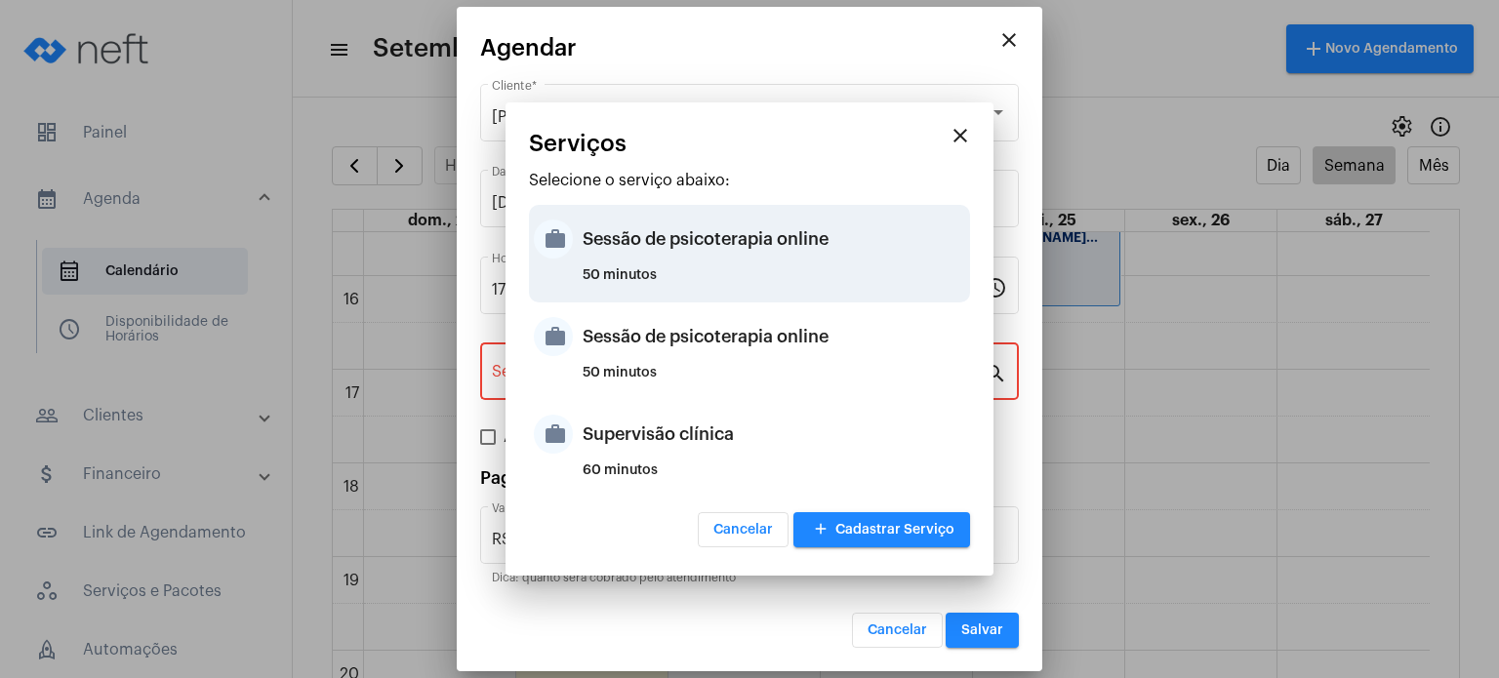
type input "Sessão de psicoterapia online"
type input "R$ 230"
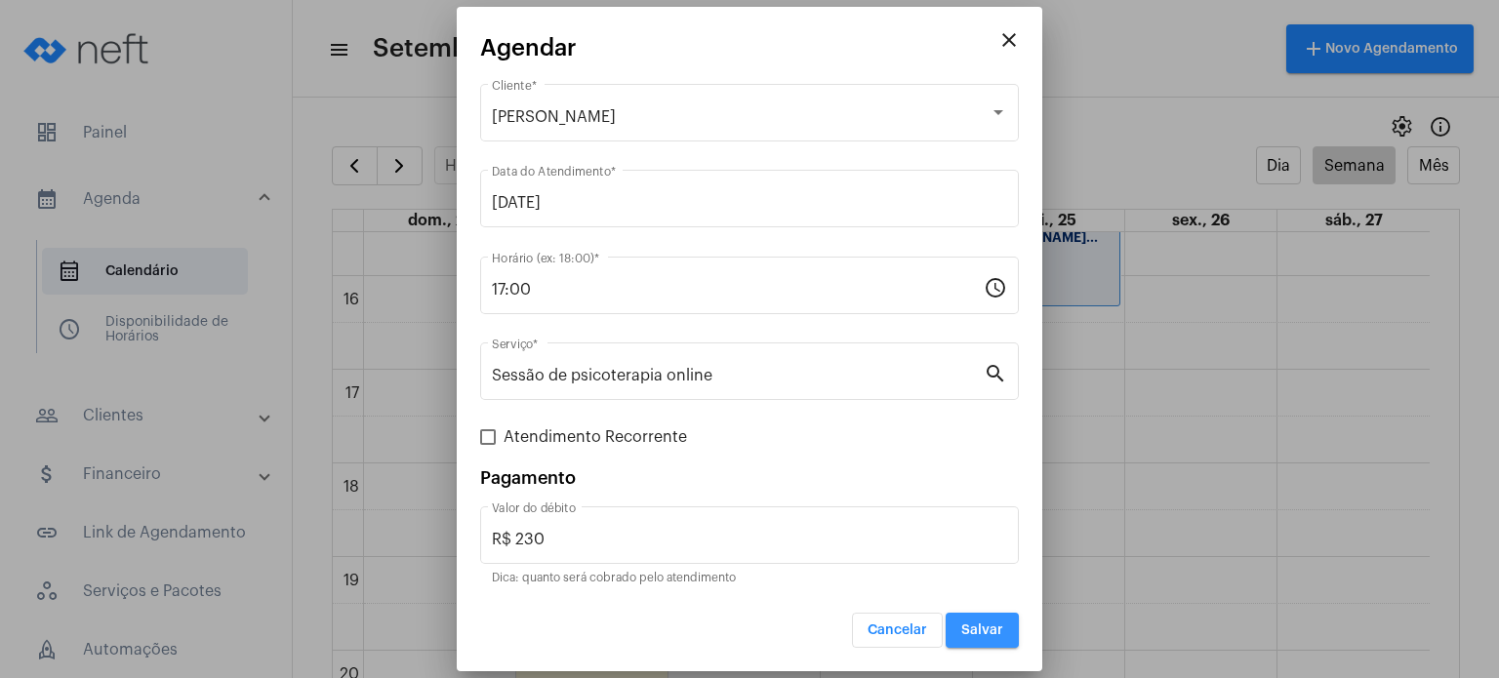
click at [968, 623] on span "Salvar" at bounding box center [982, 630] width 42 height 14
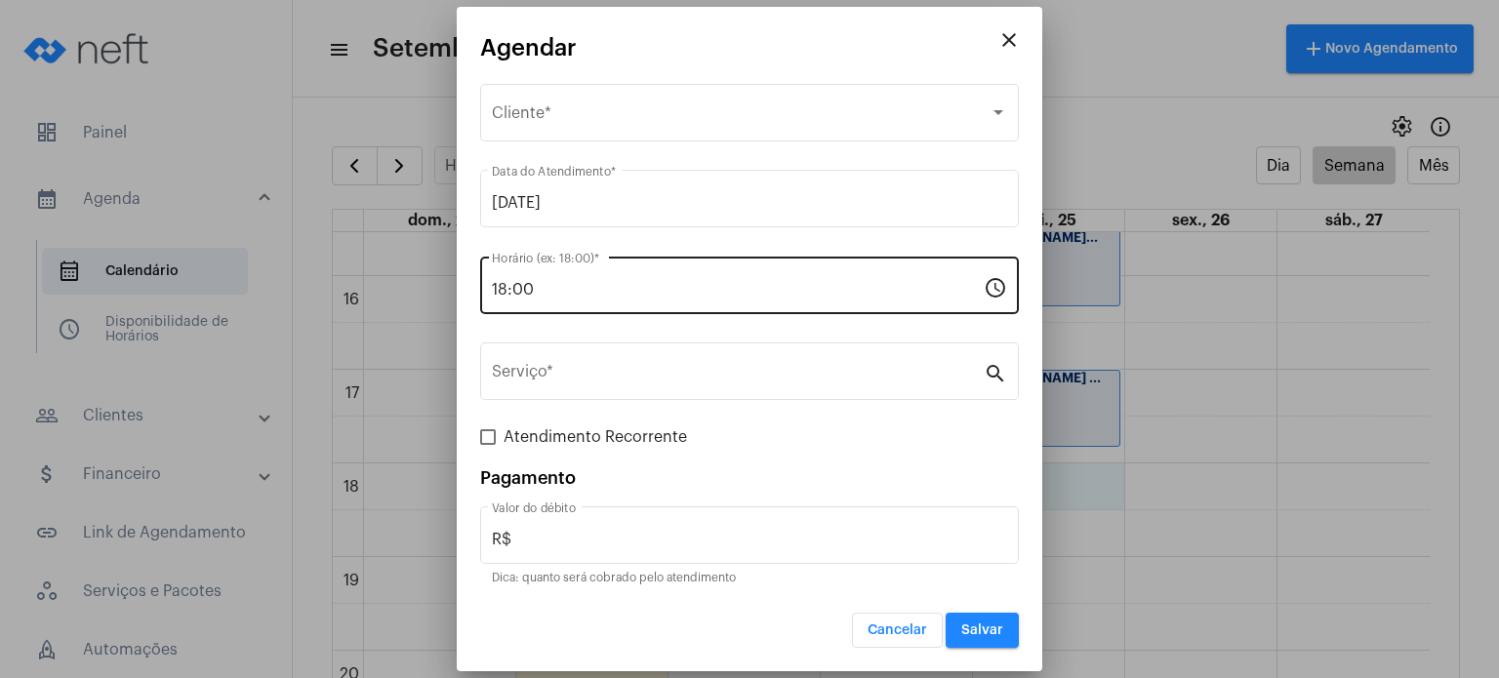
click at [668, 276] on div "18:00 Horário (ex: 18:00) *" at bounding box center [738, 283] width 492 height 61
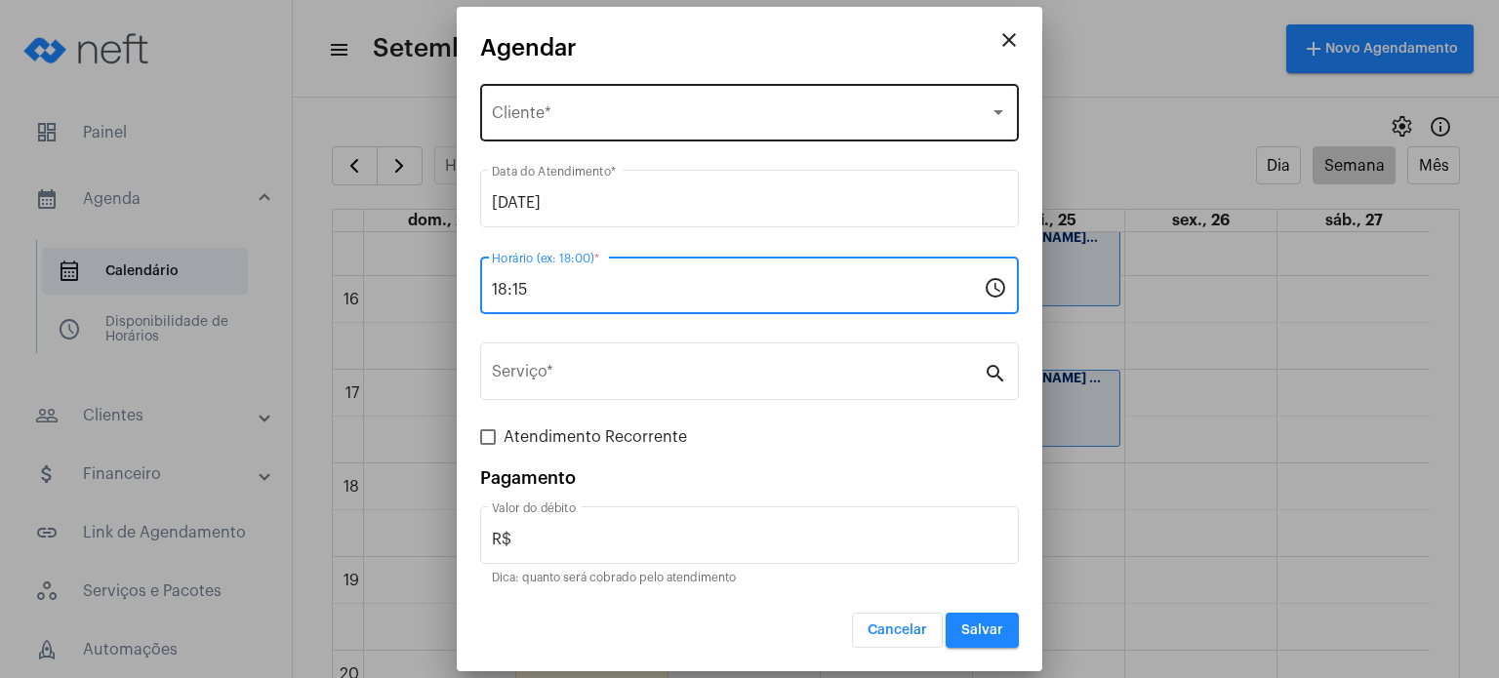
type input "18:15"
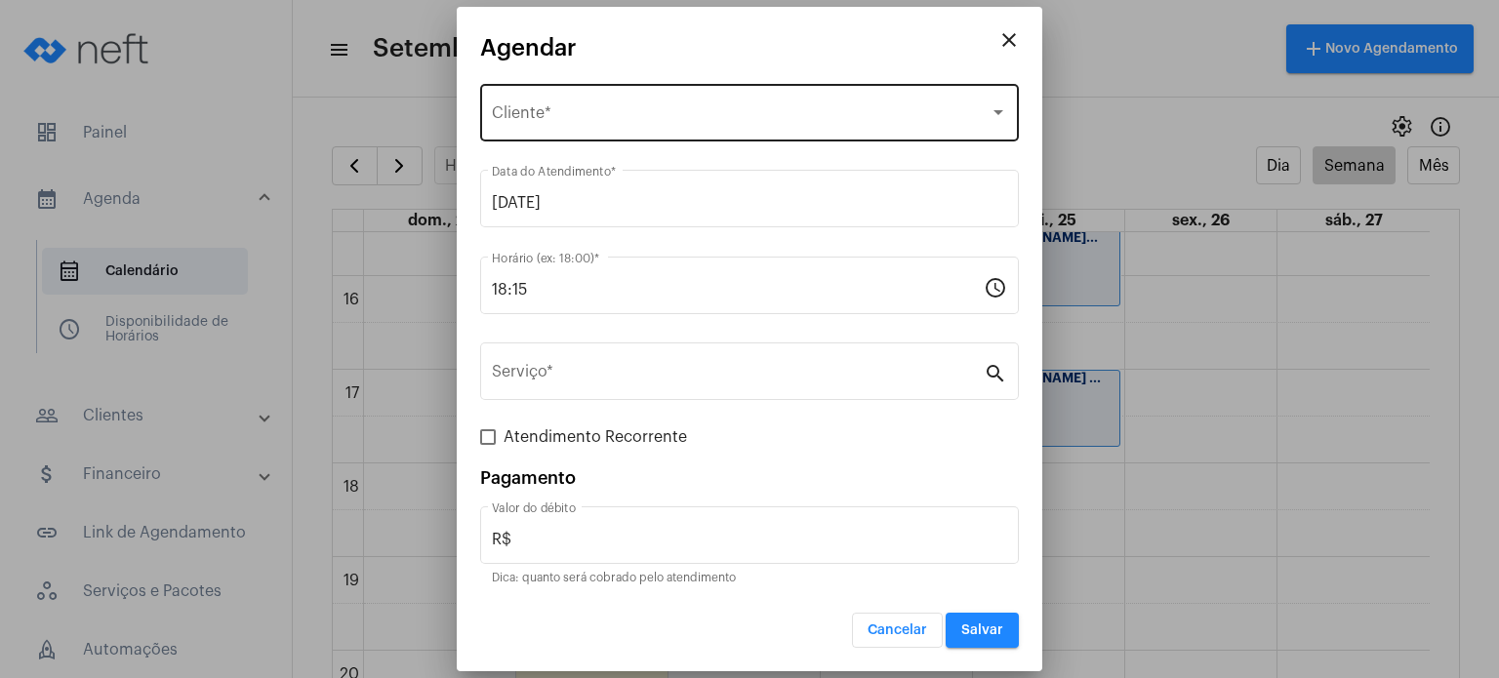
click at [640, 138] on div "Selecione o Cliente Cliente *" at bounding box center [749, 110] width 515 height 61
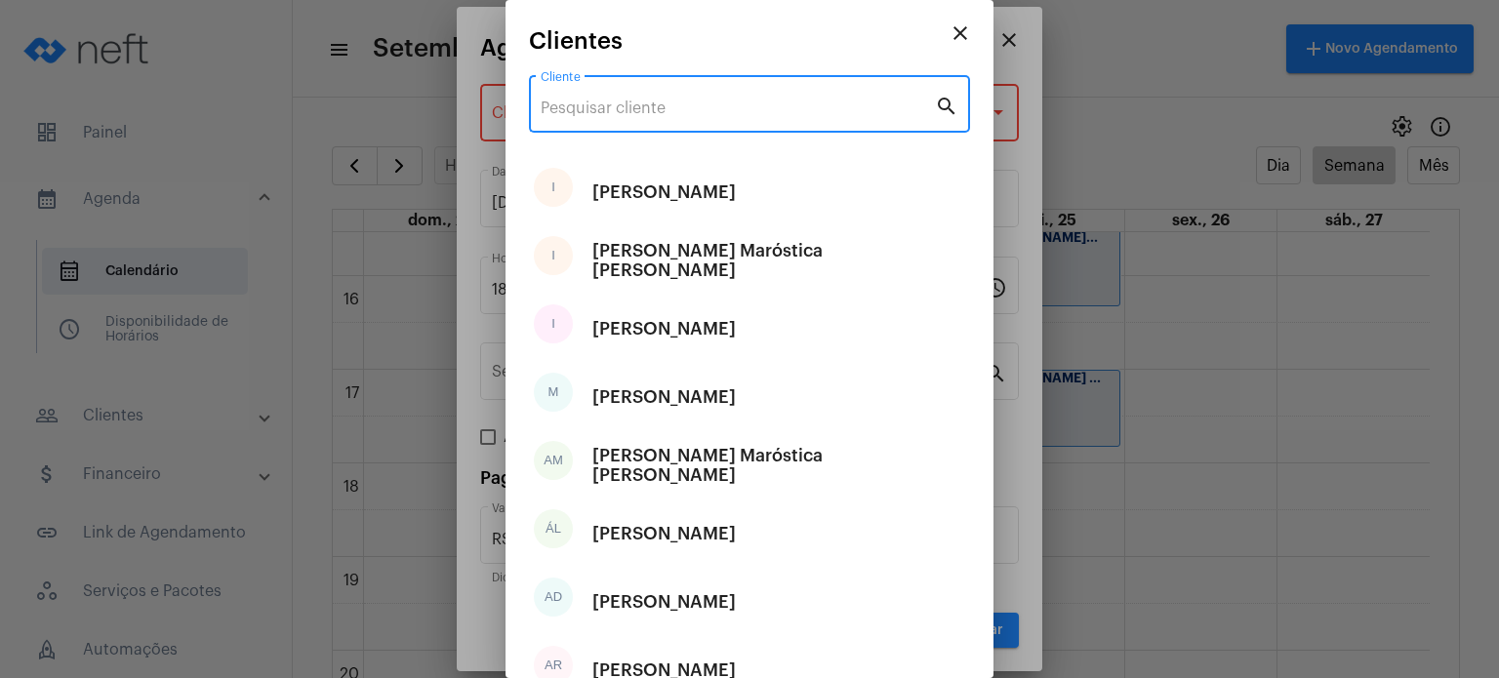
click at [632, 103] on input "Cliente" at bounding box center [737, 109] width 394 height 18
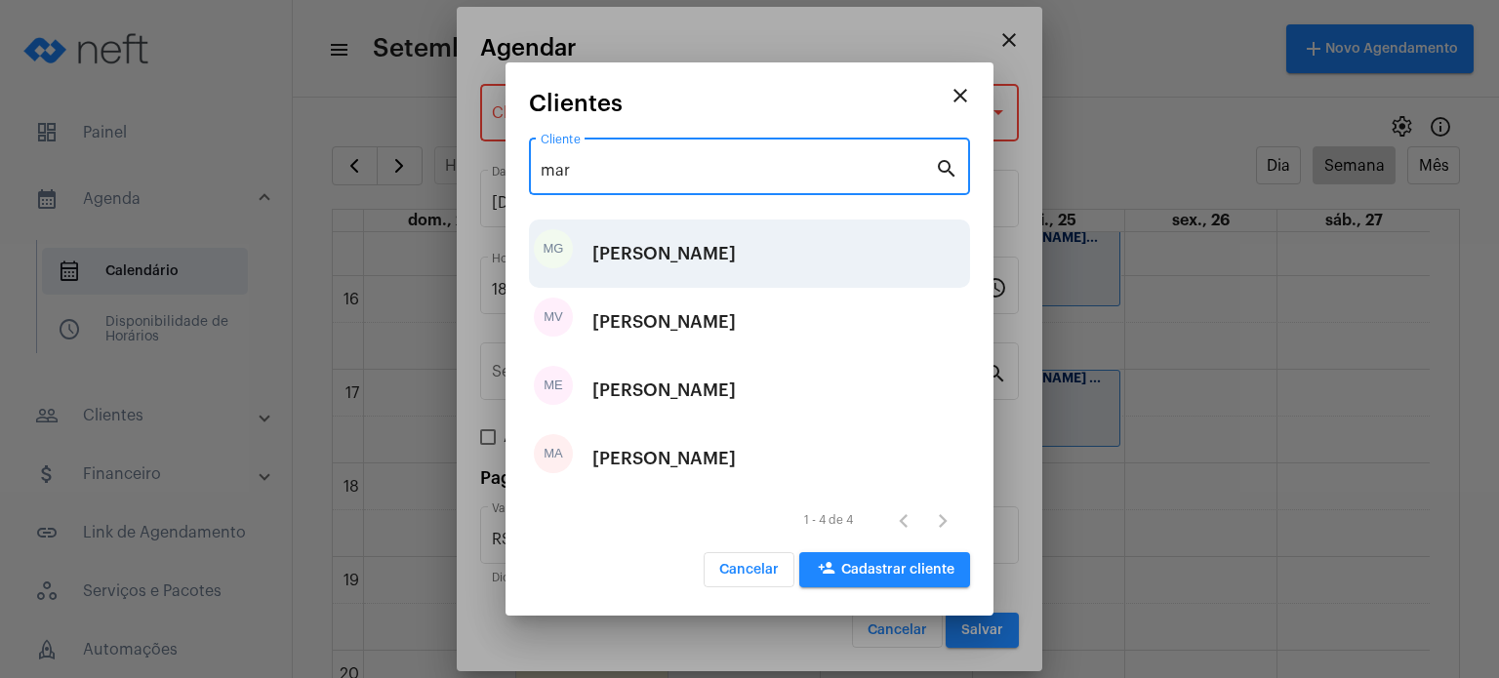
type input "mar"
click at [699, 284] on div "MG [PERSON_NAME]" at bounding box center [749, 254] width 441 height 68
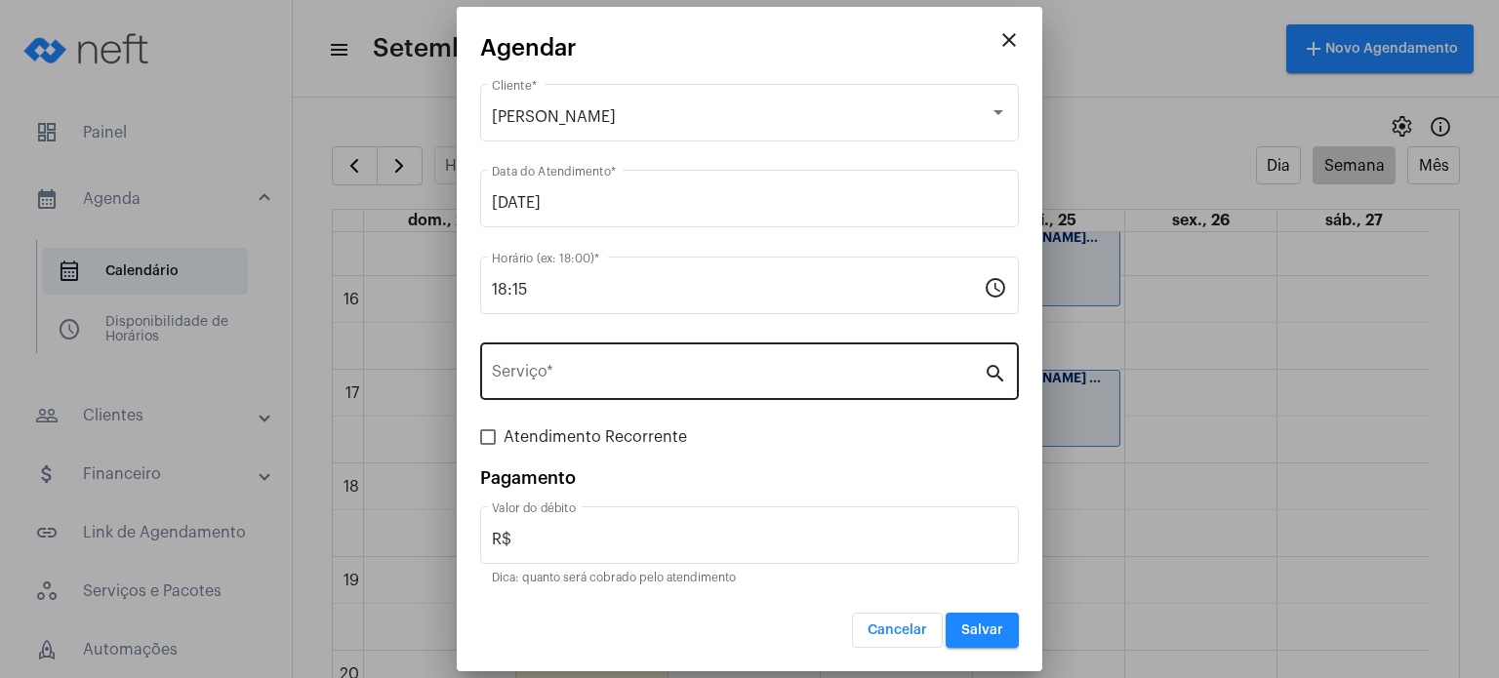
click at [711, 358] on div "Serviço *" at bounding box center [738, 369] width 492 height 61
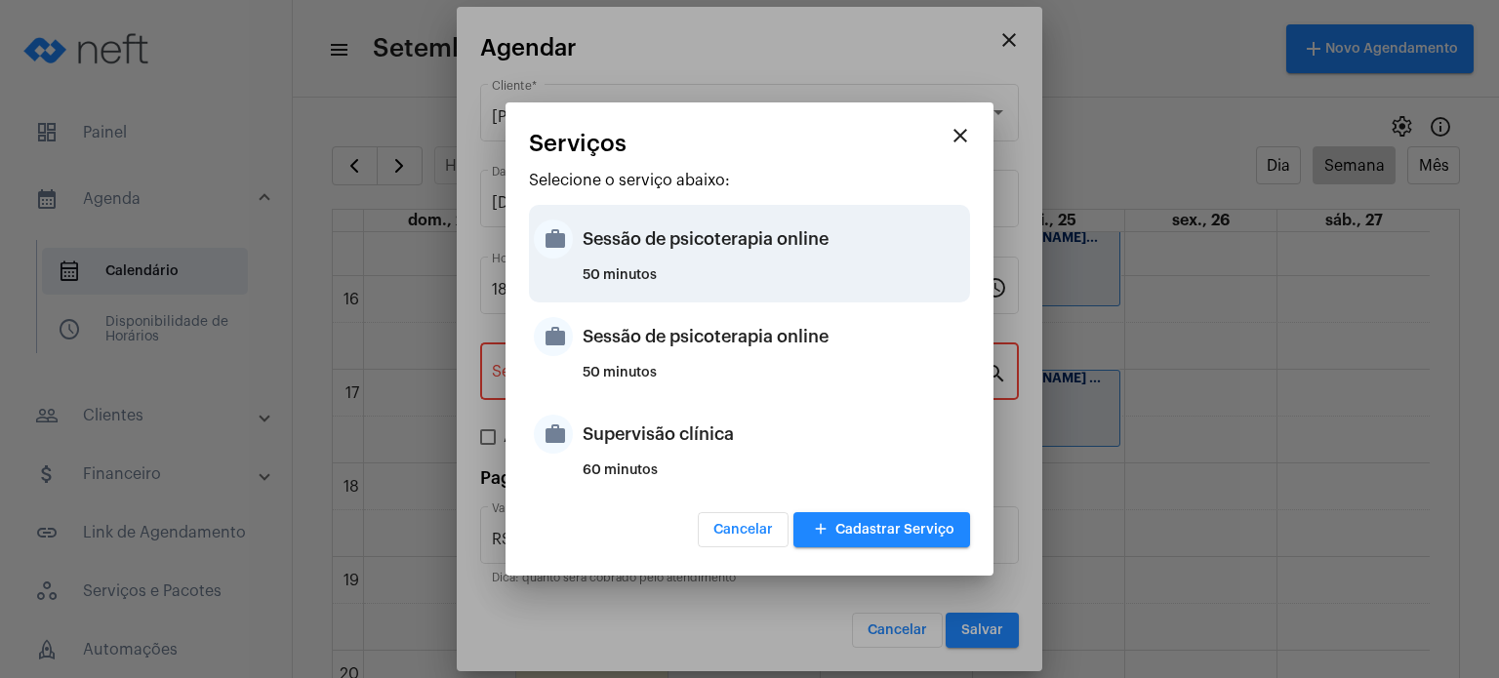
click at [736, 249] on div "Sessão de psicoterapia online" at bounding box center [773, 239] width 382 height 59
type input "Sessão de psicoterapia online"
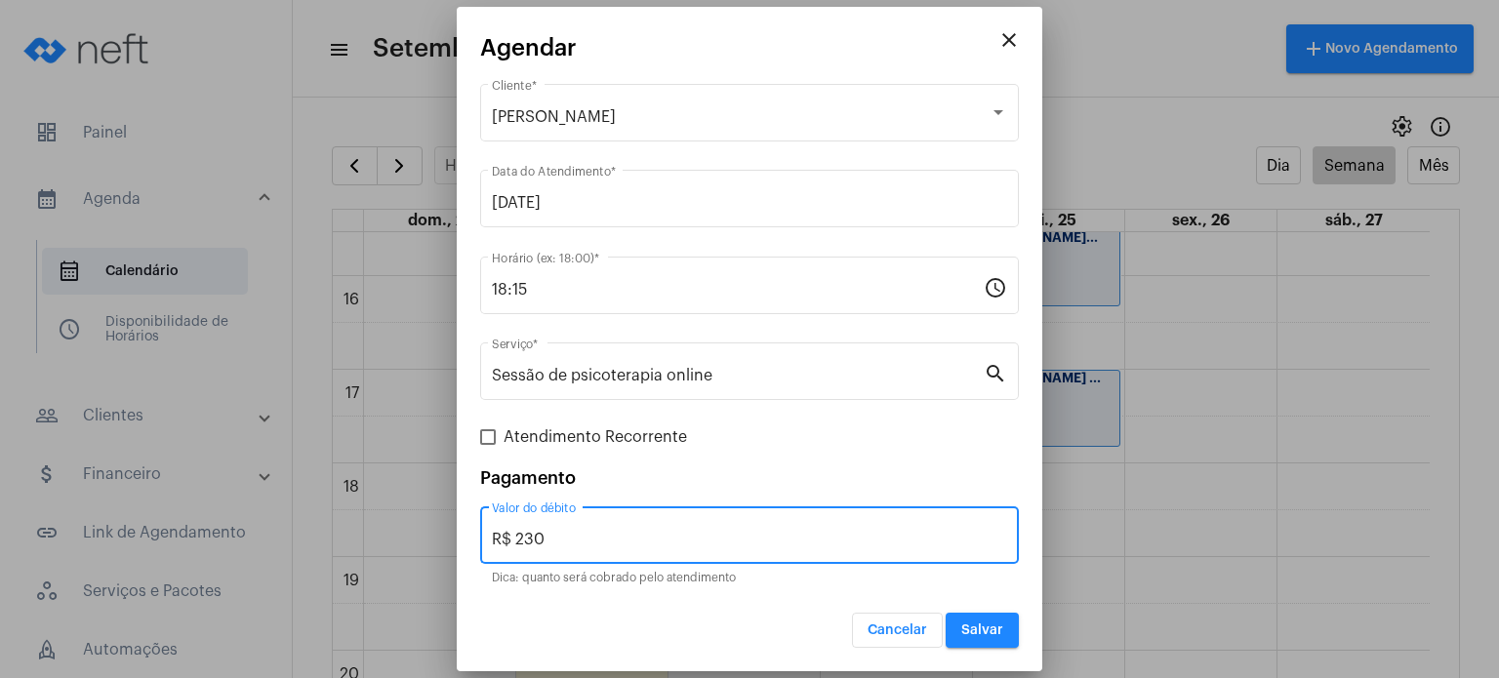
click at [767, 531] on input "R$ 230" at bounding box center [749, 540] width 515 height 18
type input "R$ 250"
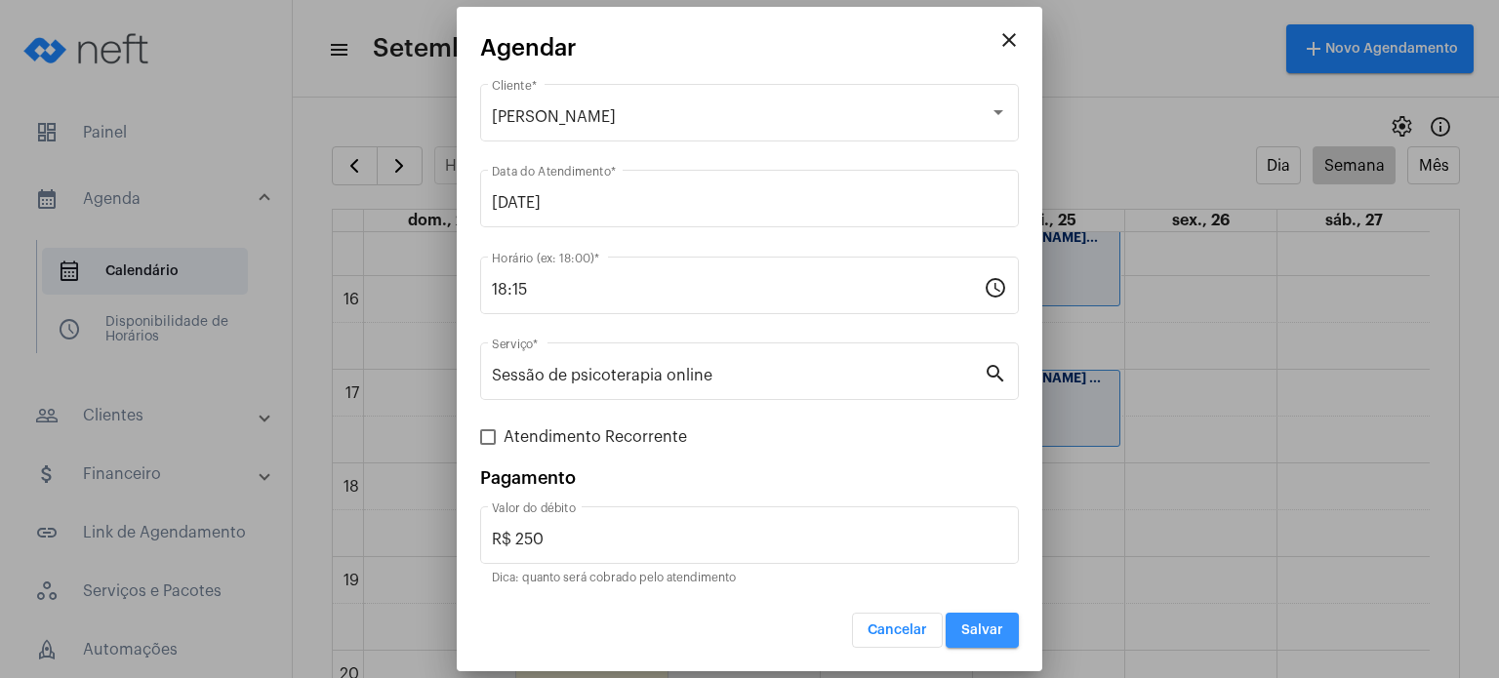
click at [992, 625] on span "Salvar" at bounding box center [982, 630] width 42 height 14
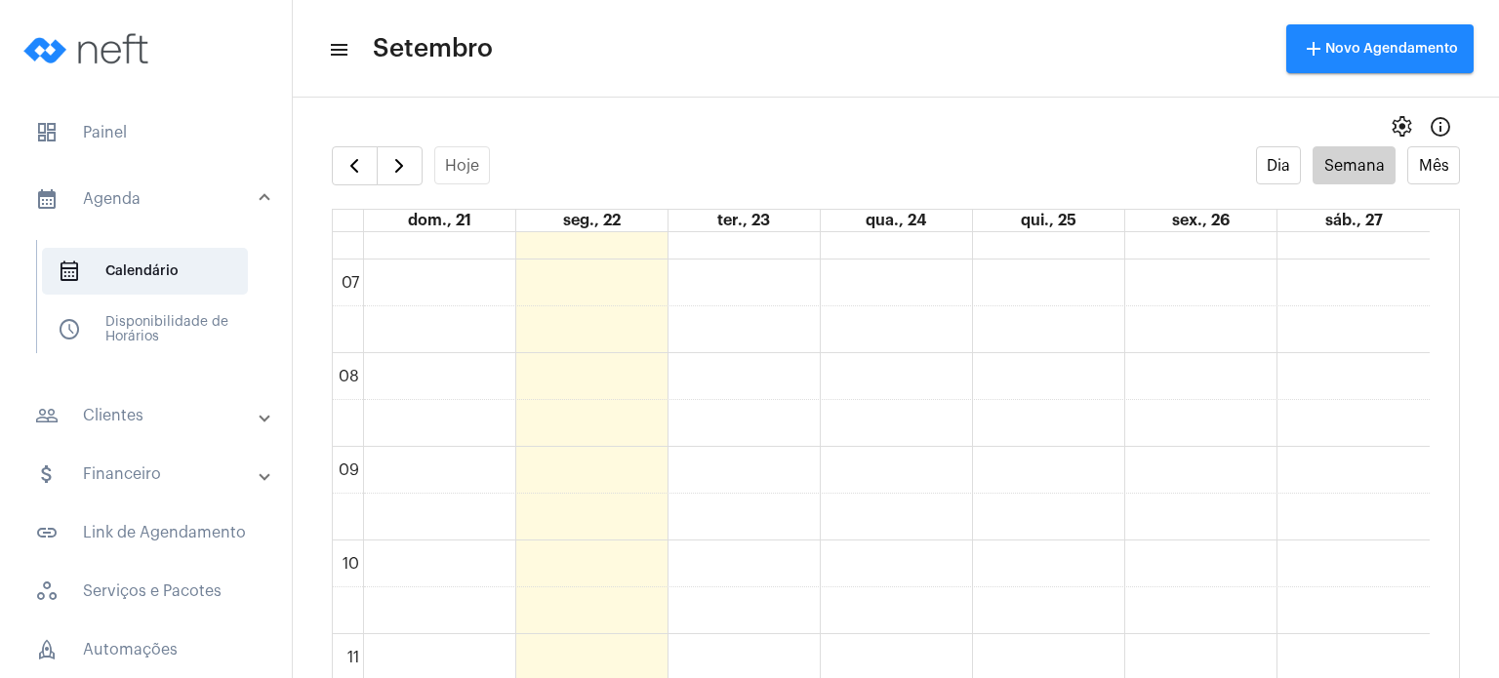
scroll to position [578, 0]
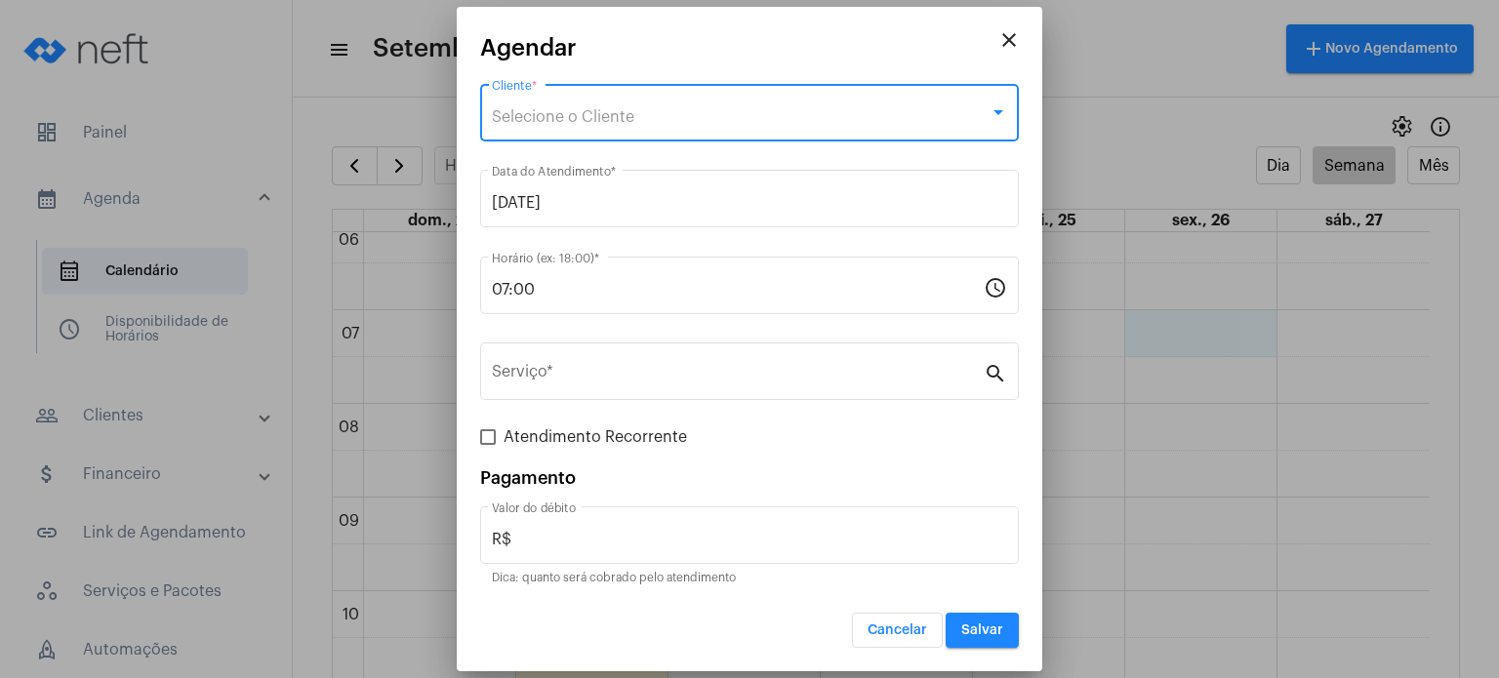
click at [684, 111] on div "Selecione o Cliente" at bounding box center [741, 117] width 498 height 18
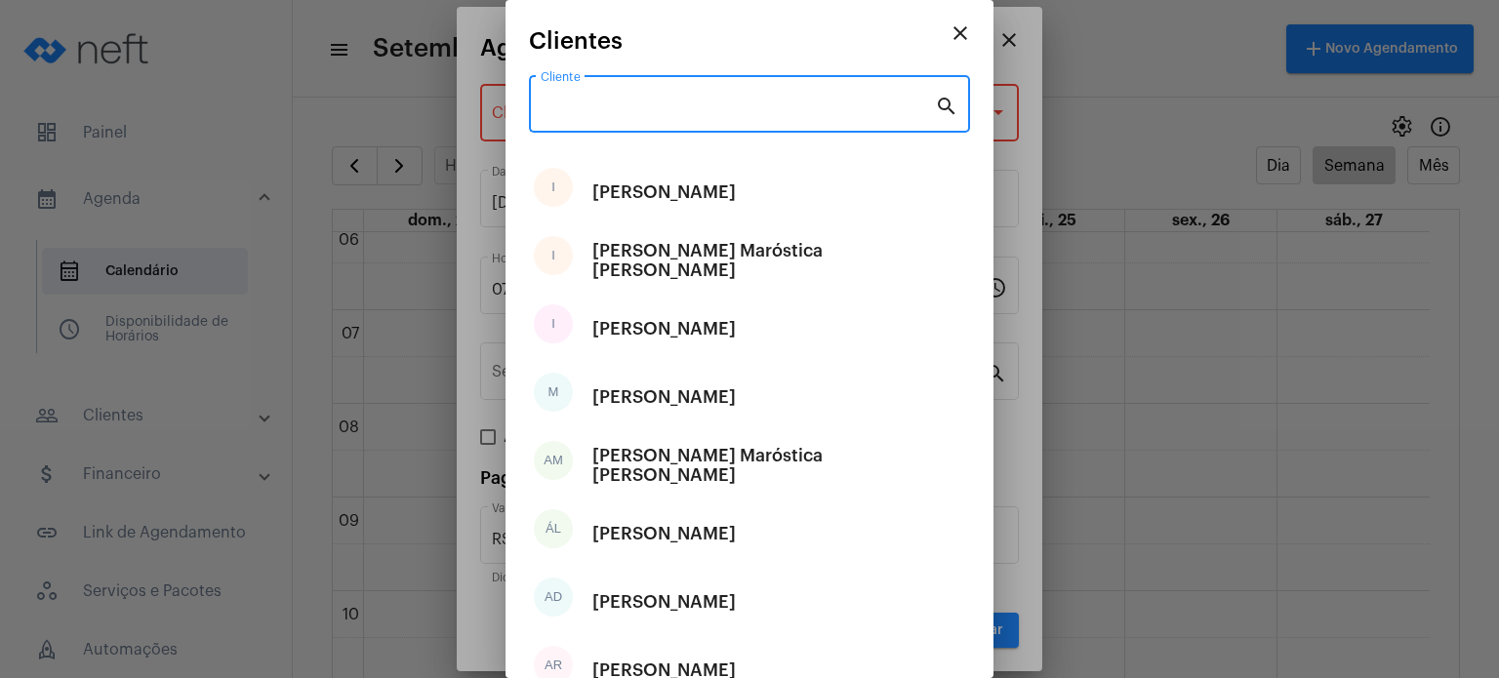
click at [684, 111] on input "Cliente" at bounding box center [737, 109] width 394 height 18
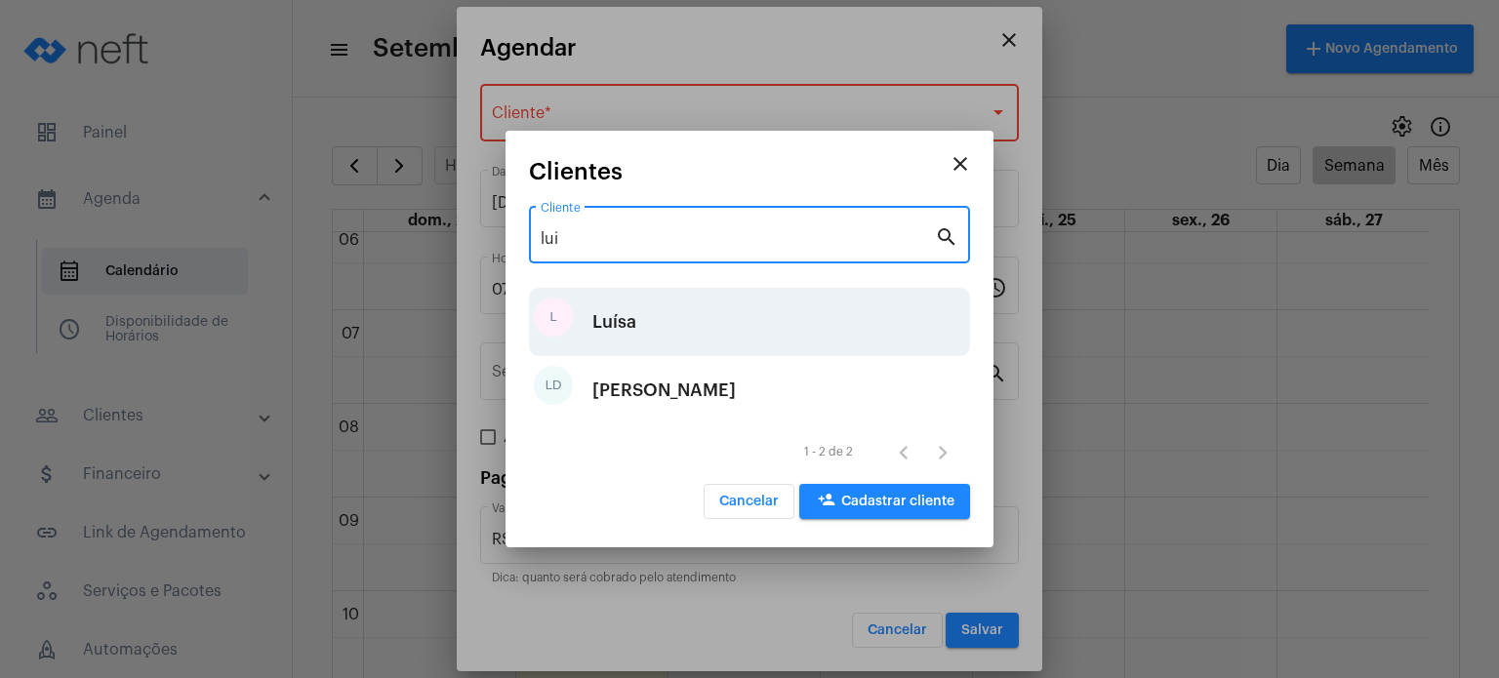
type input "lui"
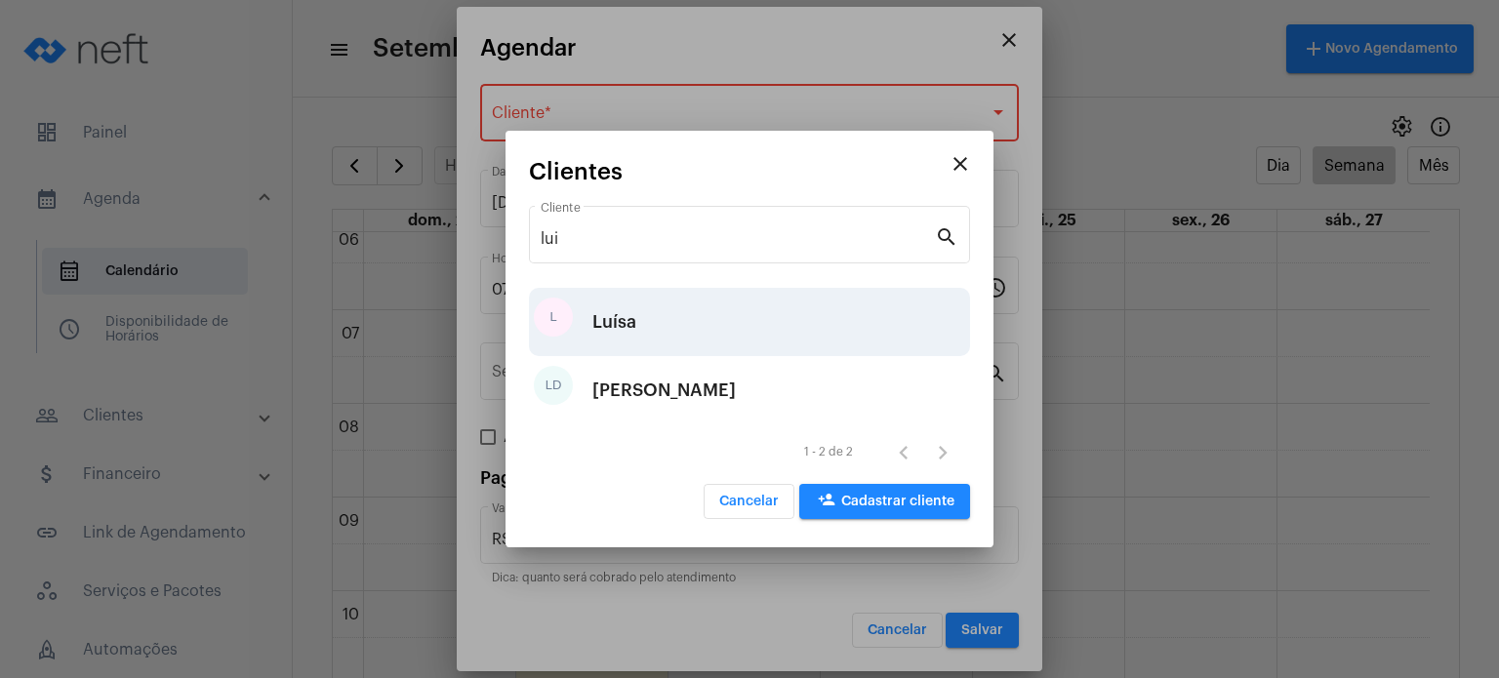
click at [694, 324] on div "[PERSON_NAME]" at bounding box center [749, 322] width 441 height 68
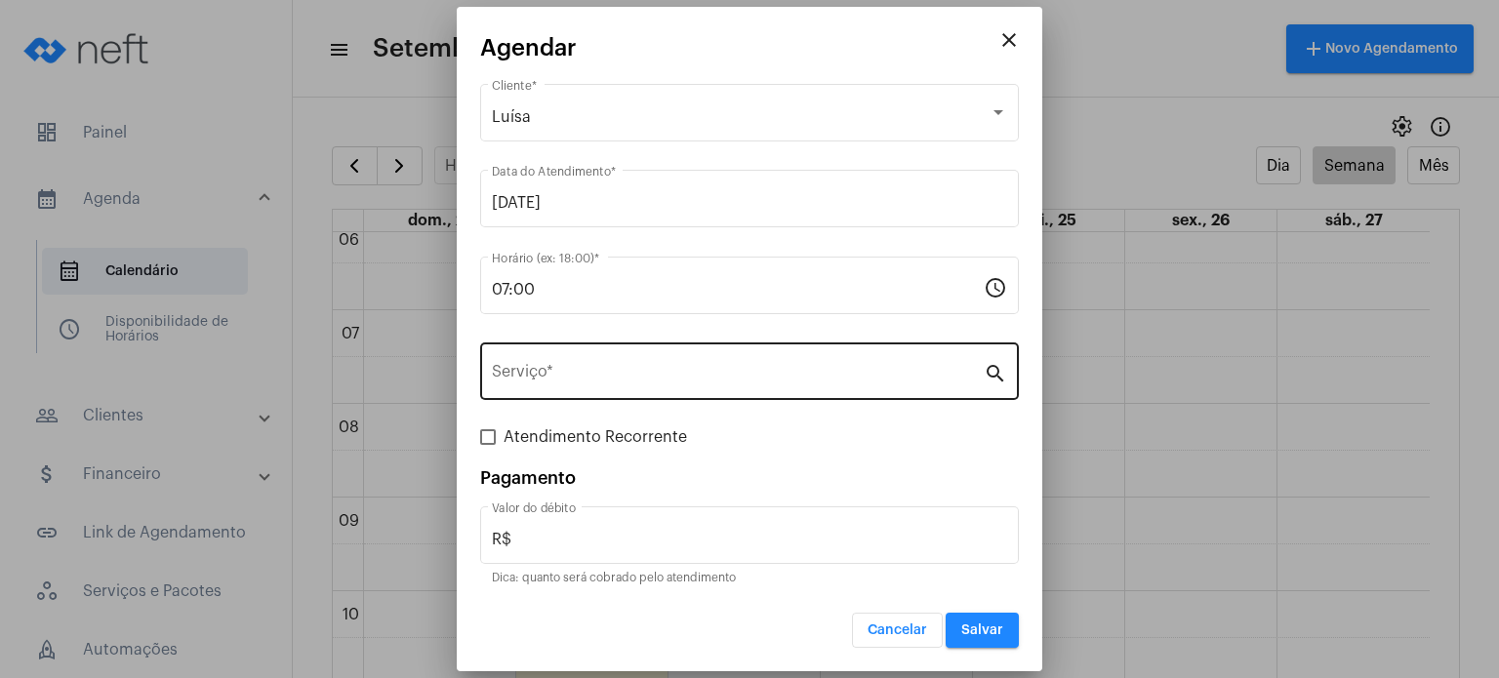
click at [679, 364] on div "Serviço *" at bounding box center [738, 369] width 492 height 61
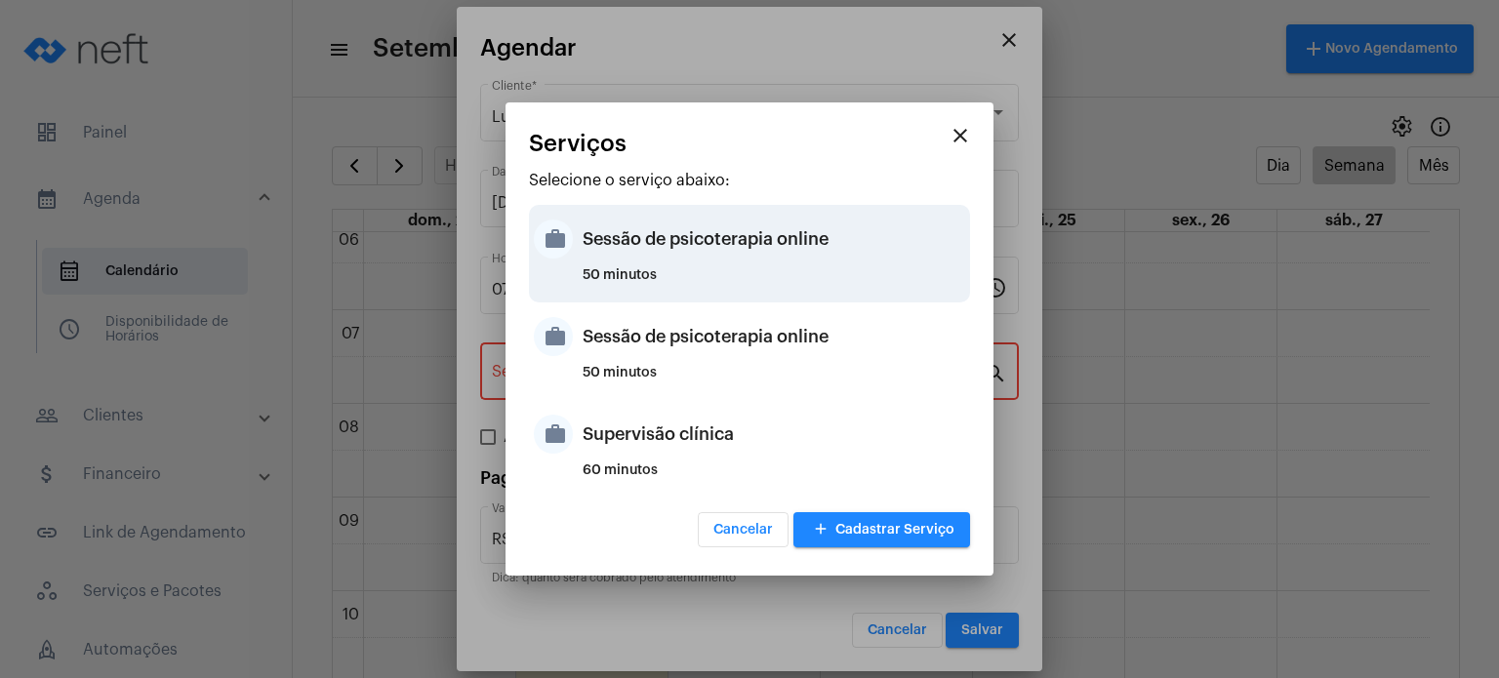
click at [684, 251] on div "Sessão de psicoterapia online" at bounding box center [773, 239] width 382 height 59
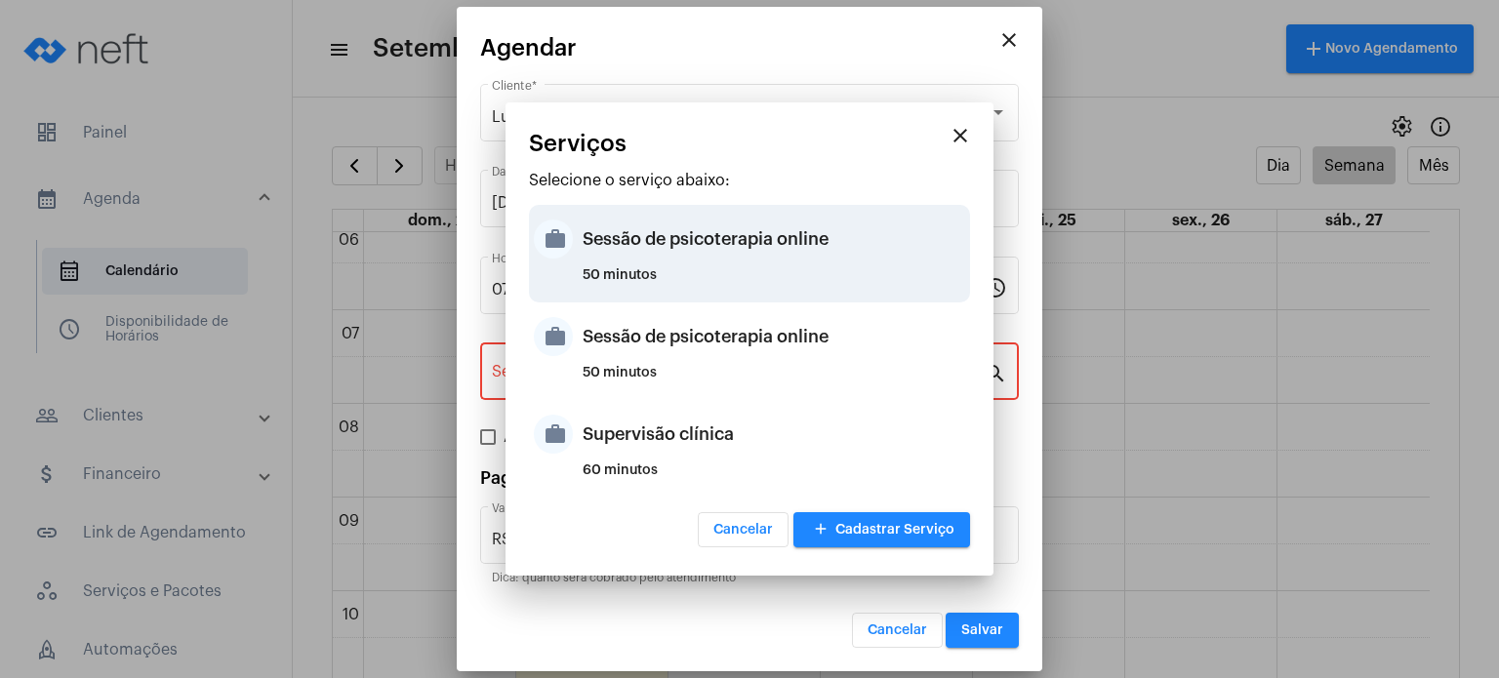
type input "Sessão de psicoterapia online"
type input "R$ 230"
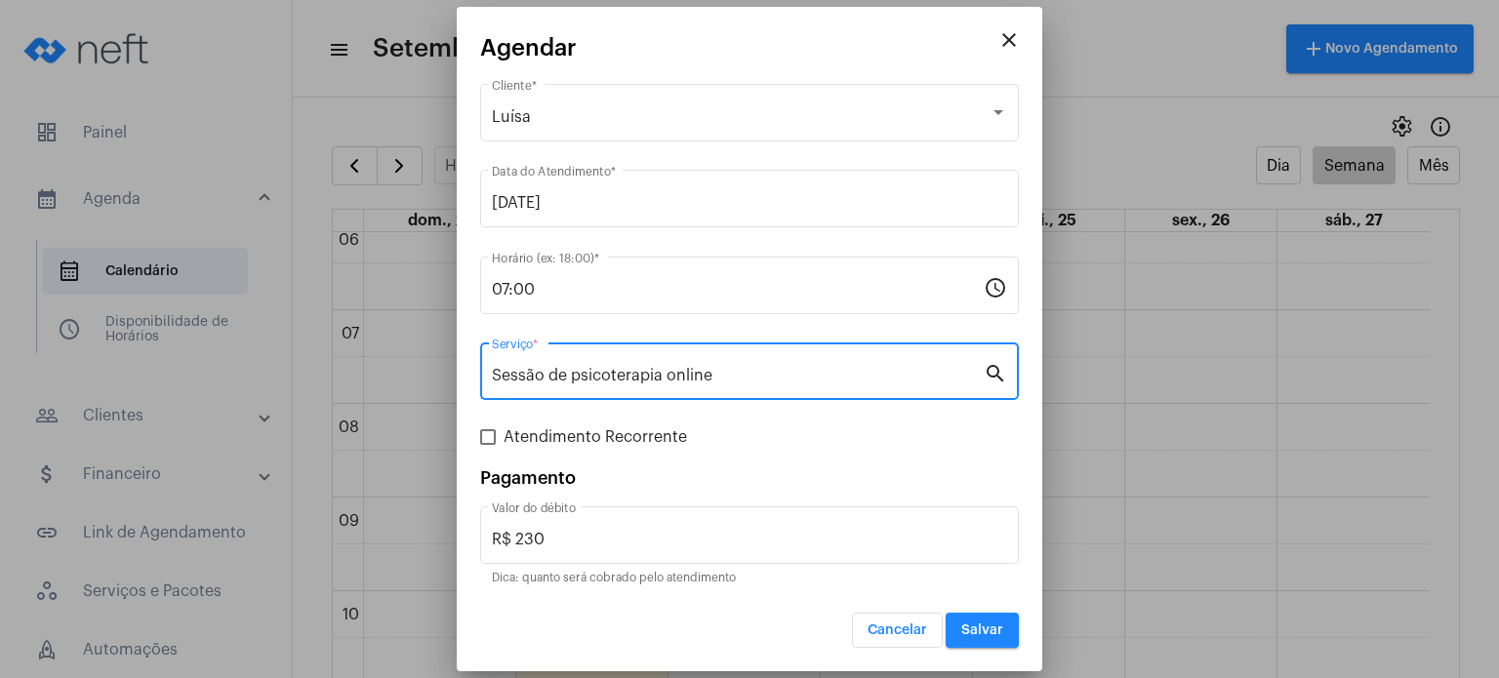
click at [976, 632] on span "Salvar" at bounding box center [982, 630] width 42 height 14
